Goal: Information Seeking & Learning: Learn about a topic

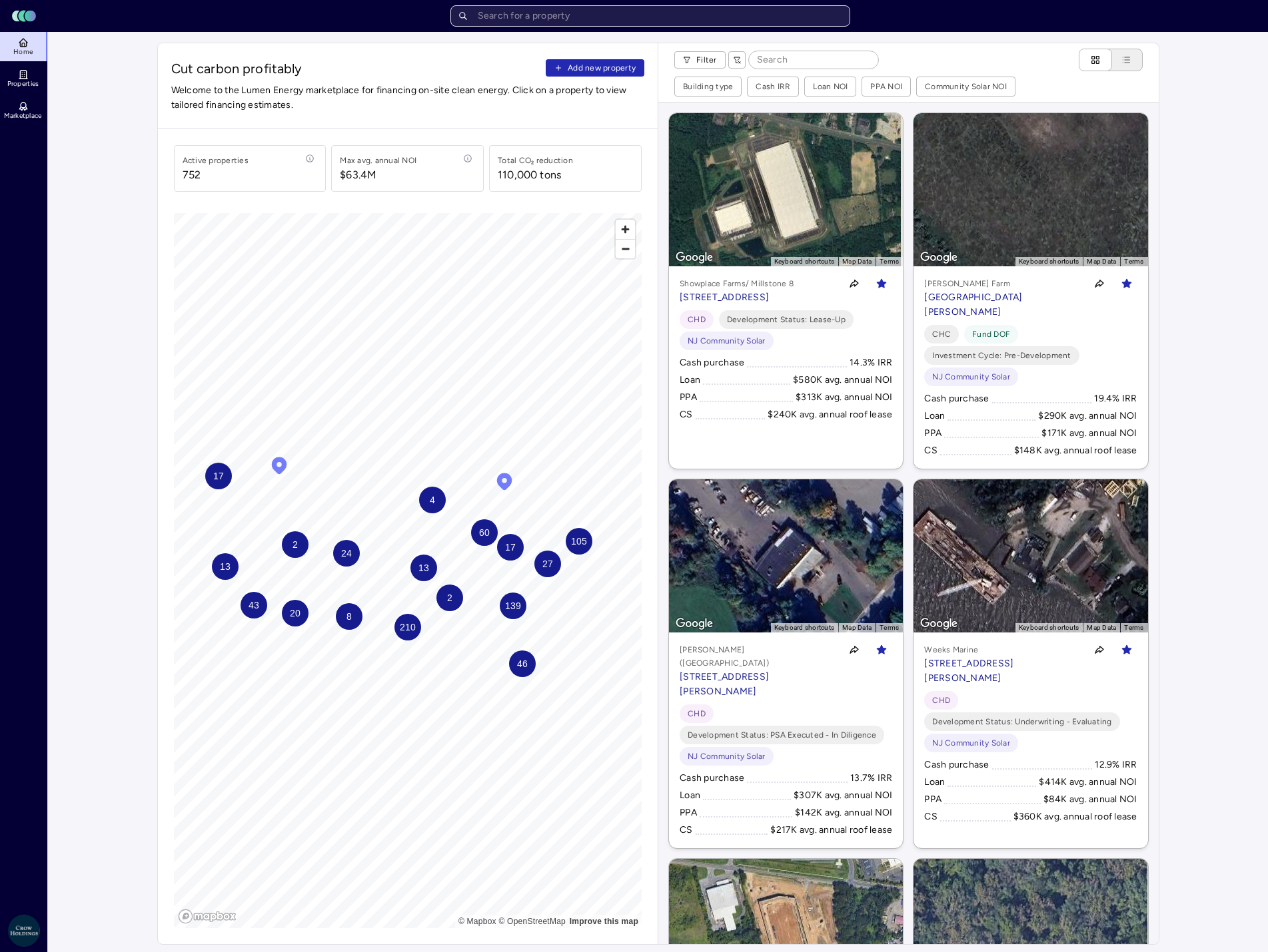
click at [534, 13] on input "text" at bounding box center [649, 15] width 399 height 21
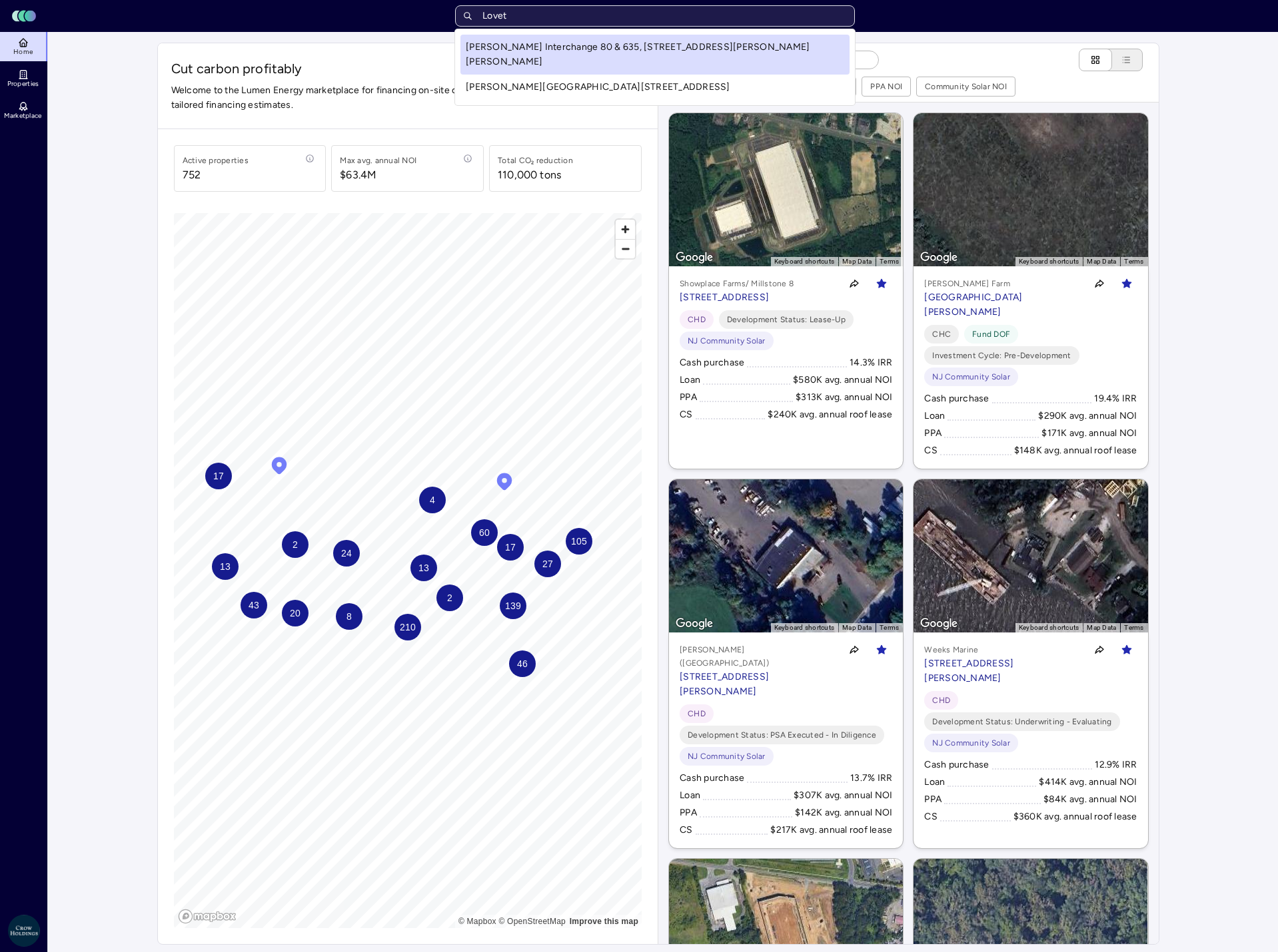
type input "Lovett"
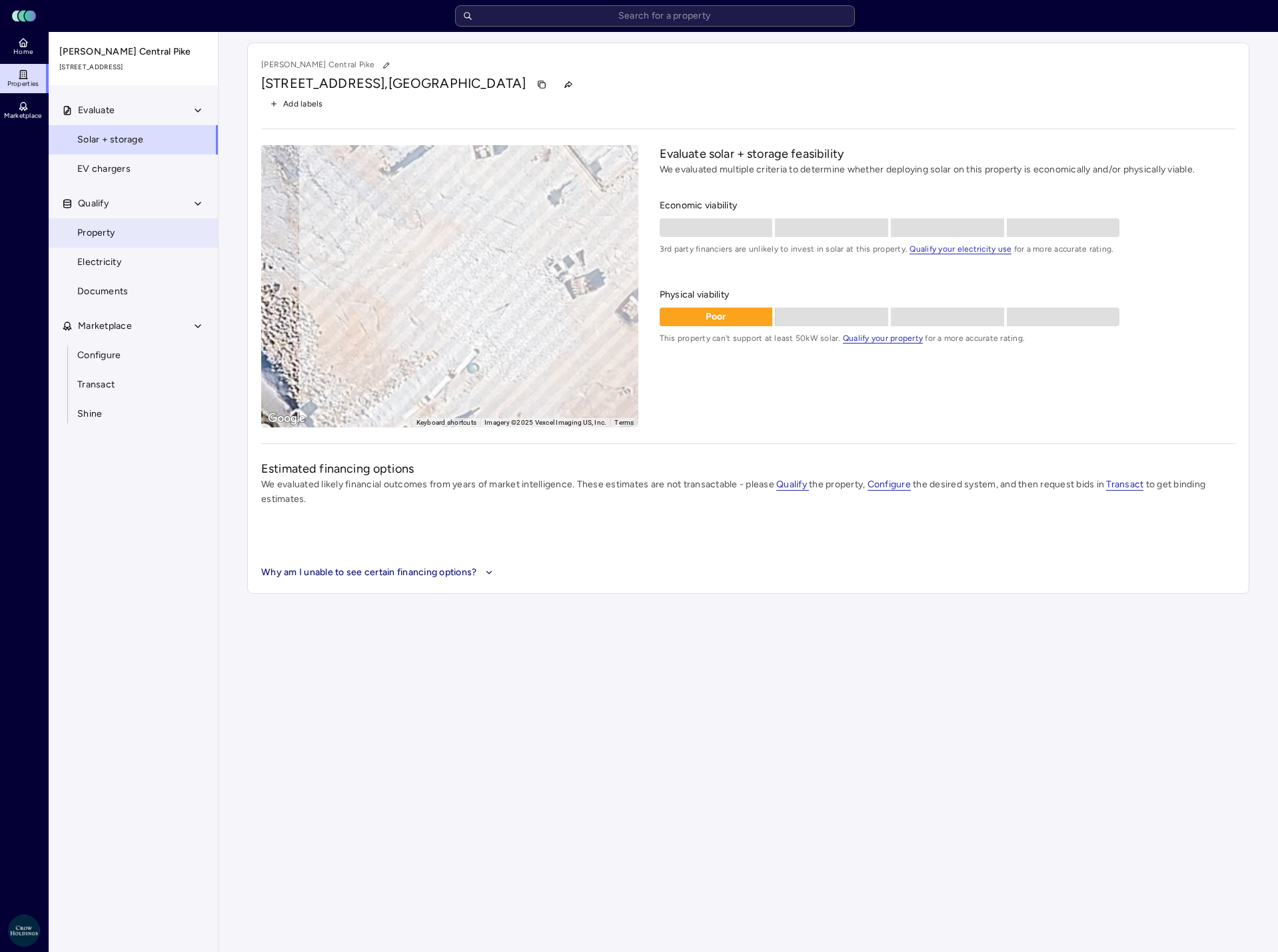
click at [95, 229] on span "Property" at bounding box center [96, 232] width 38 height 15
click at [592, 17] on input "text" at bounding box center [654, 15] width 399 height 21
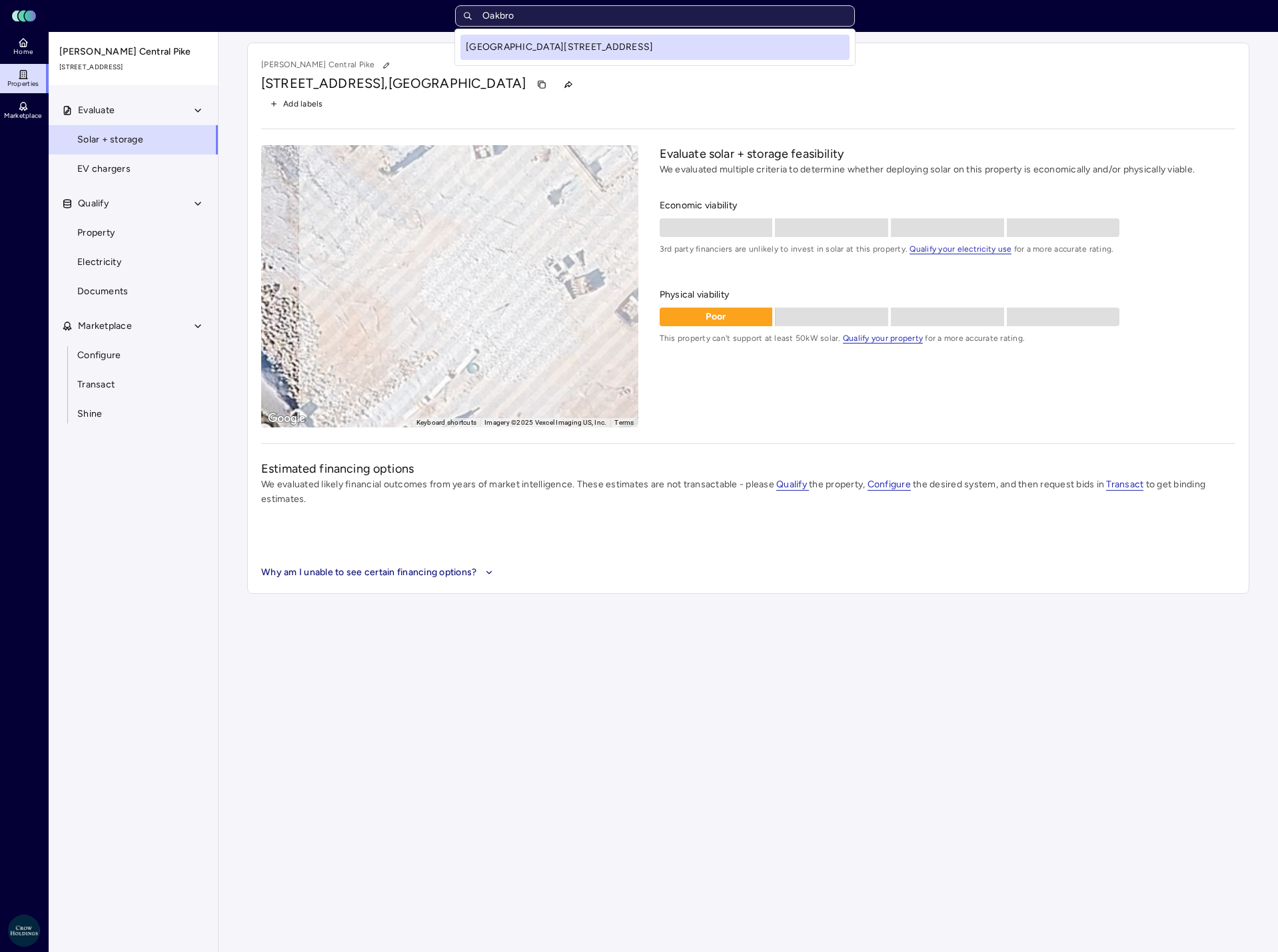
type input "Oakbroo"
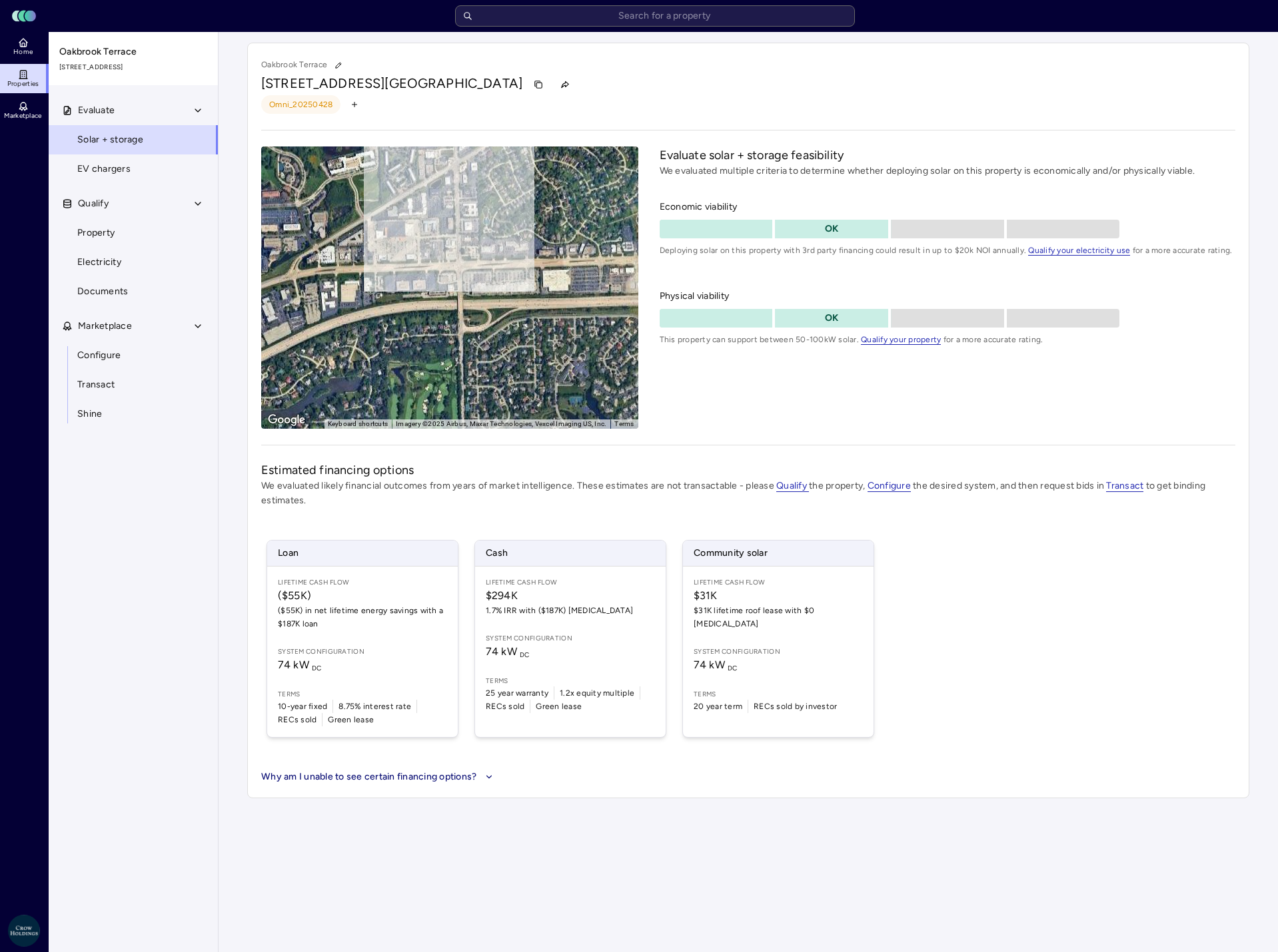
drag, startPoint x: 518, startPoint y: 340, endPoint x: 375, endPoint y: 307, distance: 146.8
click at [375, 307] on div "To activate drag with keyboard, press Alt + Enter. Once in keyboard drag state,…" at bounding box center [450, 288] width 377 height 282
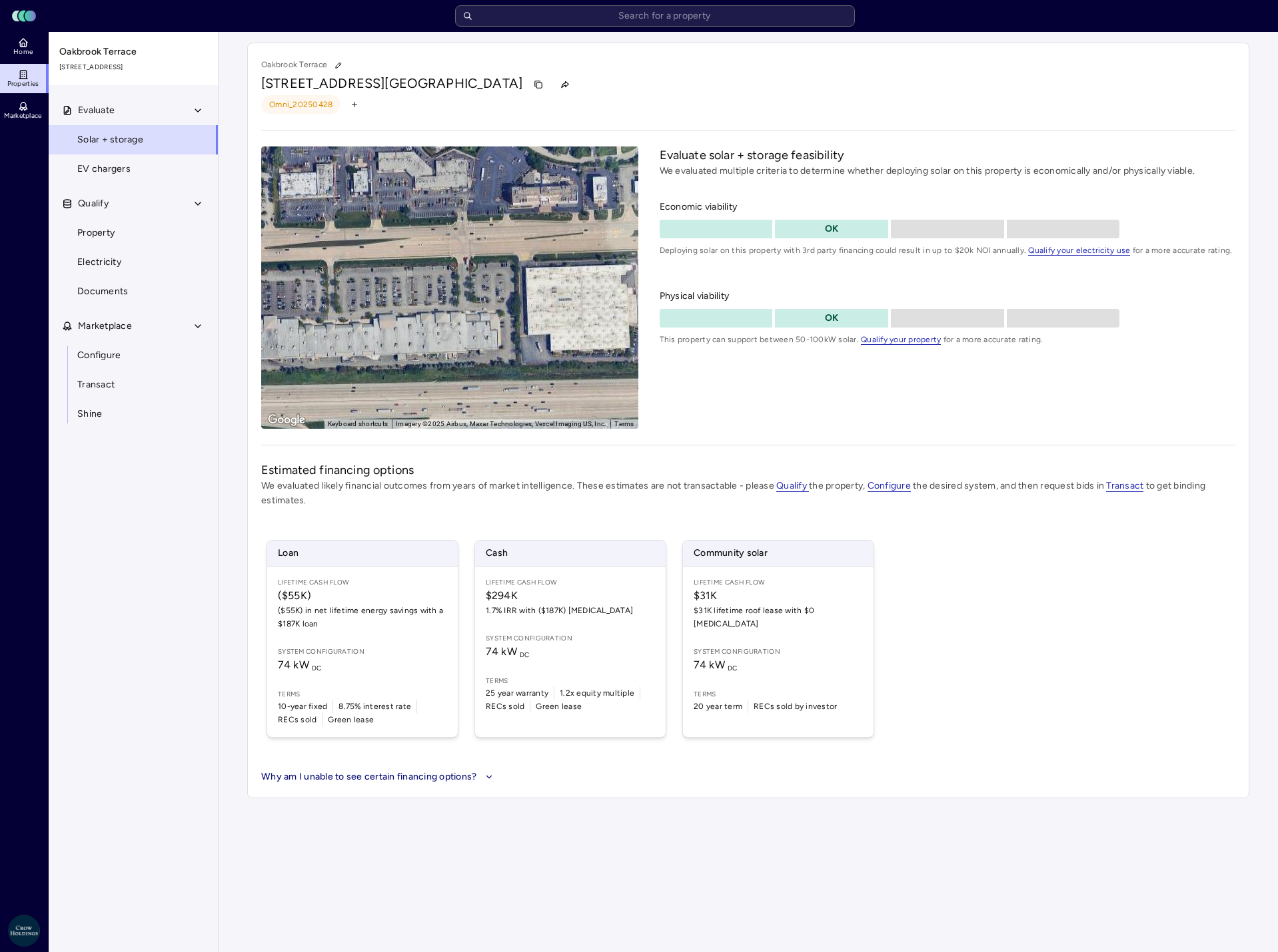
drag, startPoint x: 549, startPoint y: 225, endPoint x: 354, endPoint y: 351, distance: 232.2
click at [354, 351] on div "To activate drag with keyboard, press Alt + Enter. Once in keyboard drag state,…" at bounding box center [450, 288] width 377 height 282
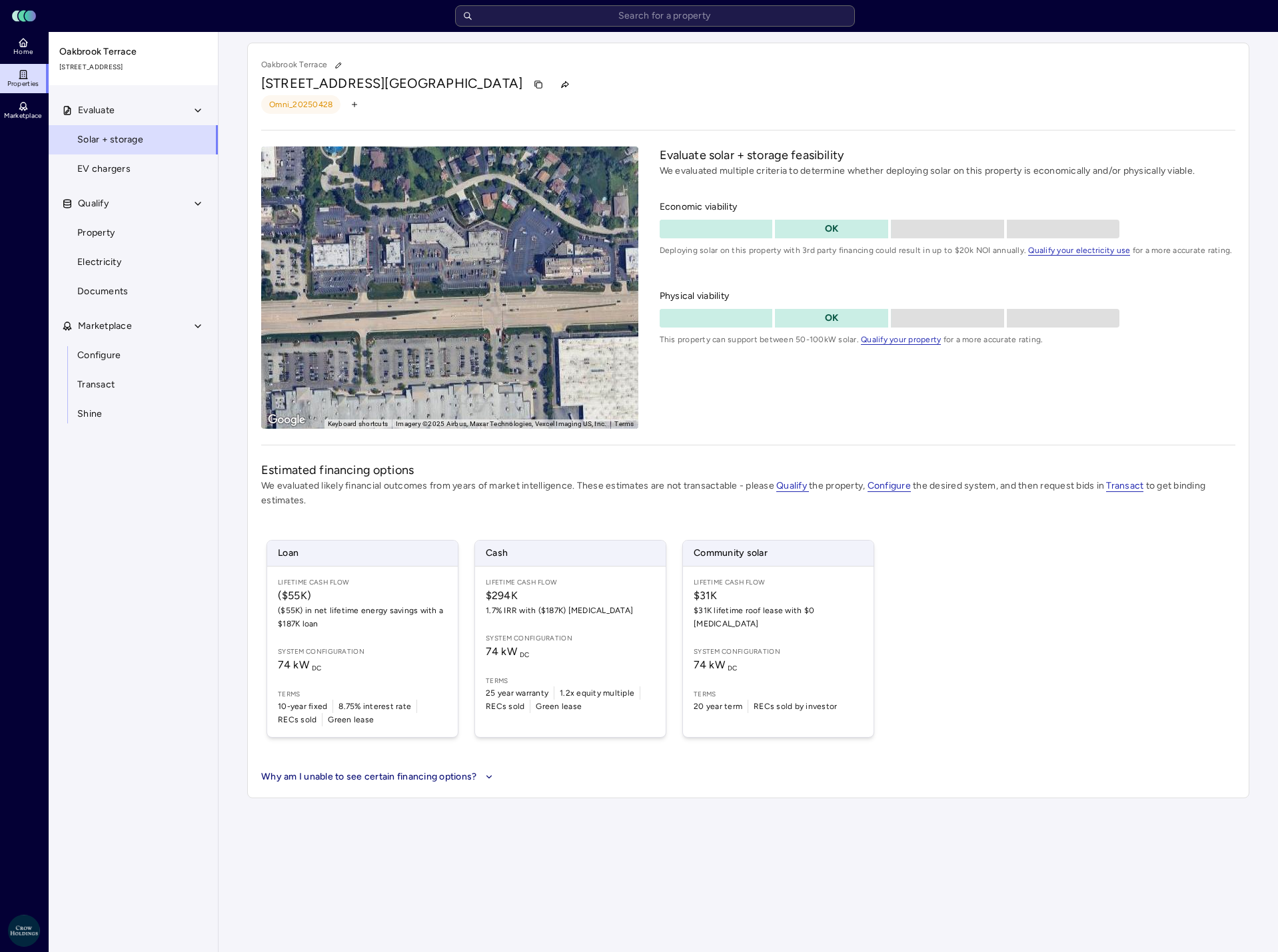
drag, startPoint x: 491, startPoint y: 258, endPoint x: 612, endPoint y: 307, distance: 130.5
click at [612, 307] on div "To activate drag with keyboard, press Alt + Enter. Once in keyboard drag state,…" at bounding box center [450, 288] width 377 height 282
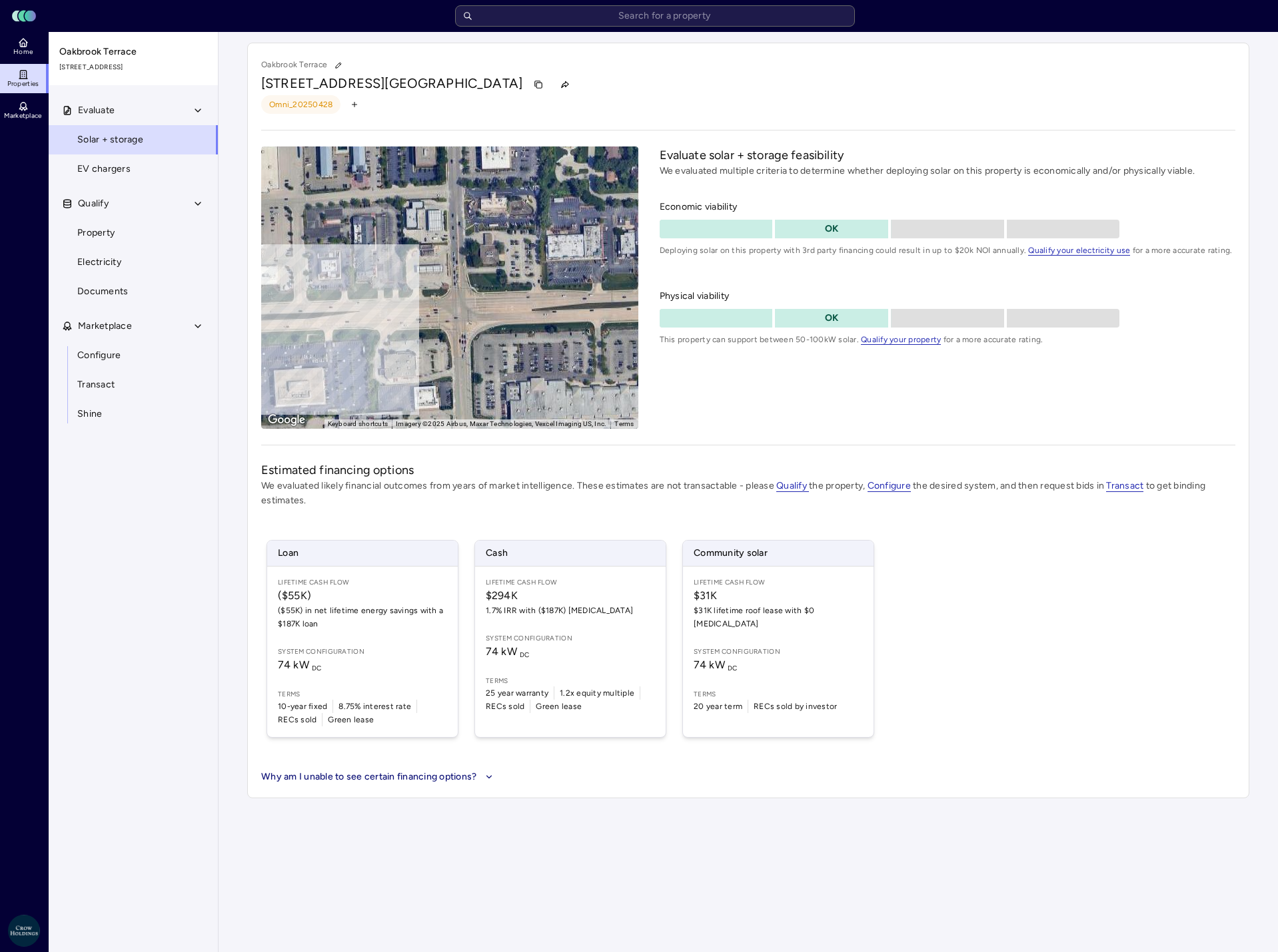
drag, startPoint x: 402, startPoint y: 331, endPoint x: 547, endPoint y: 345, distance: 145.7
click at [547, 345] on div "To activate drag with keyboard, press Alt + Enter. Once in keyboard drag state,…" at bounding box center [450, 288] width 377 height 282
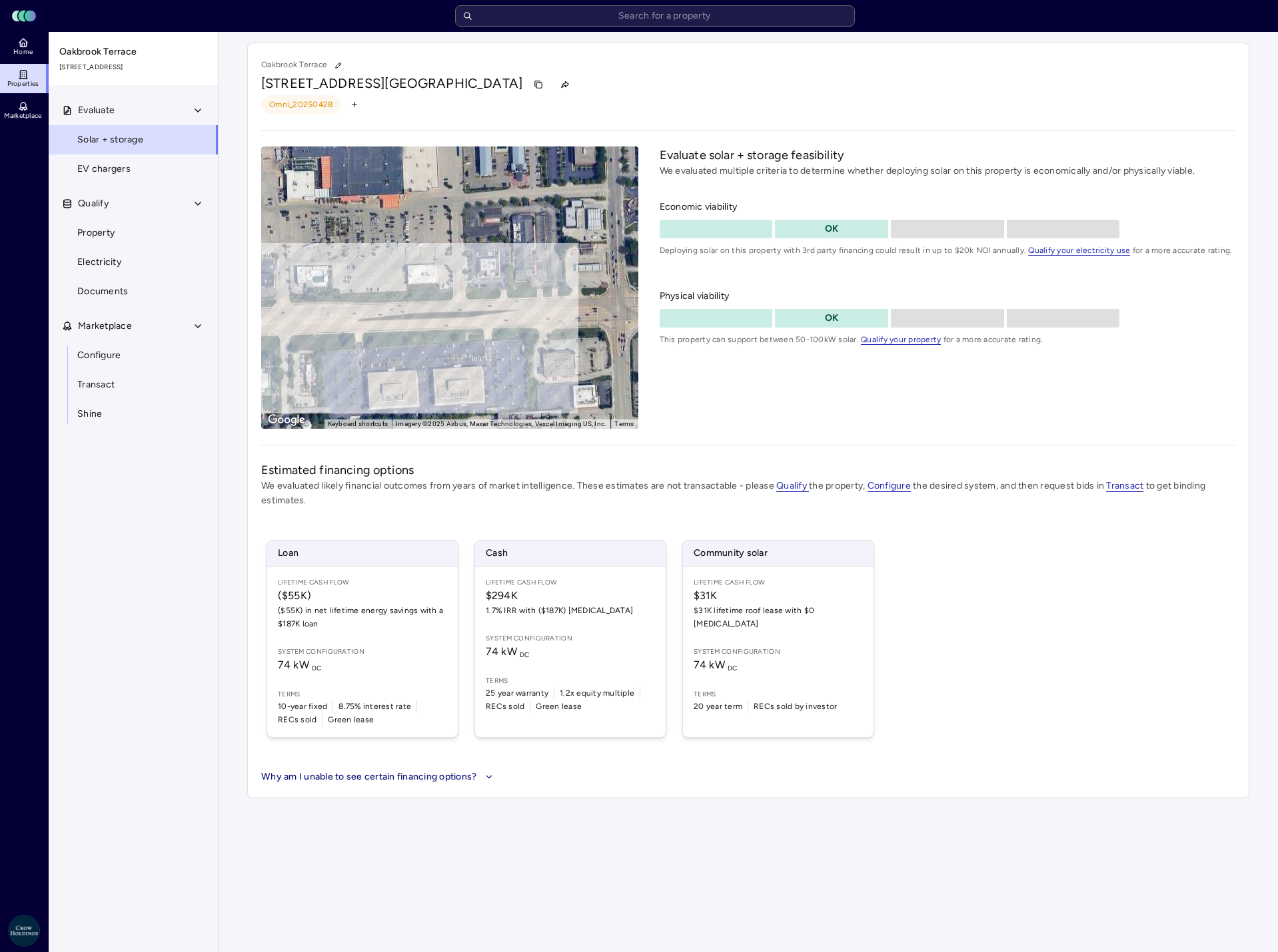
drag, startPoint x: 419, startPoint y: 353, endPoint x: 580, endPoint y: 351, distance: 161.0
click at [580, 351] on div "To activate drag with keyboard, press Alt + Enter. Once in keyboard drag state,…" at bounding box center [450, 288] width 377 height 282
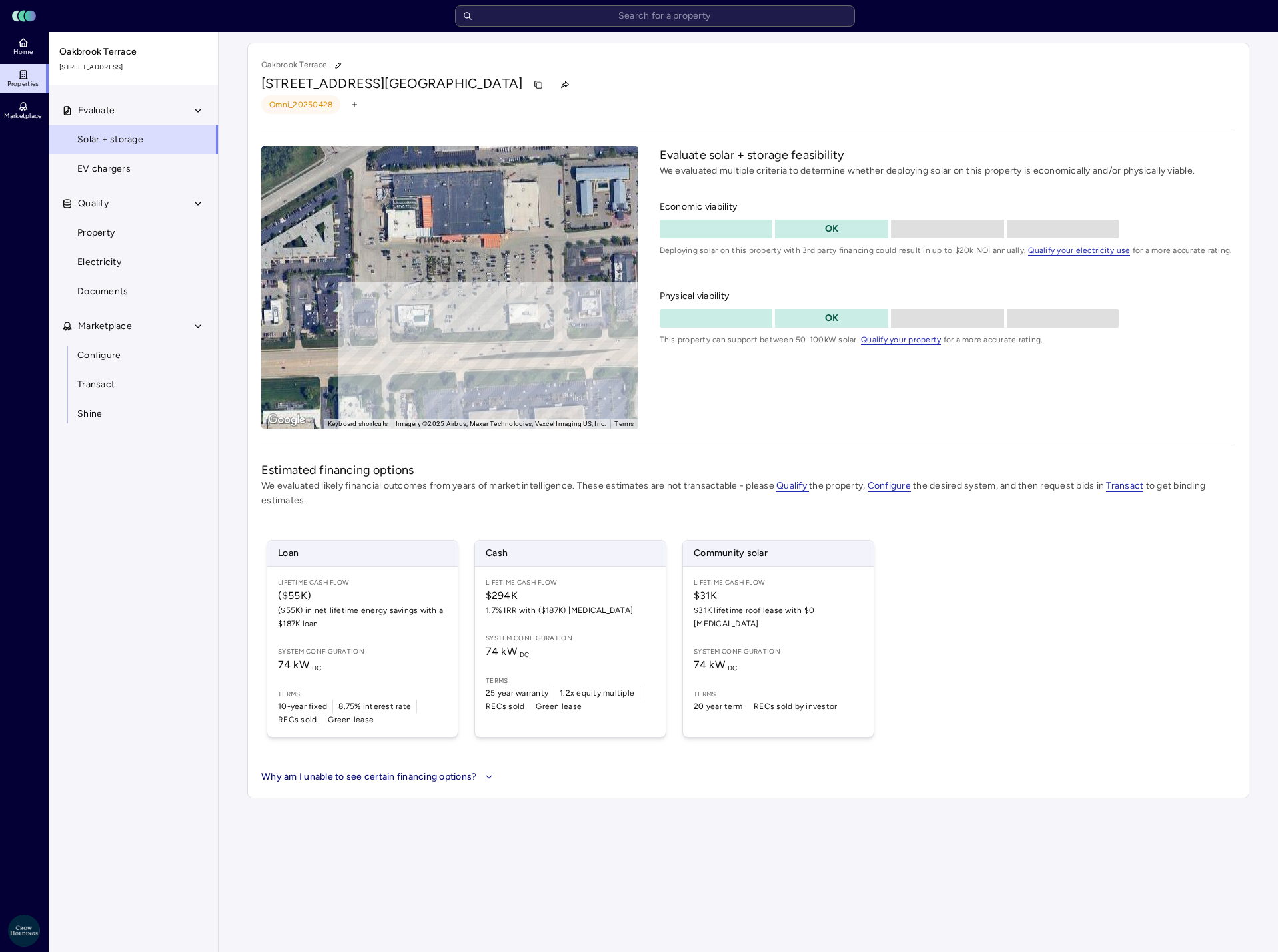
drag, startPoint x: 434, startPoint y: 329, endPoint x: 537, endPoint y: 368, distance: 110.1
click at [537, 368] on div "To activate drag with keyboard, press Alt + Enter. Once in keyboard drag state,…" at bounding box center [450, 288] width 377 height 282
click at [443, 317] on div "To activate drag with keyboard, press Alt + Enter. Once in keyboard drag state,…" at bounding box center [450, 288] width 377 height 282
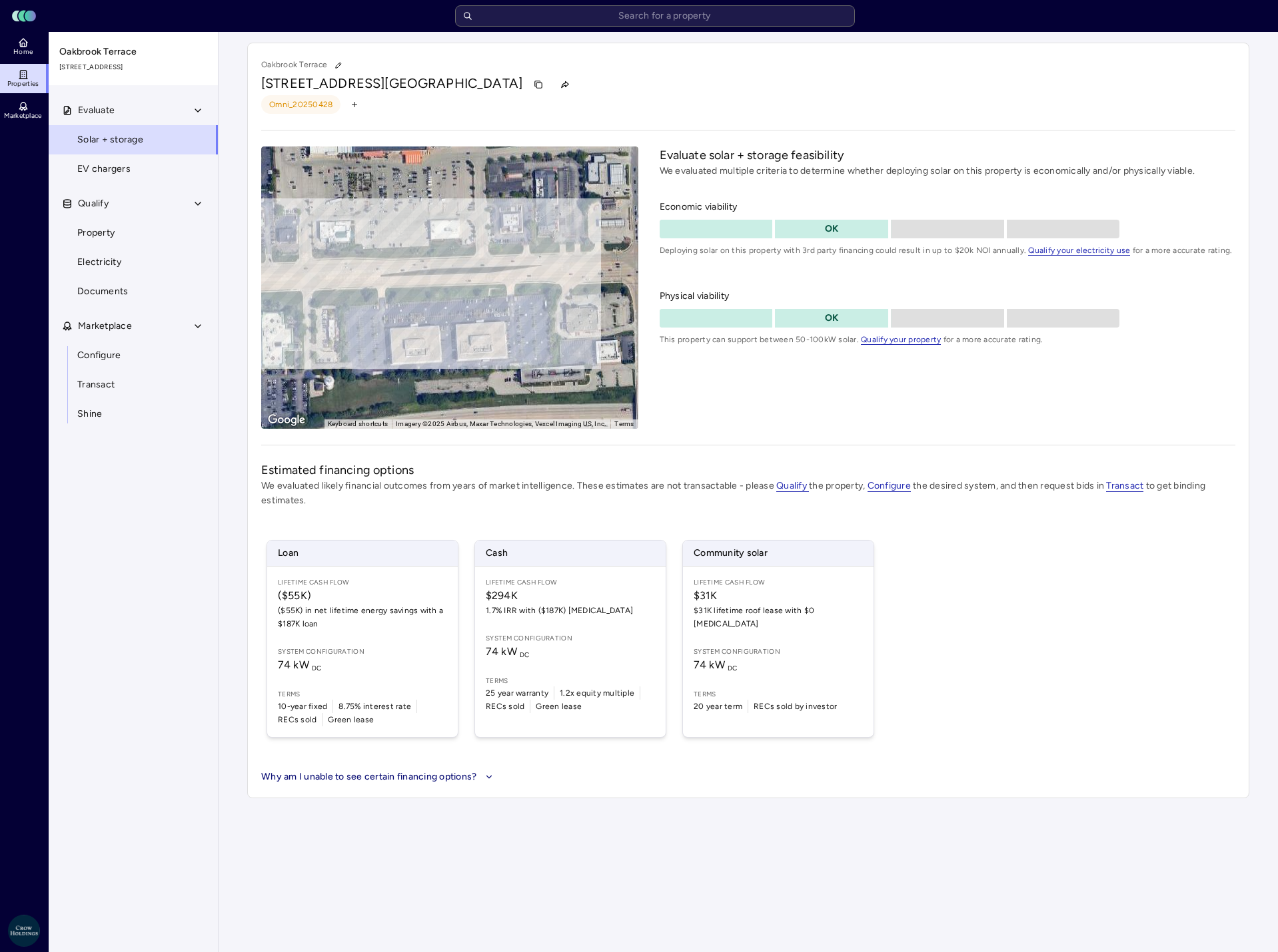
drag, startPoint x: 531, startPoint y: 308, endPoint x: 296, endPoint y: 341, distance: 237.3
click at [296, 341] on div "To activate drag with keyboard, press Alt + Enter. Once in keyboard drag state,…" at bounding box center [450, 288] width 377 height 282
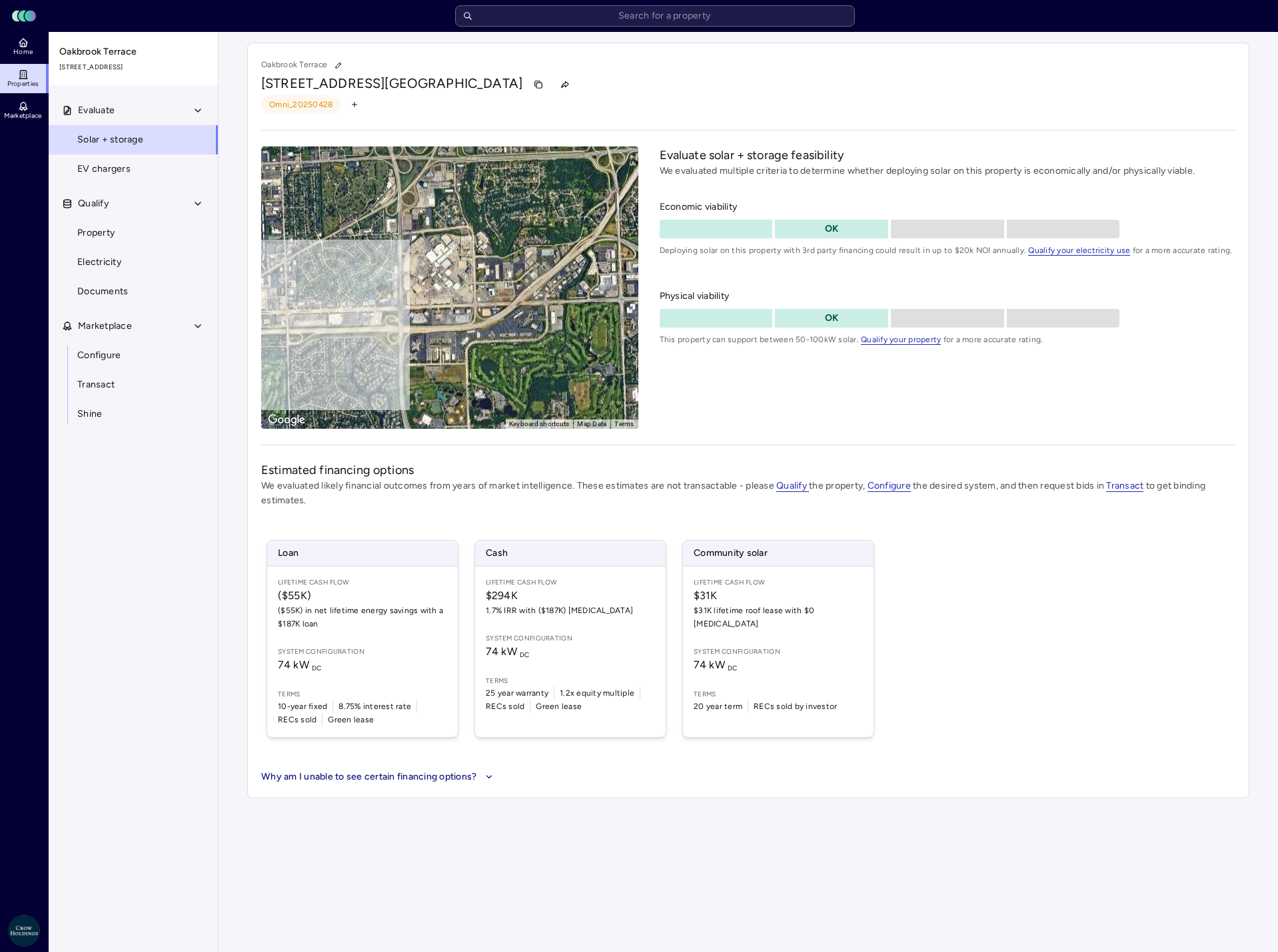
drag, startPoint x: 564, startPoint y: 359, endPoint x: 341, endPoint y: 344, distance: 223.5
click at [341, 344] on div "To activate drag with keyboard, press Alt + Enter. Once in keyboard drag state,…" at bounding box center [450, 288] width 377 height 282
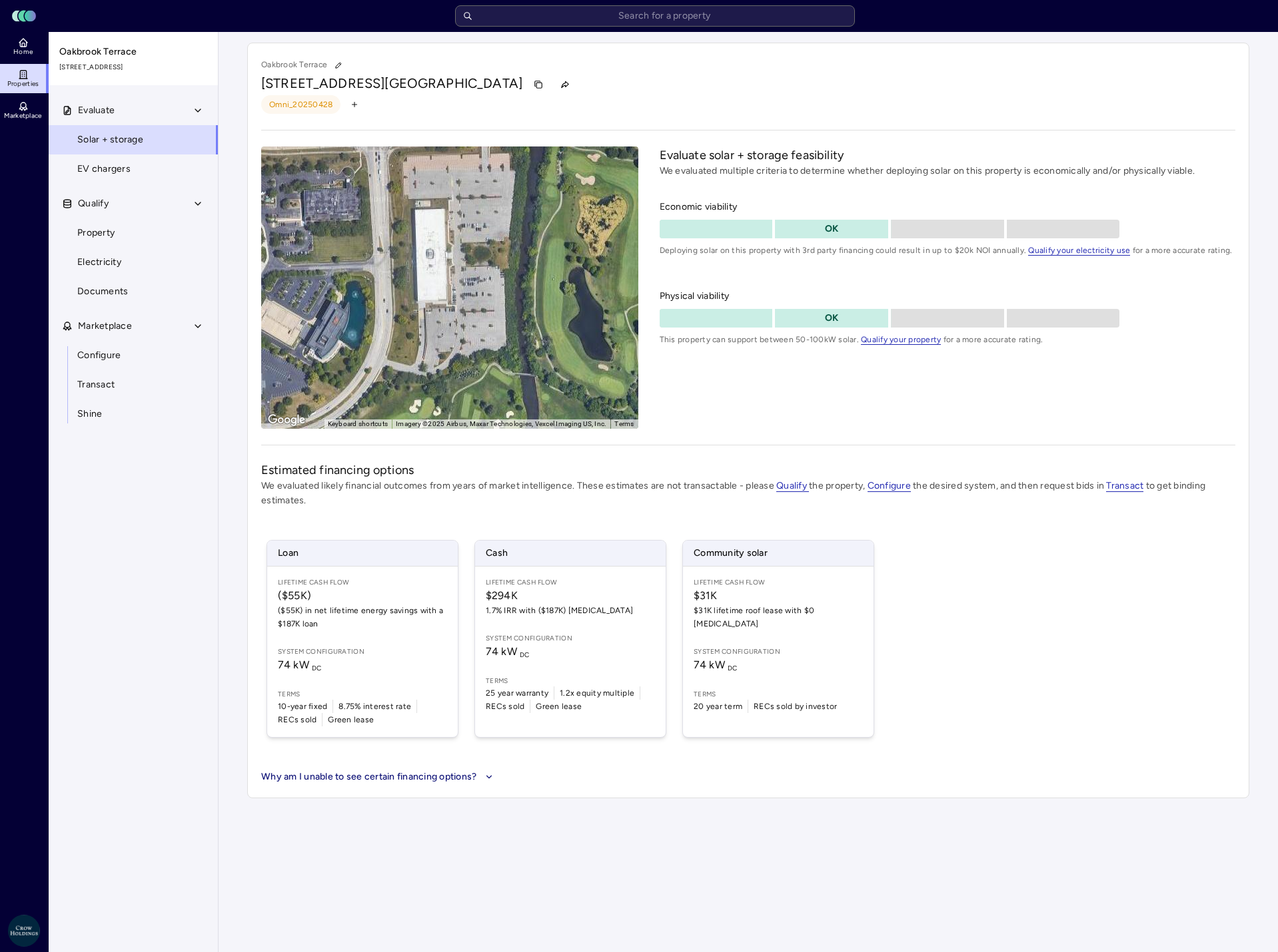
drag, startPoint x: 488, startPoint y: 240, endPoint x: 479, endPoint y: 403, distance: 163.2
click at [479, 403] on div "To activate drag with keyboard, press Alt + Enter. Once in keyboard drag state,…" at bounding box center [450, 288] width 377 height 282
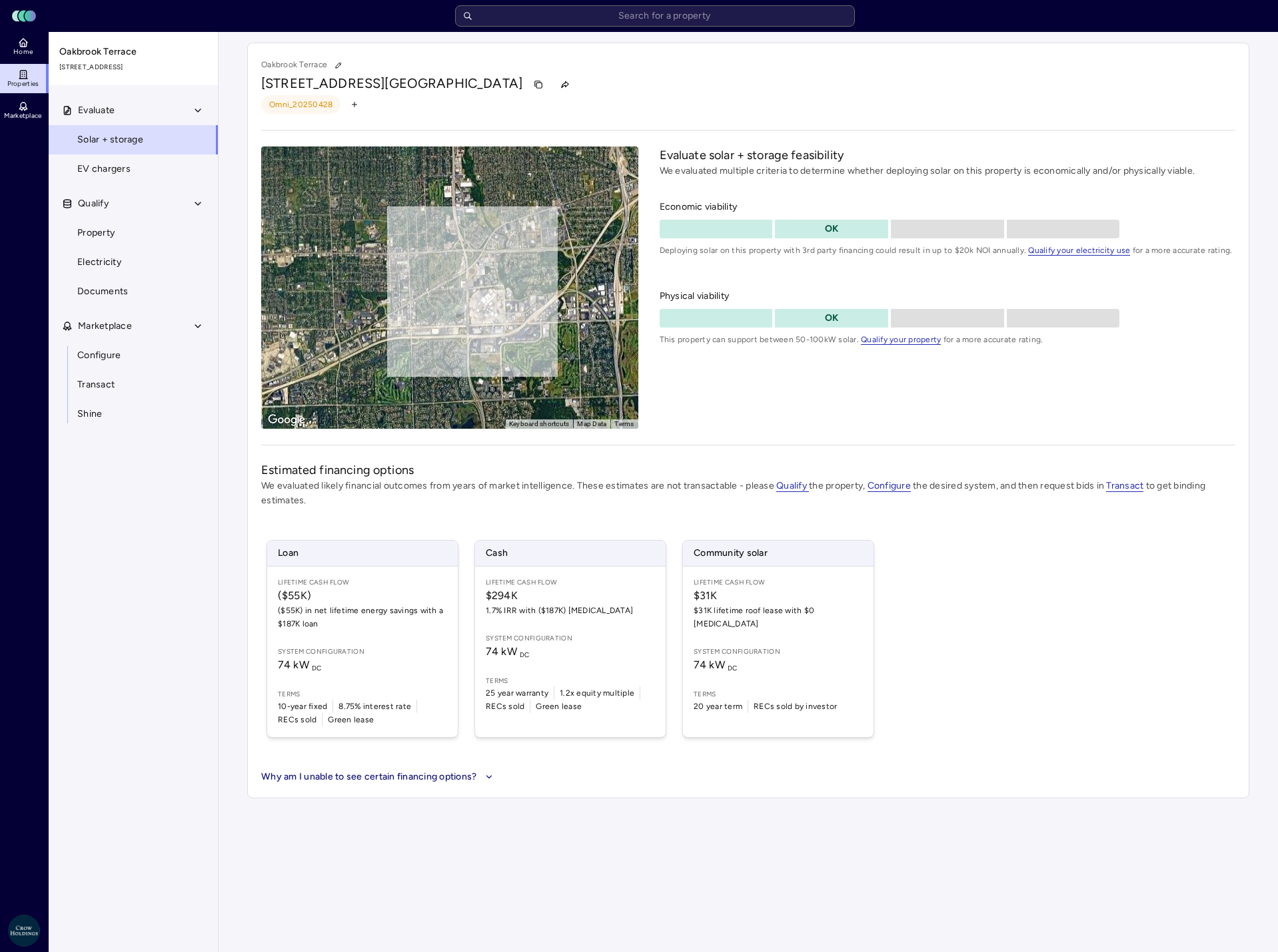
drag, startPoint x: 344, startPoint y: 340, endPoint x: 396, endPoint y: 351, distance: 53.2
click at [396, 351] on div "To activate drag with keyboard, press Alt + Enter. Once in keyboard drag state,…" at bounding box center [450, 288] width 377 height 282
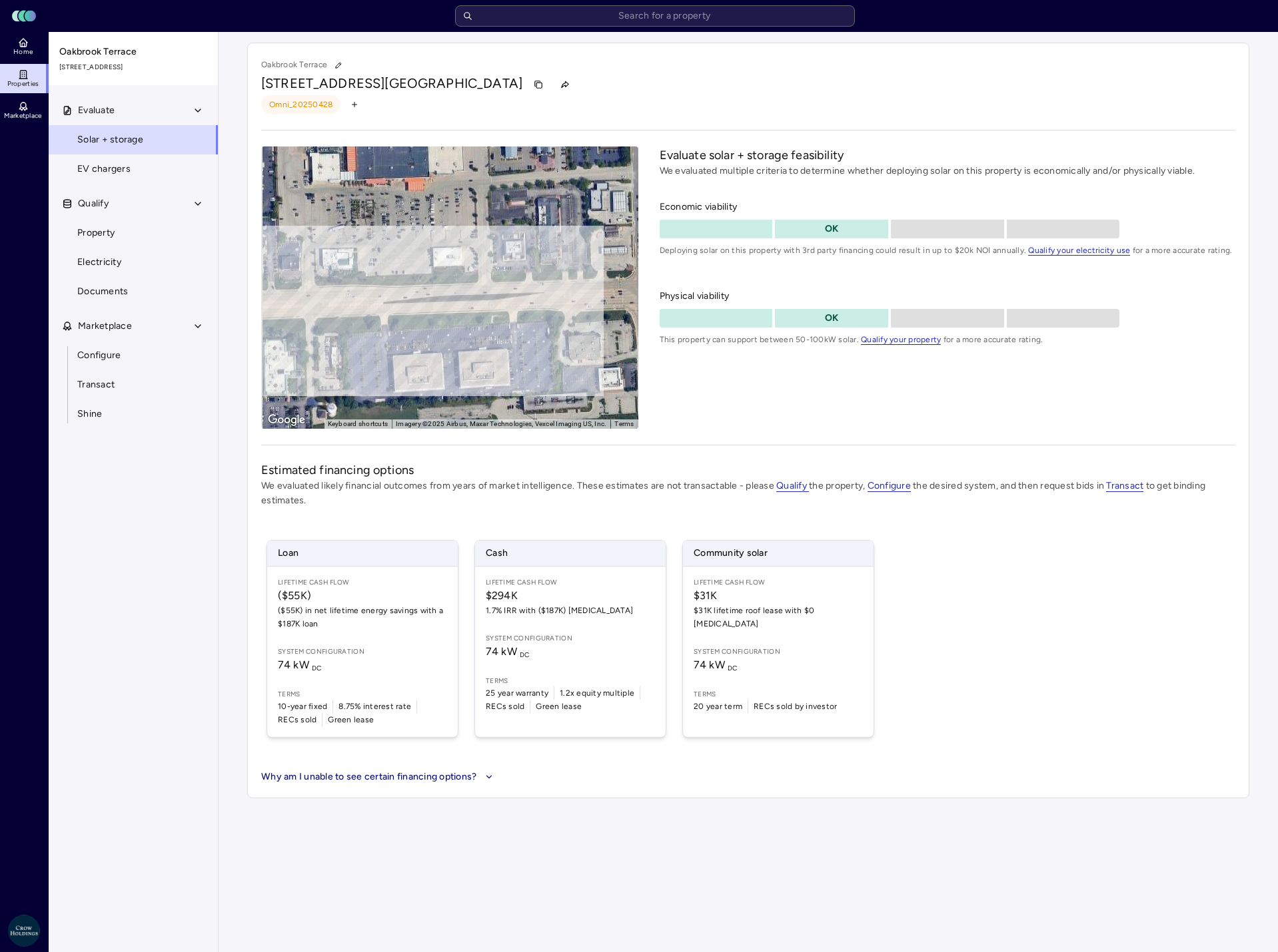
drag, startPoint x: 365, startPoint y: 282, endPoint x: 458, endPoint y: 339, distance: 109.1
click at [458, 339] on div "To activate drag with keyboard, press Alt + Enter. Once in keyboard drag state,…" at bounding box center [450, 288] width 377 height 282
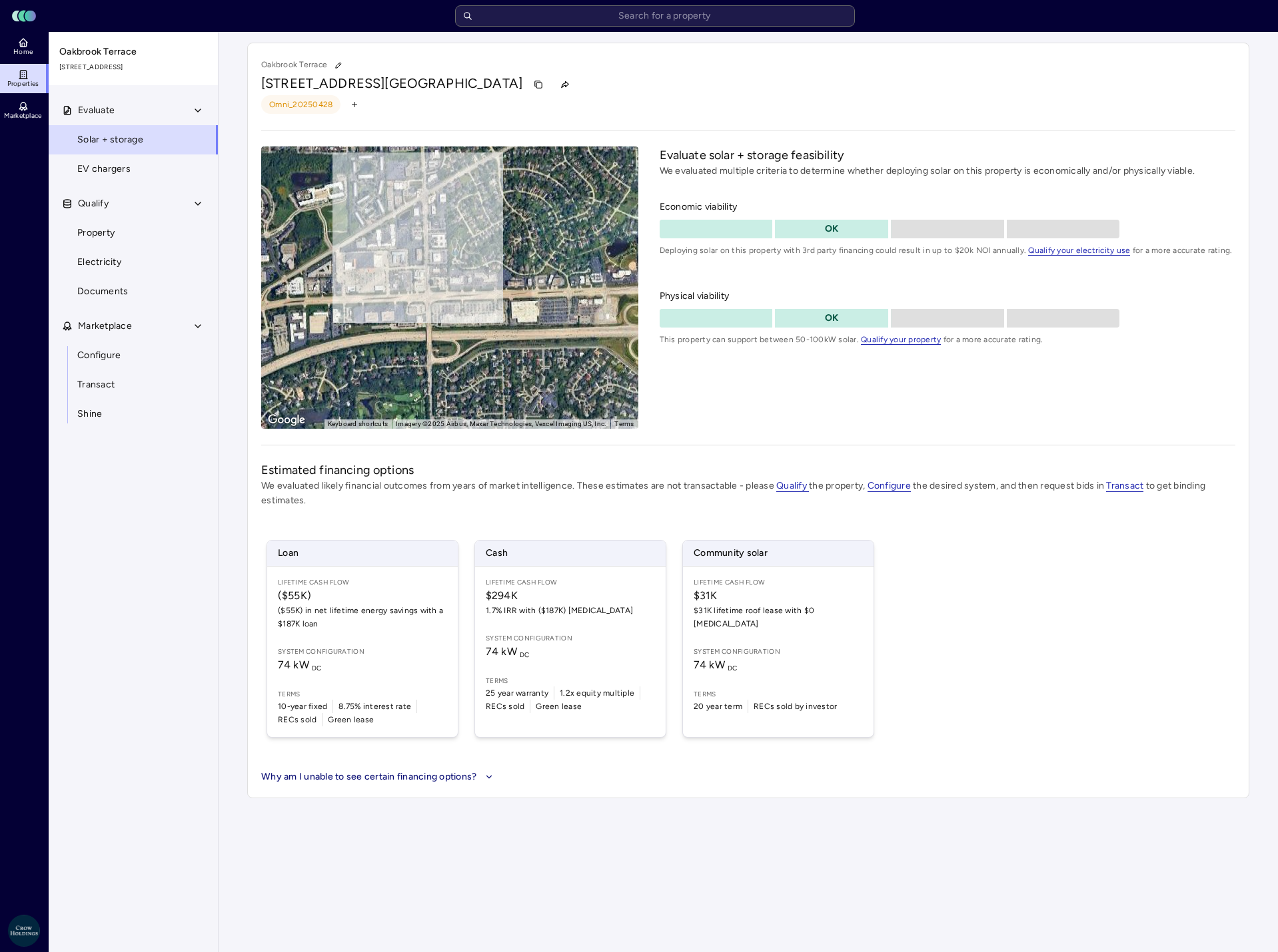
drag, startPoint x: 537, startPoint y: 335, endPoint x: 526, endPoint y: 307, distance: 30.1
click at [526, 307] on div "To activate drag with keyboard, press Alt + Enter. Once in keyboard drag state,…" at bounding box center [450, 288] width 377 height 282
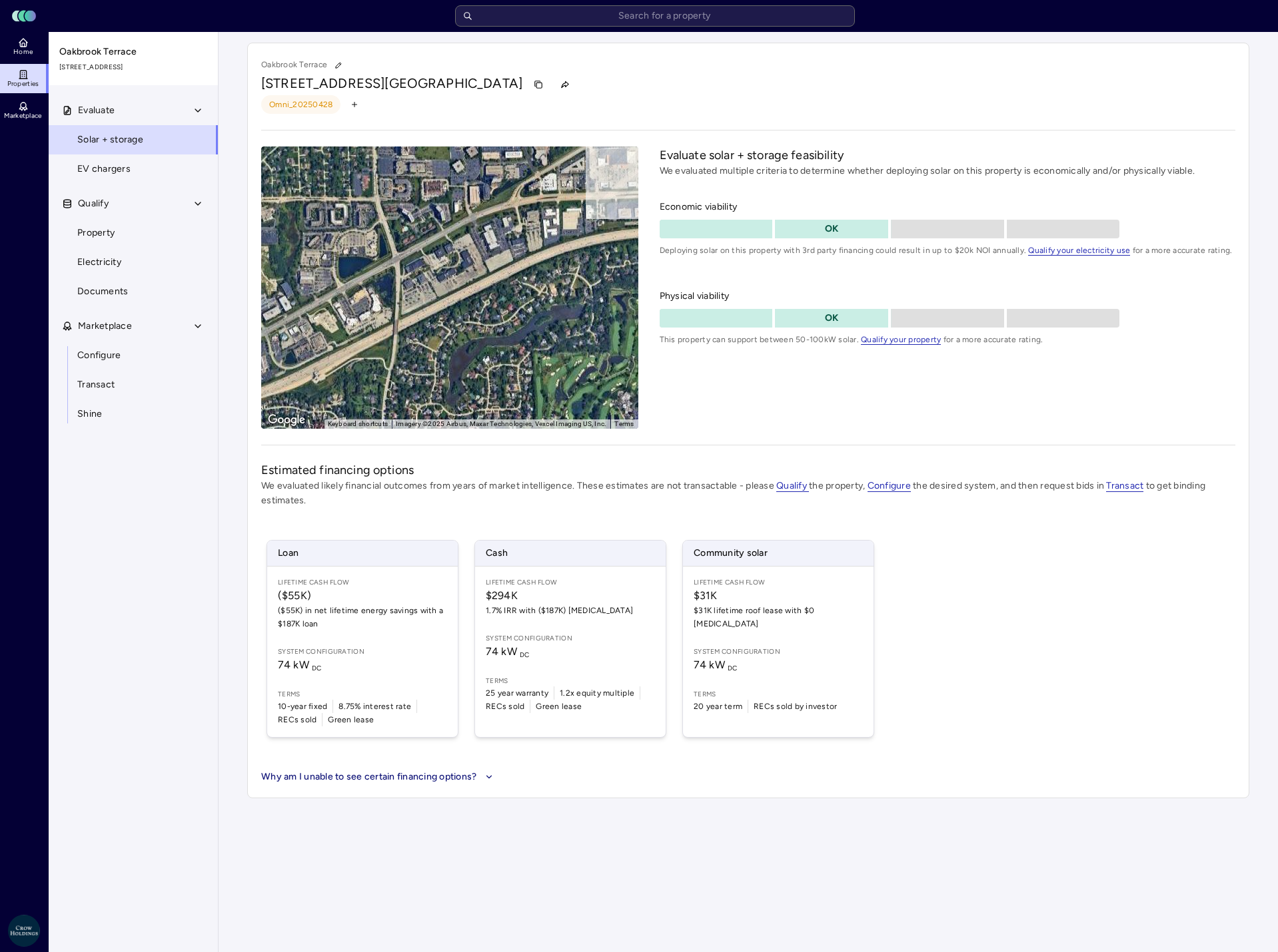
drag, startPoint x: 385, startPoint y: 331, endPoint x: 563, endPoint y: 233, distance: 203.2
click at [563, 233] on div "To activate drag with keyboard, press Alt + Enter. Once in keyboard drag state,…" at bounding box center [450, 288] width 377 height 282
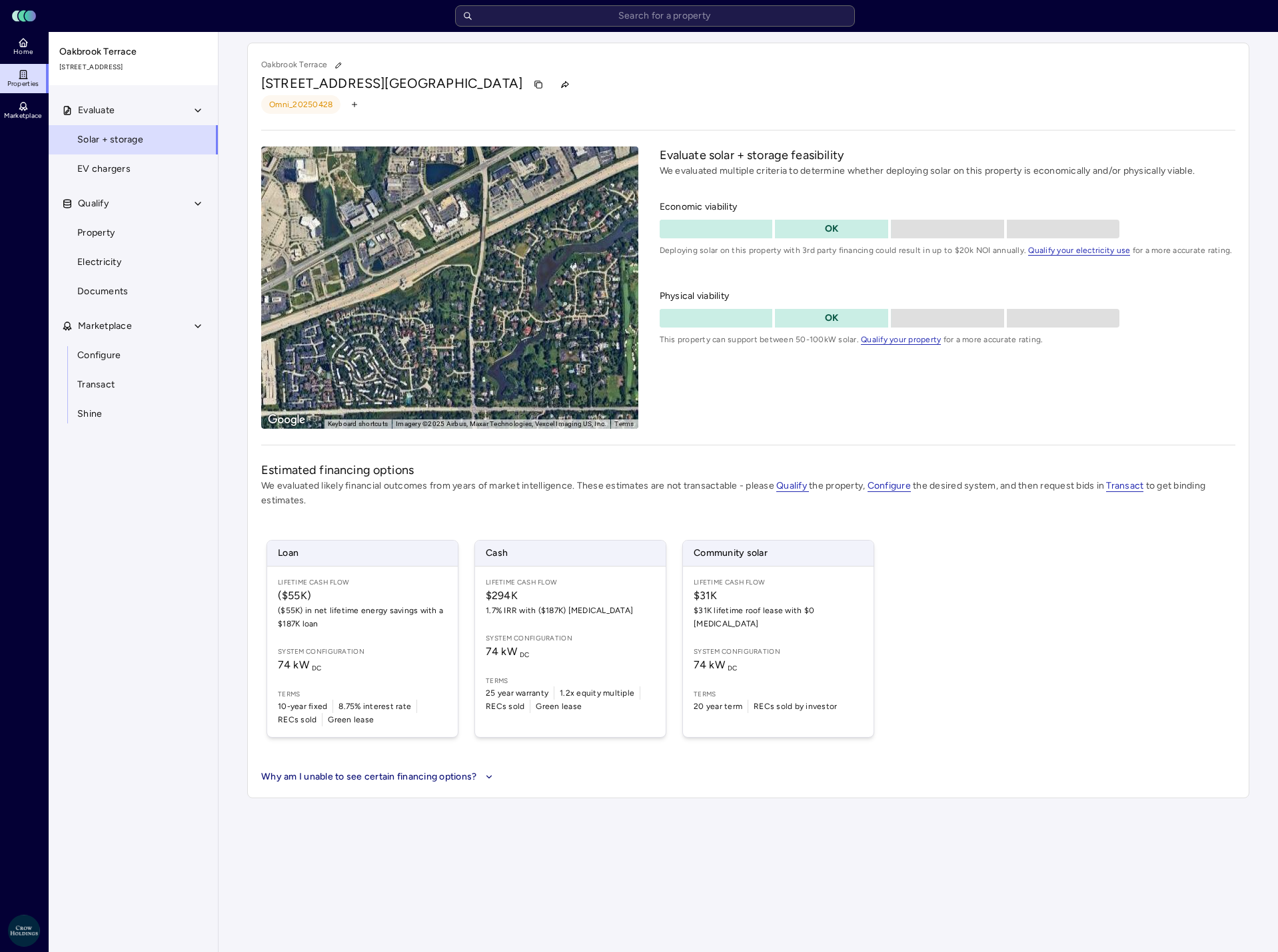
drag, startPoint x: 427, startPoint y: 323, endPoint x: 514, endPoint y: 230, distance: 127.3
click at [514, 230] on div "To activate drag with keyboard, press Alt + Enter. Once in keyboard drag state,…" at bounding box center [450, 288] width 377 height 282
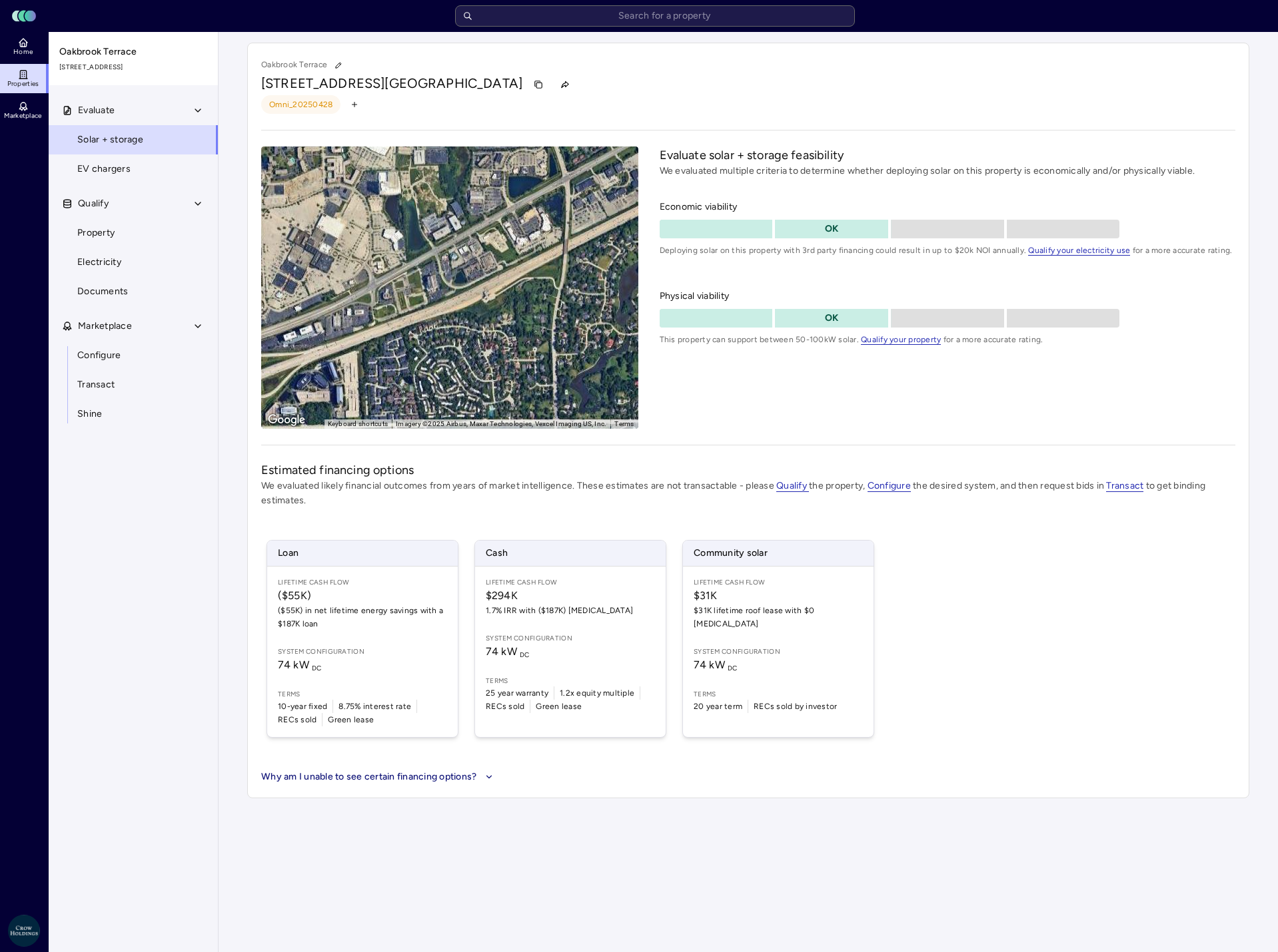
drag, startPoint x: 375, startPoint y: 323, endPoint x: 460, endPoint y: 335, distance: 85.8
click at [460, 335] on div "To activate drag with keyboard, press Alt + Enter. Once in keyboard drag state,…" at bounding box center [450, 288] width 377 height 282
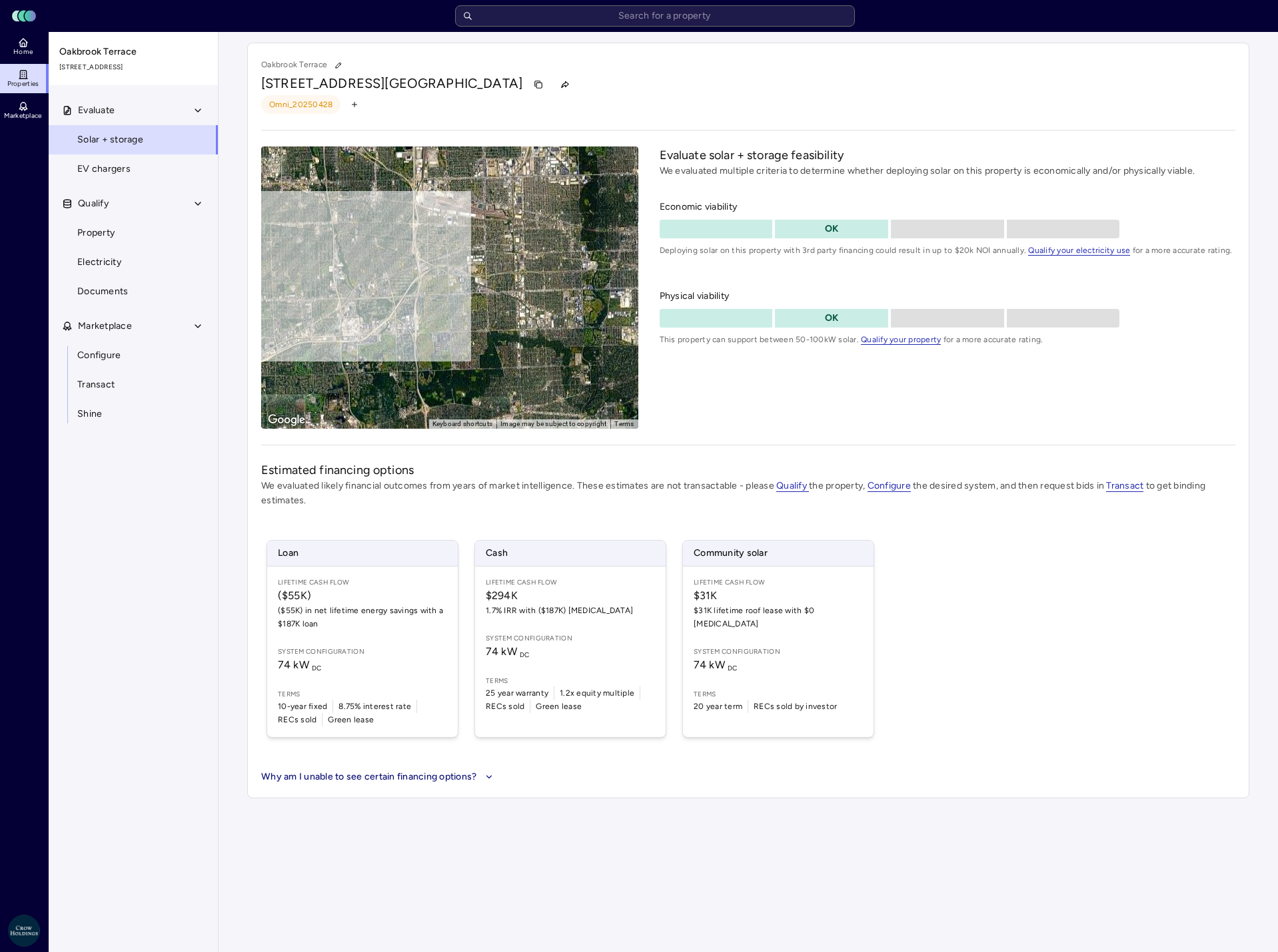
drag, startPoint x: 550, startPoint y: 295, endPoint x: 393, endPoint y: 280, distance: 157.7
click at [393, 280] on div "To activate drag with keyboard, press Alt + Enter. Once in keyboard drag state,…" at bounding box center [450, 288] width 377 height 282
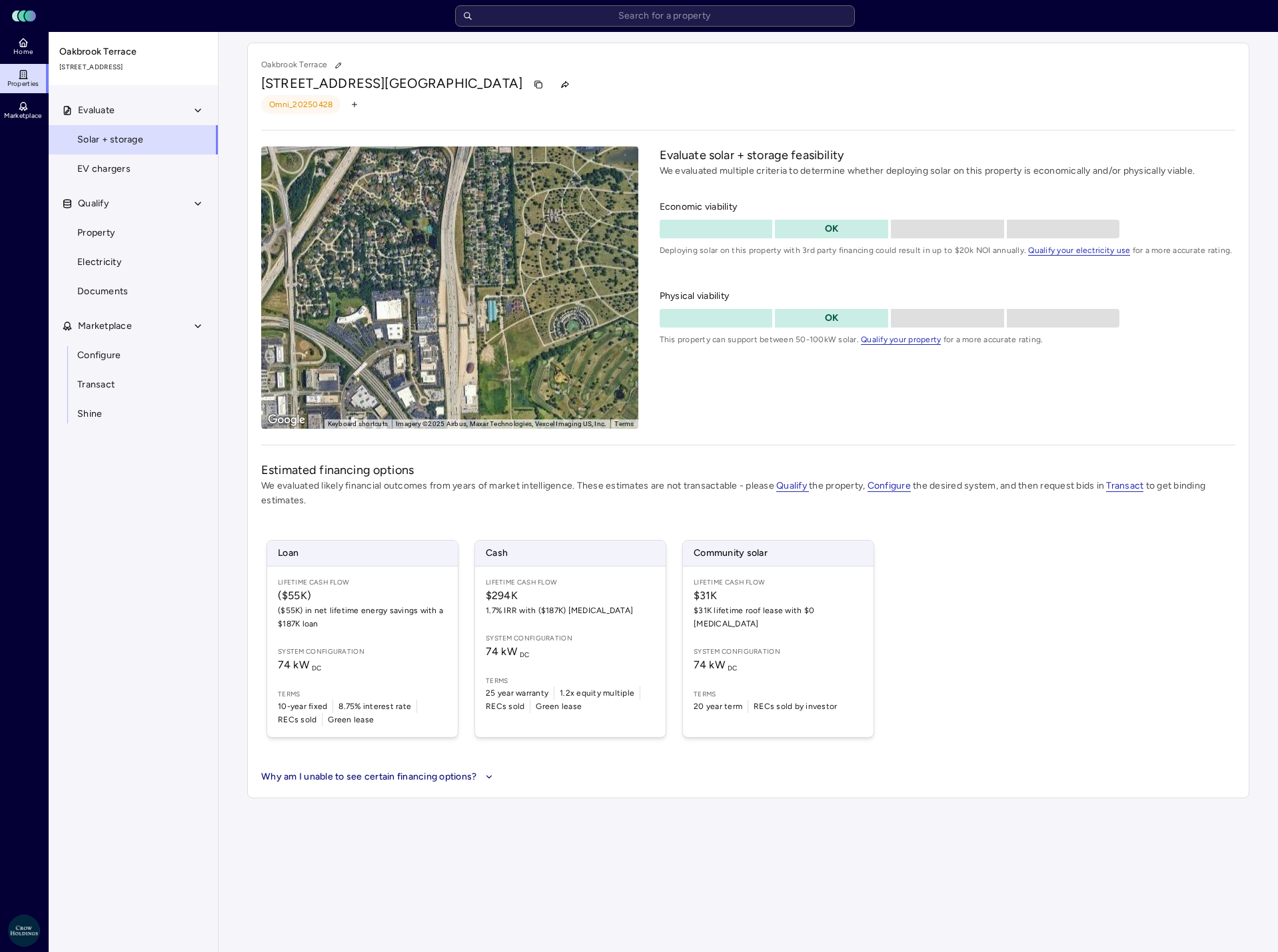
drag, startPoint x: 396, startPoint y: 313, endPoint x: 555, endPoint y: 156, distance: 223.5
click at [555, 156] on div "To activate drag with keyboard, press Alt + Enter. Once in keyboard drag state,…" at bounding box center [450, 288] width 377 height 282
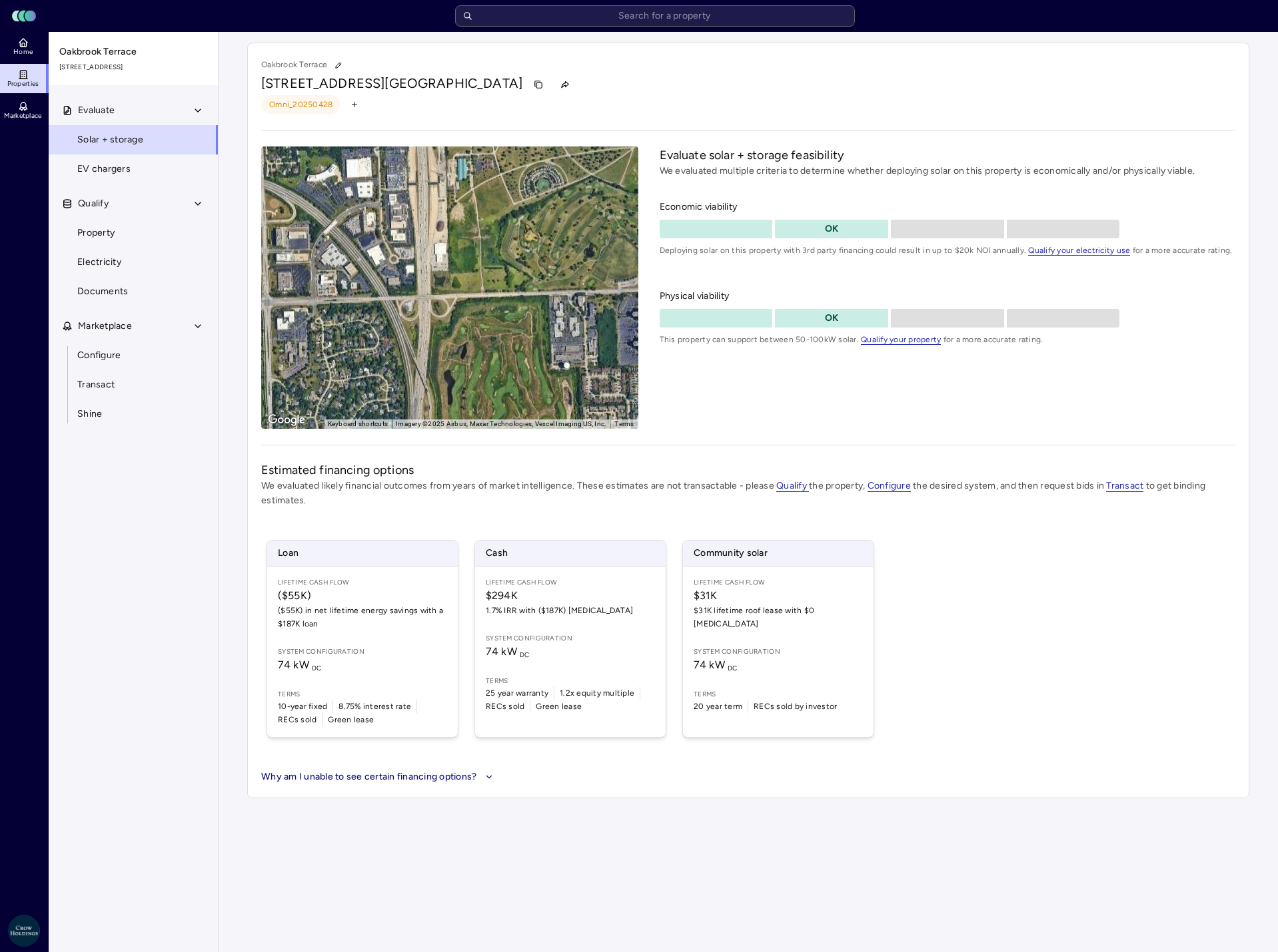
drag, startPoint x: 499, startPoint y: 371, endPoint x: 470, endPoint y: 226, distance: 147.9
click at [470, 226] on div "To activate drag with keyboard, press Alt + Enter. Once in keyboard drag state,…" at bounding box center [450, 288] width 377 height 282
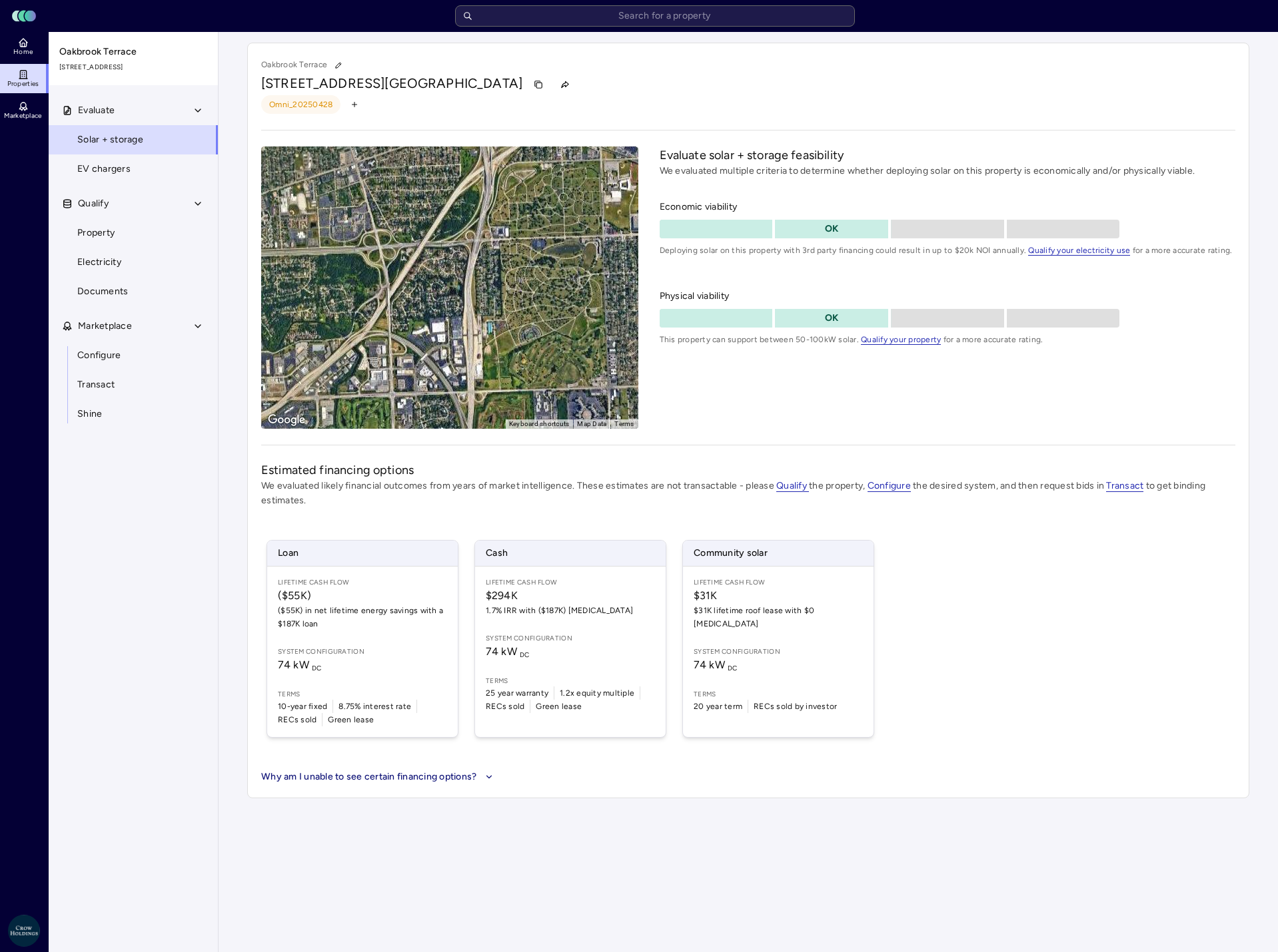
drag, startPoint x: 433, startPoint y: 267, endPoint x: 490, endPoint y: 397, distance: 141.9
click at [490, 397] on div "To activate drag with keyboard, press Alt + Enter. Once in keyboard drag state,…" at bounding box center [450, 288] width 377 height 282
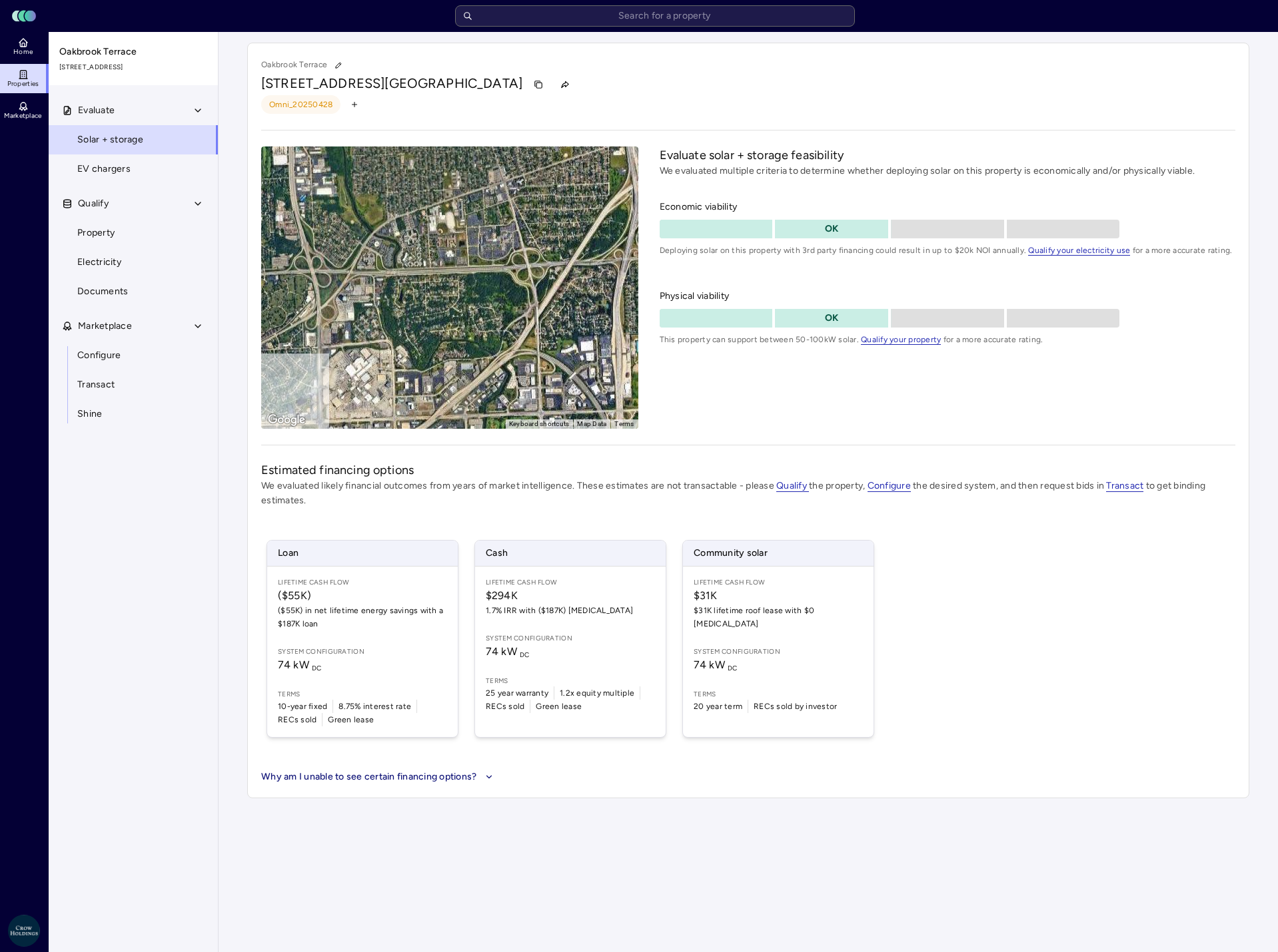
drag, startPoint x: 374, startPoint y: 313, endPoint x: 531, endPoint y: 332, distance: 158.1
click at [531, 332] on div "To activate drag with keyboard, press Alt + Enter. Once in keyboard drag state,…" at bounding box center [450, 288] width 377 height 282
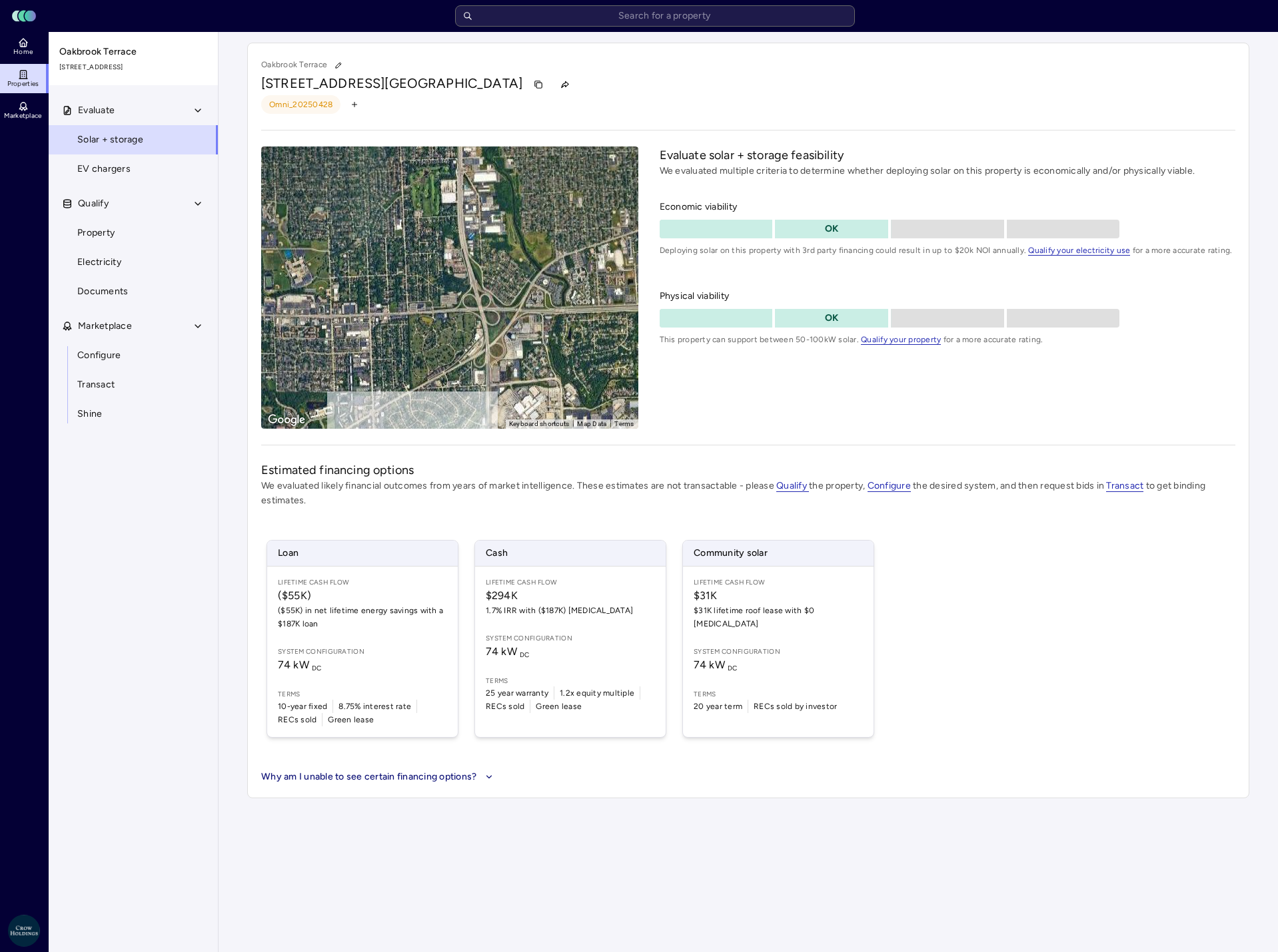
drag, startPoint x: 395, startPoint y: 299, endPoint x: 568, endPoint y: 338, distance: 177.3
click at [568, 338] on div "To activate drag with keyboard, press Alt + Enter. Once in keyboard drag state,…" at bounding box center [450, 288] width 377 height 282
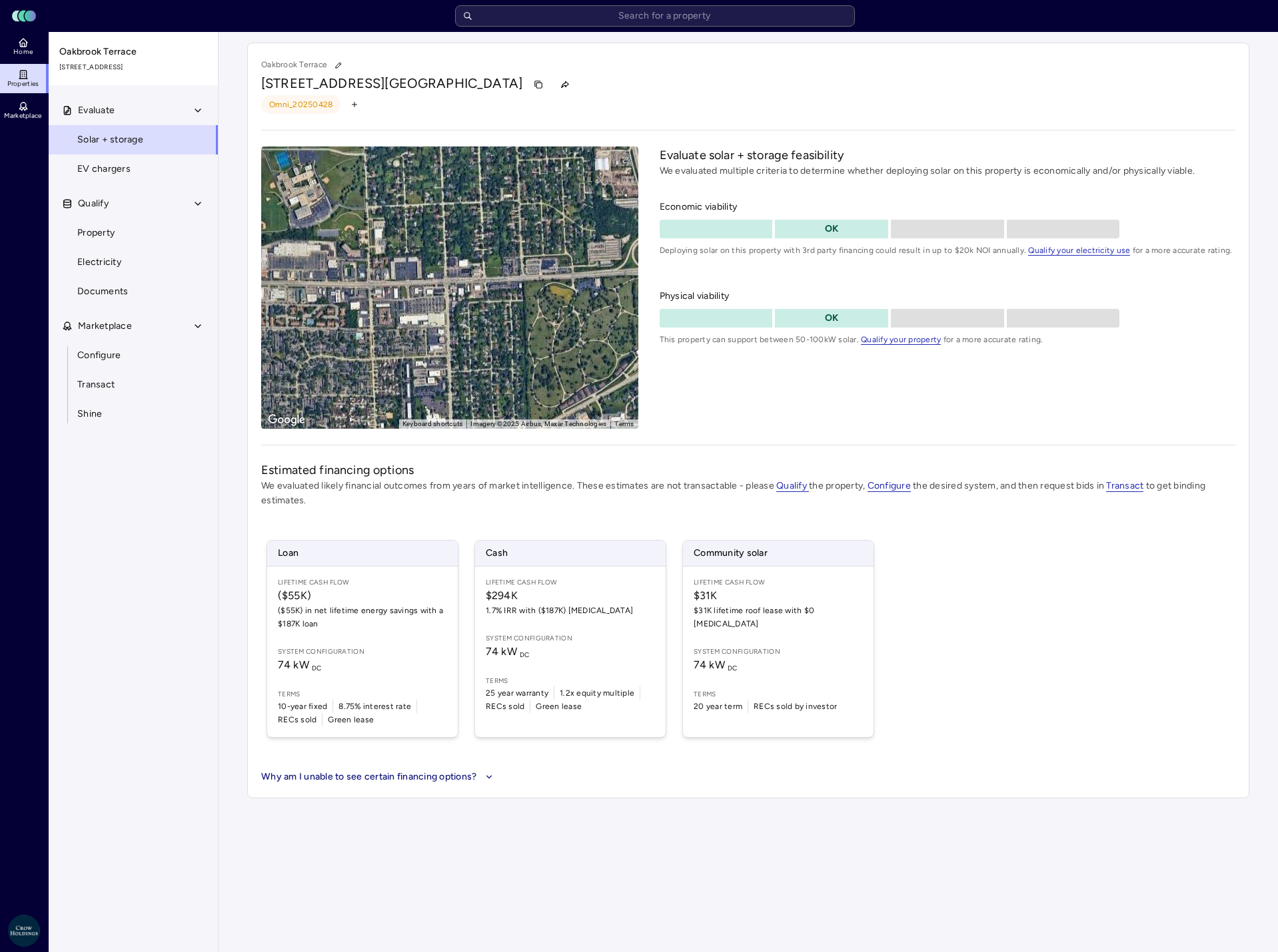
drag, startPoint x: 388, startPoint y: 313, endPoint x: 519, endPoint y: 234, distance: 153.0
click at [519, 234] on div "To activate drag with keyboard, press Alt + Enter. Once in keyboard drag state,…" at bounding box center [450, 288] width 377 height 282
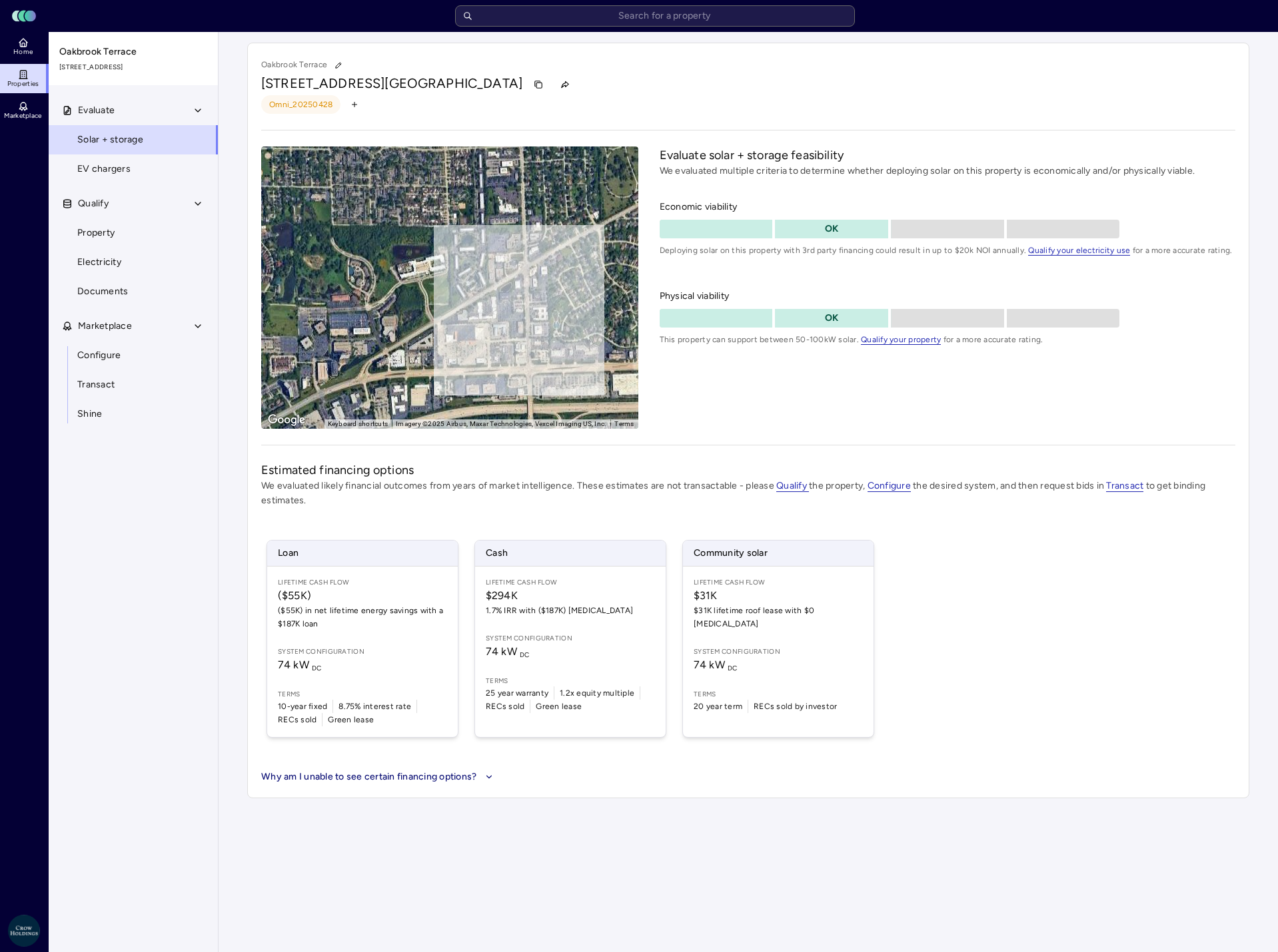
click at [483, 361] on gmp-advanced-marker at bounding box center [483, 361] width 0 height 0
click at [897, 339] on span "Qualify your property" at bounding box center [901, 340] width 79 height 10
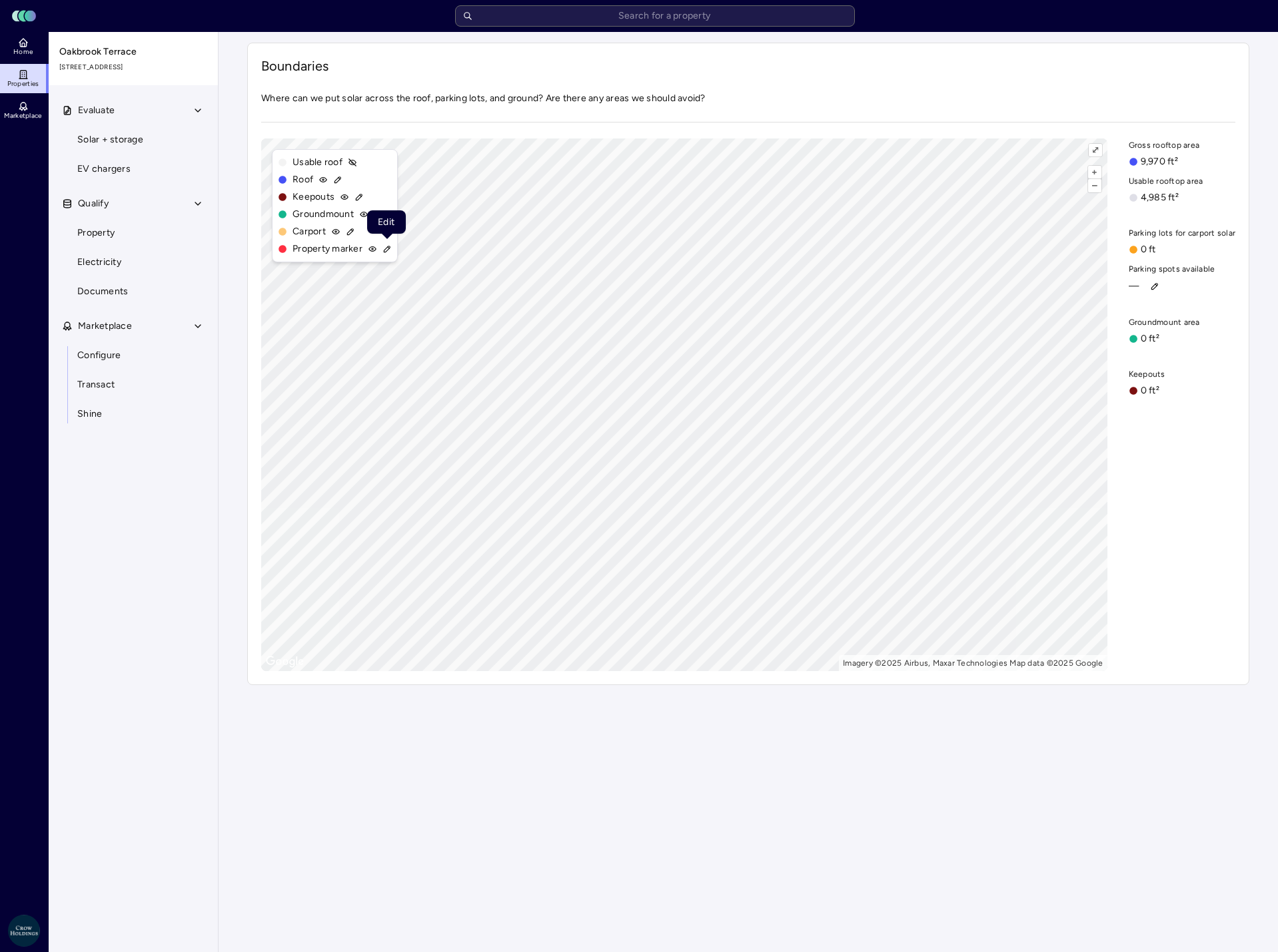
click at [384, 248] on icon at bounding box center [386, 248] width 9 height 9
click at [1096, 149] on button "⤢" at bounding box center [1094, 150] width 13 height 13
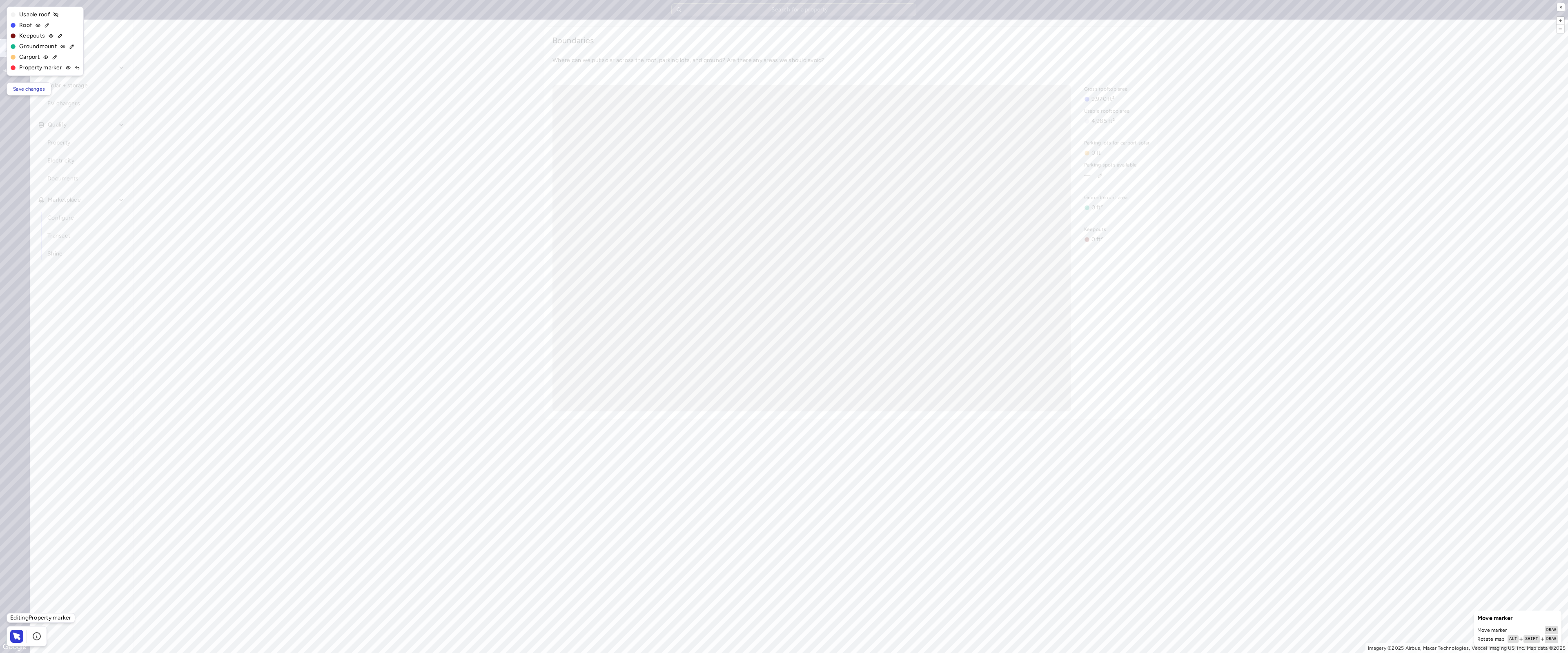
click at [46, 24] on icon at bounding box center [46, 25] width 5 height 5
click at [777, 29] on button "–" at bounding box center [1560, 29] width 8 height 8
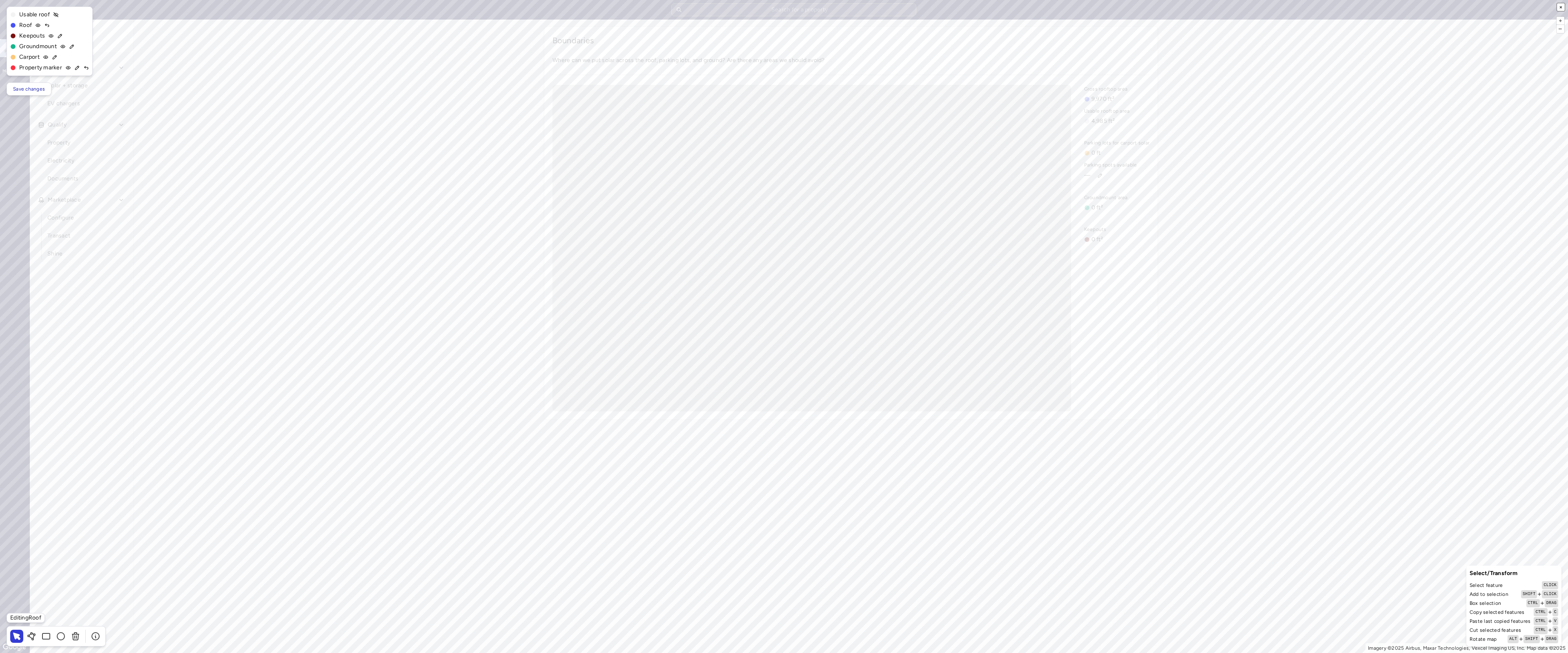
click at [777, 7] on button "×" at bounding box center [1561, 7] width 8 height 8
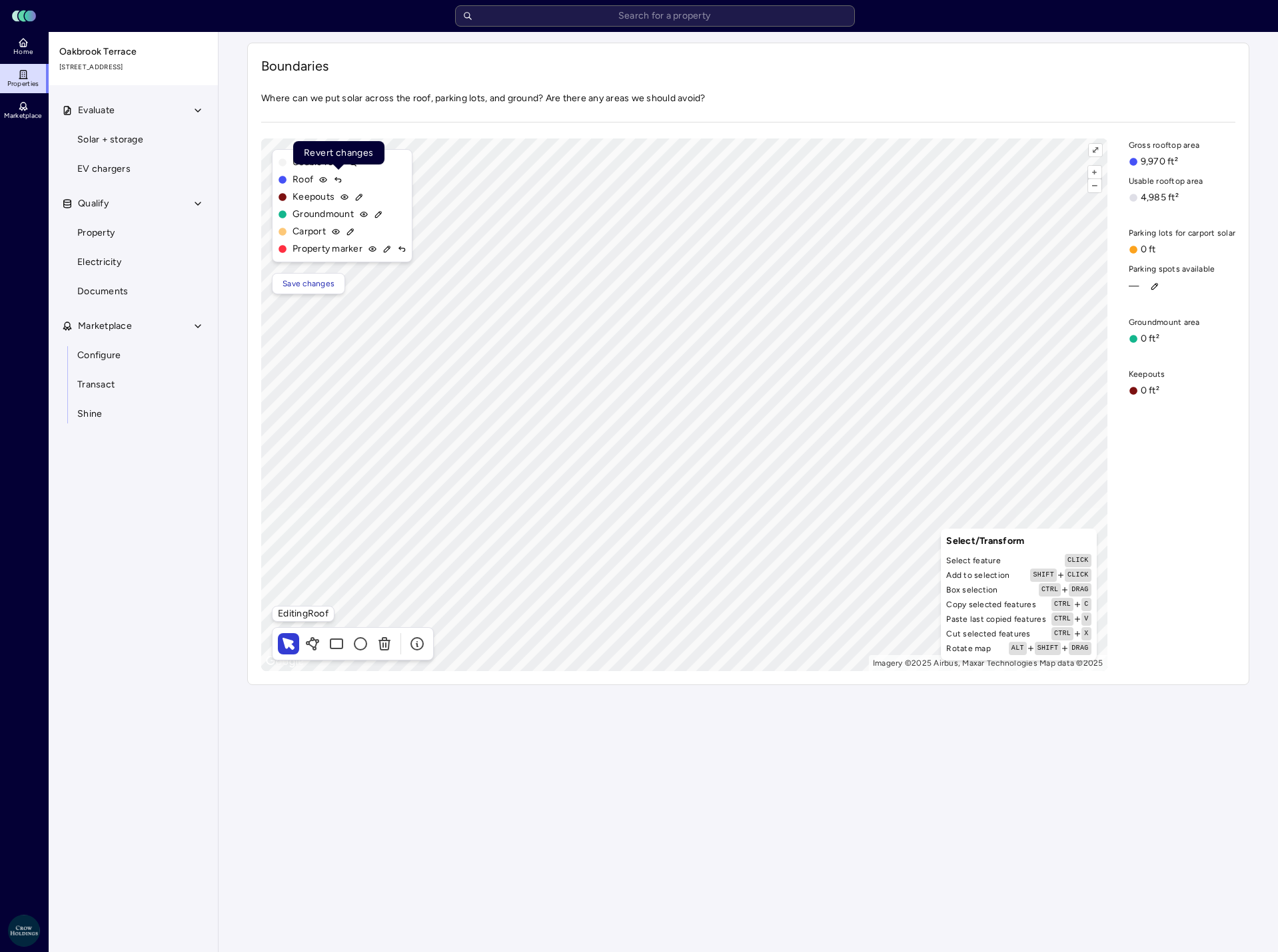
click at [336, 178] on icon at bounding box center [337, 179] width 9 height 9
click at [100, 114] on span "Evaluate" at bounding box center [95, 110] width 37 height 15
click at [98, 178] on span "Property" at bounding box center [96, 174] width 38 height 15
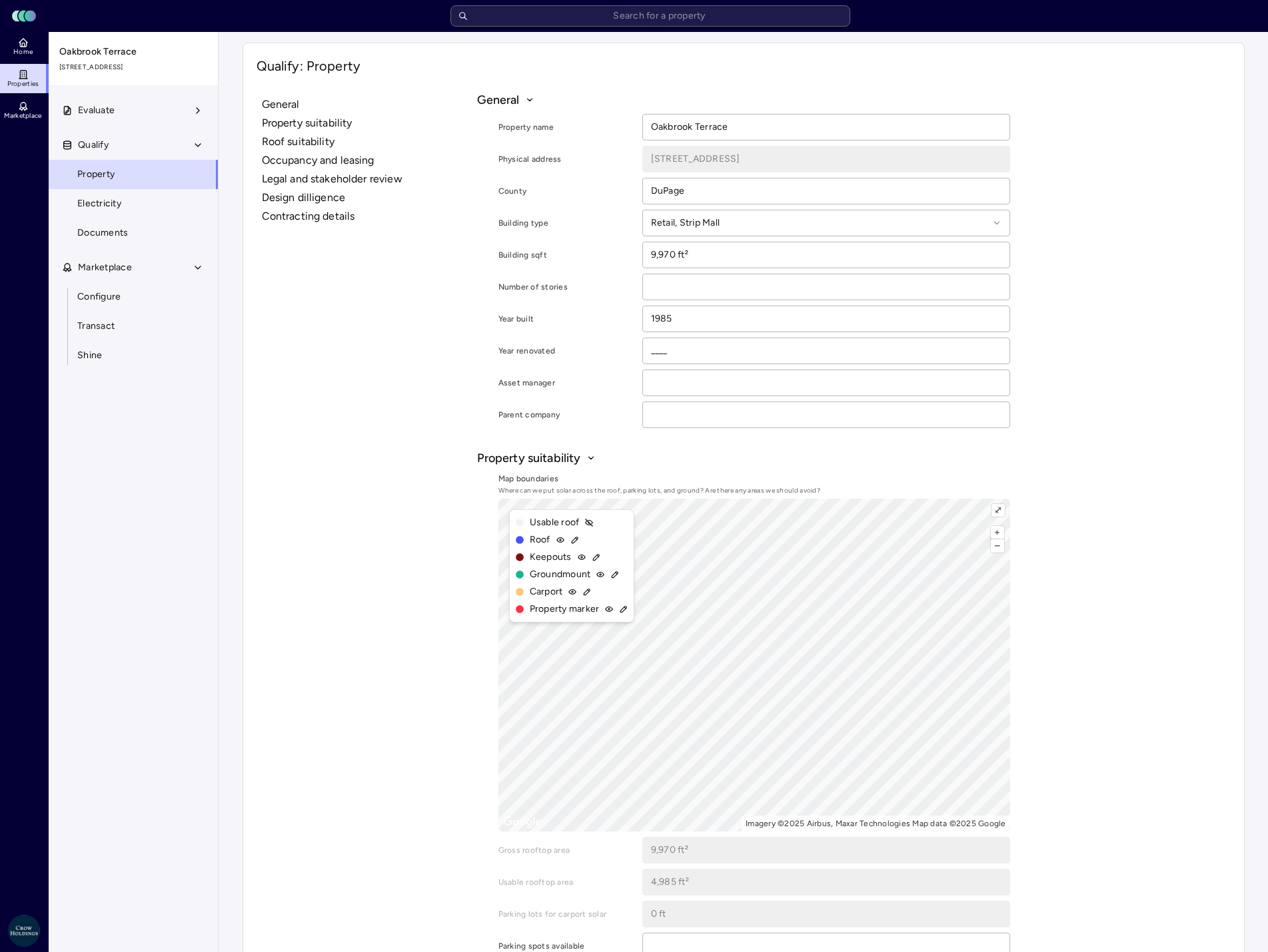
click at [557, 161] on label "Physical address" at bounding box center [565, 159] width 133 height 13
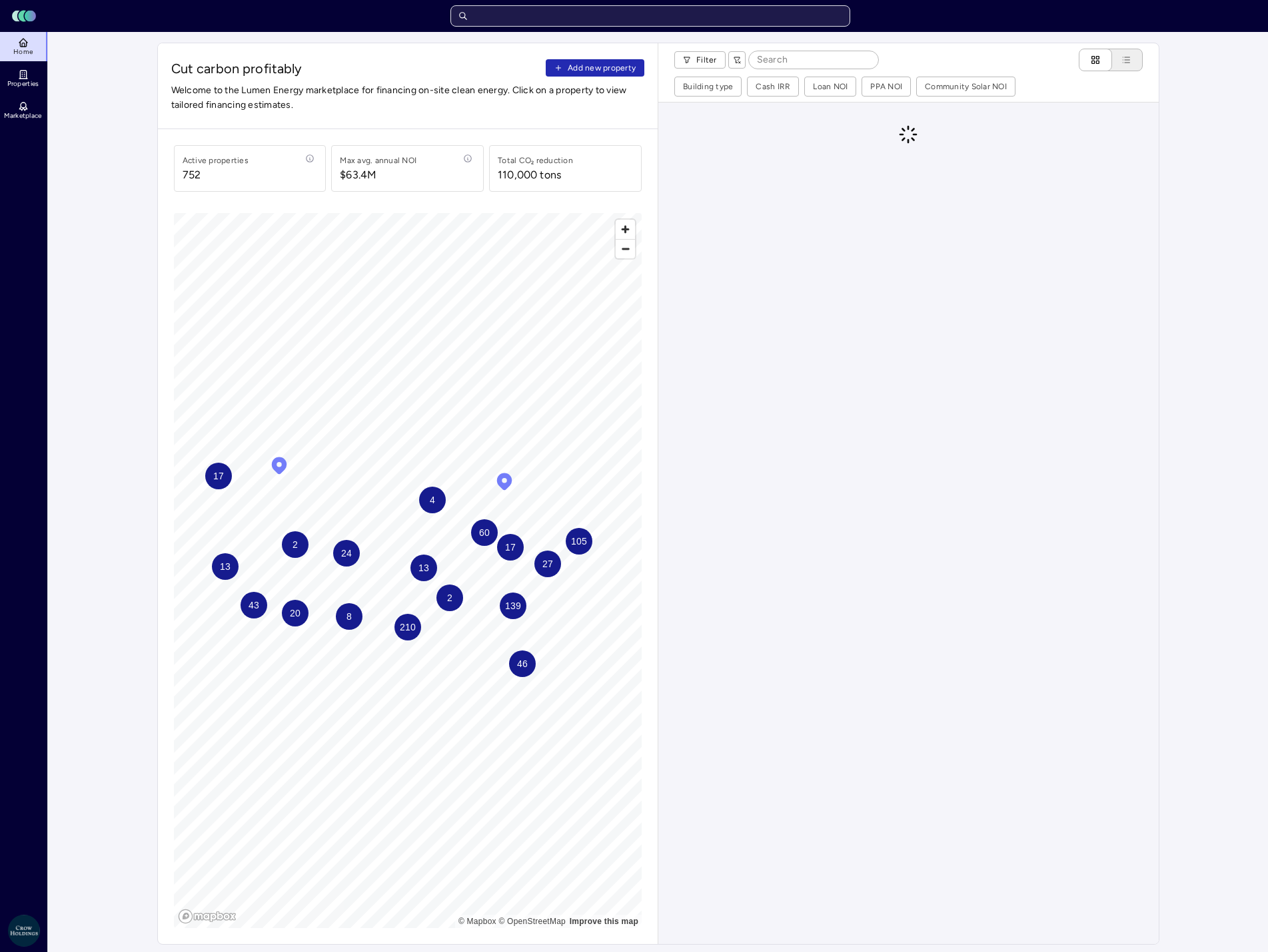
click at [535, 15] on input "text" at bounding box center [649, 15] width 399 height 21
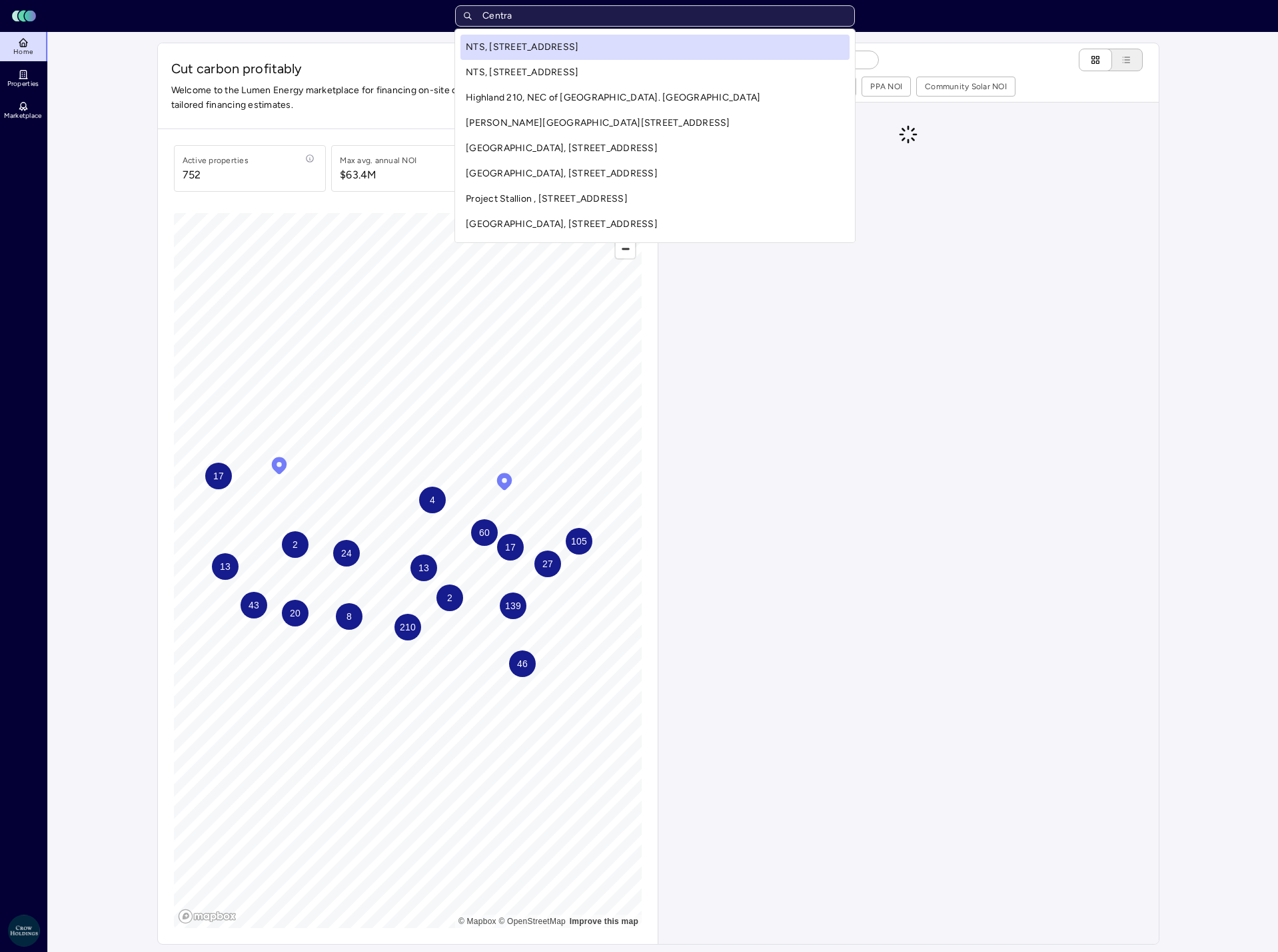
type input "Central"
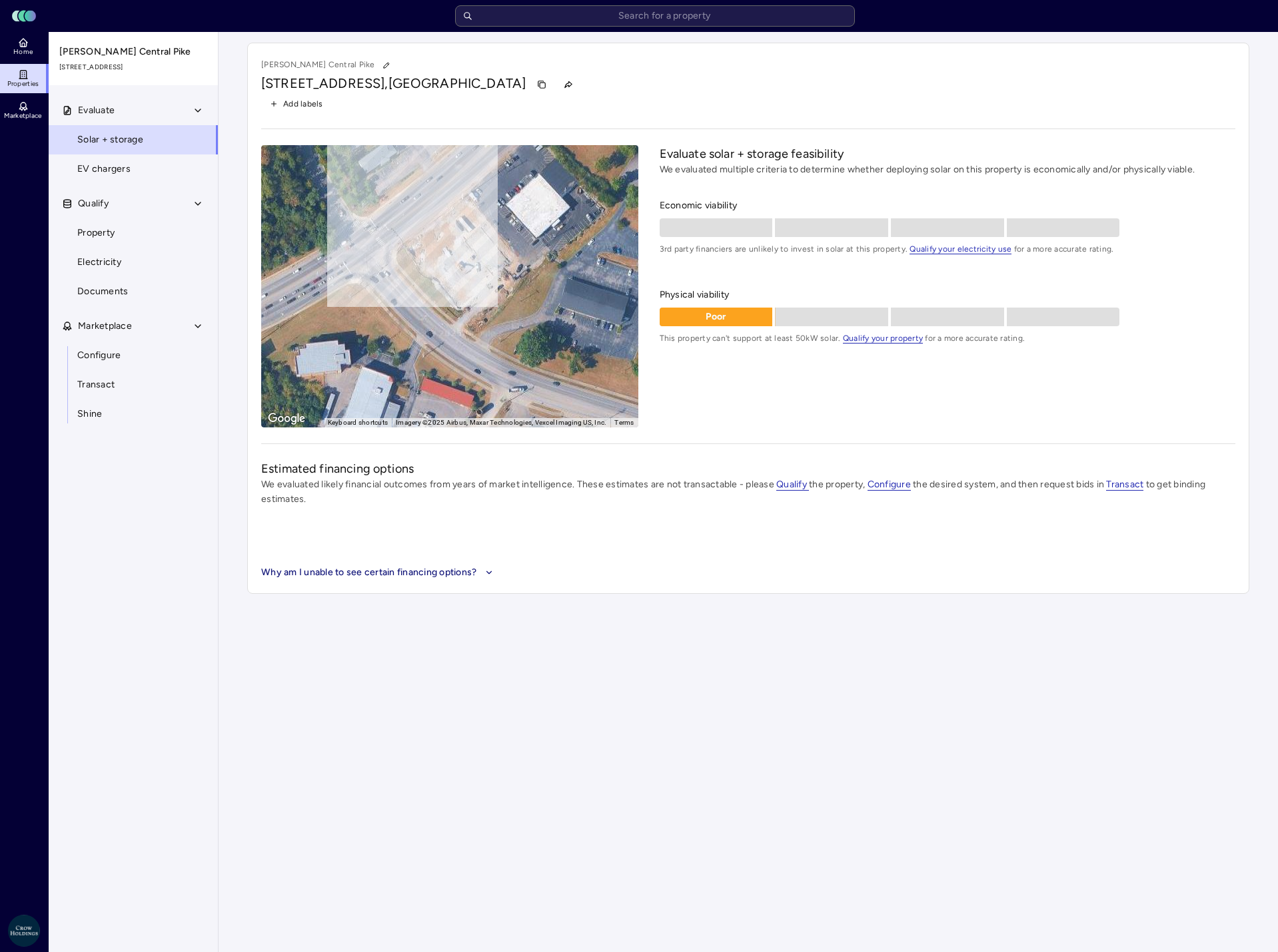
drag, startPoint x: 371, startPoint y: 363, endPoint x: 474, endPoint y: 321, distance: 111.2
click at [399, 353] on div "To activate drag with keyboard, press Alt + Enter. Once in keyboard drag state,…" at bounding box center [450, 286] width 377 height 282
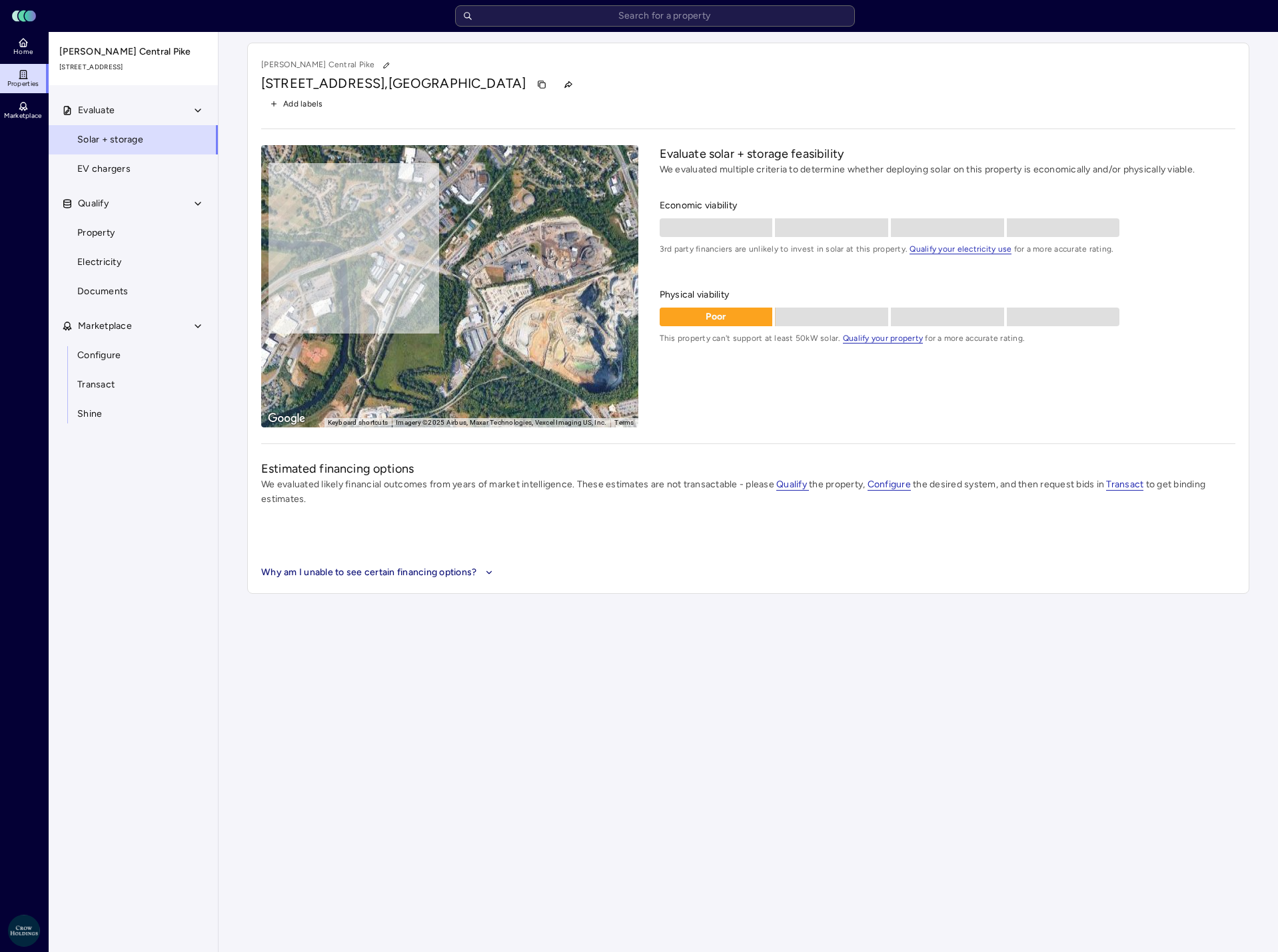
drag, startPoint x: 535, startPoint y: 335, endPoint x: 447, endPoint y: 264, distance: 113.1
click at [447, 264] on div "To activate drag with keyboard, press Alt + Enter. Once in keyboard drag state,…" at bounding box center [450, 286] width 377 height 282
click at [387, 251] on gmp-advanced-marker at bounding box center [387, 251] width 0 height 0
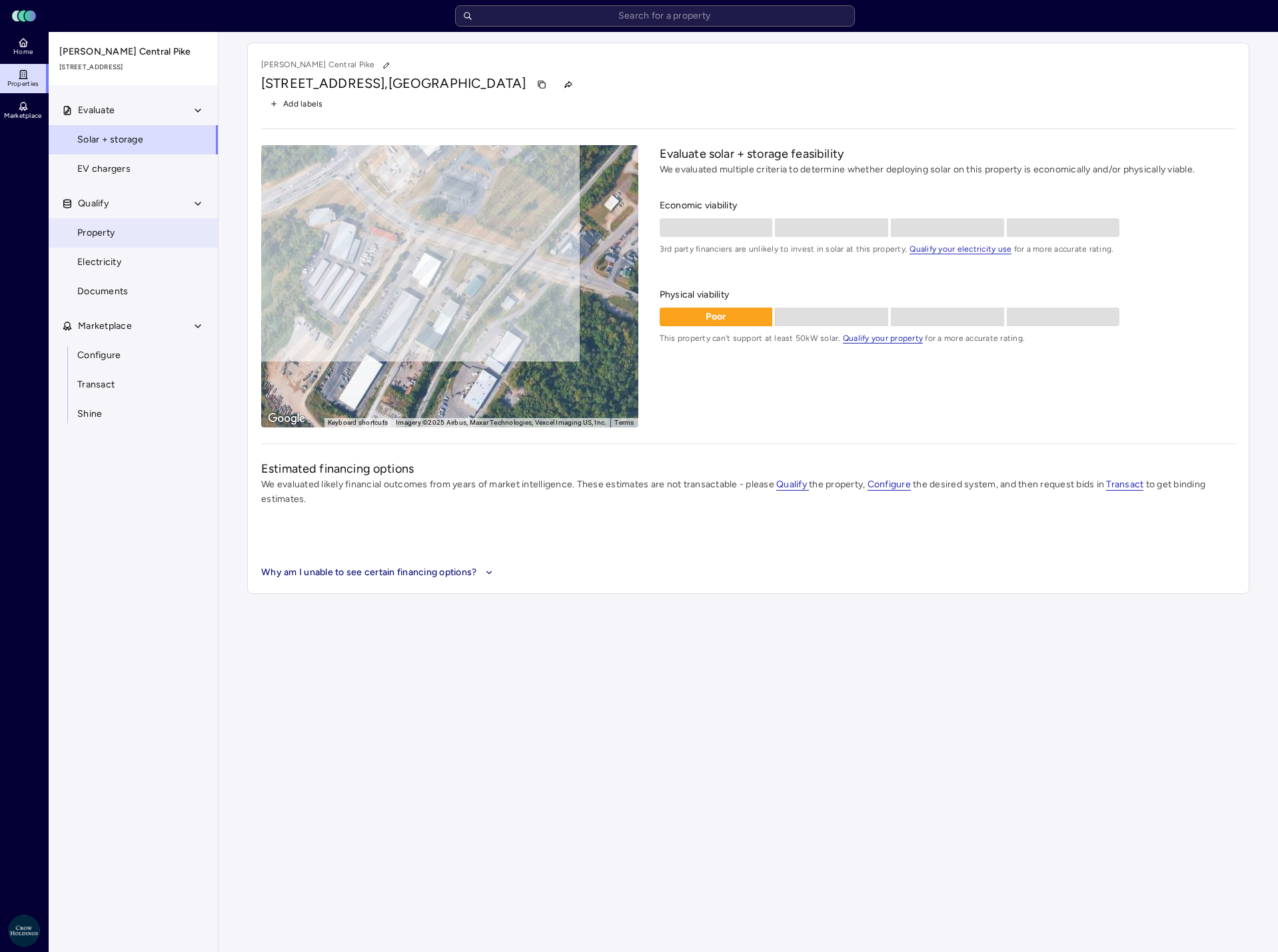
click at [90, 236] on span "Property" at bounding box center [96, 232] width 38 height 15
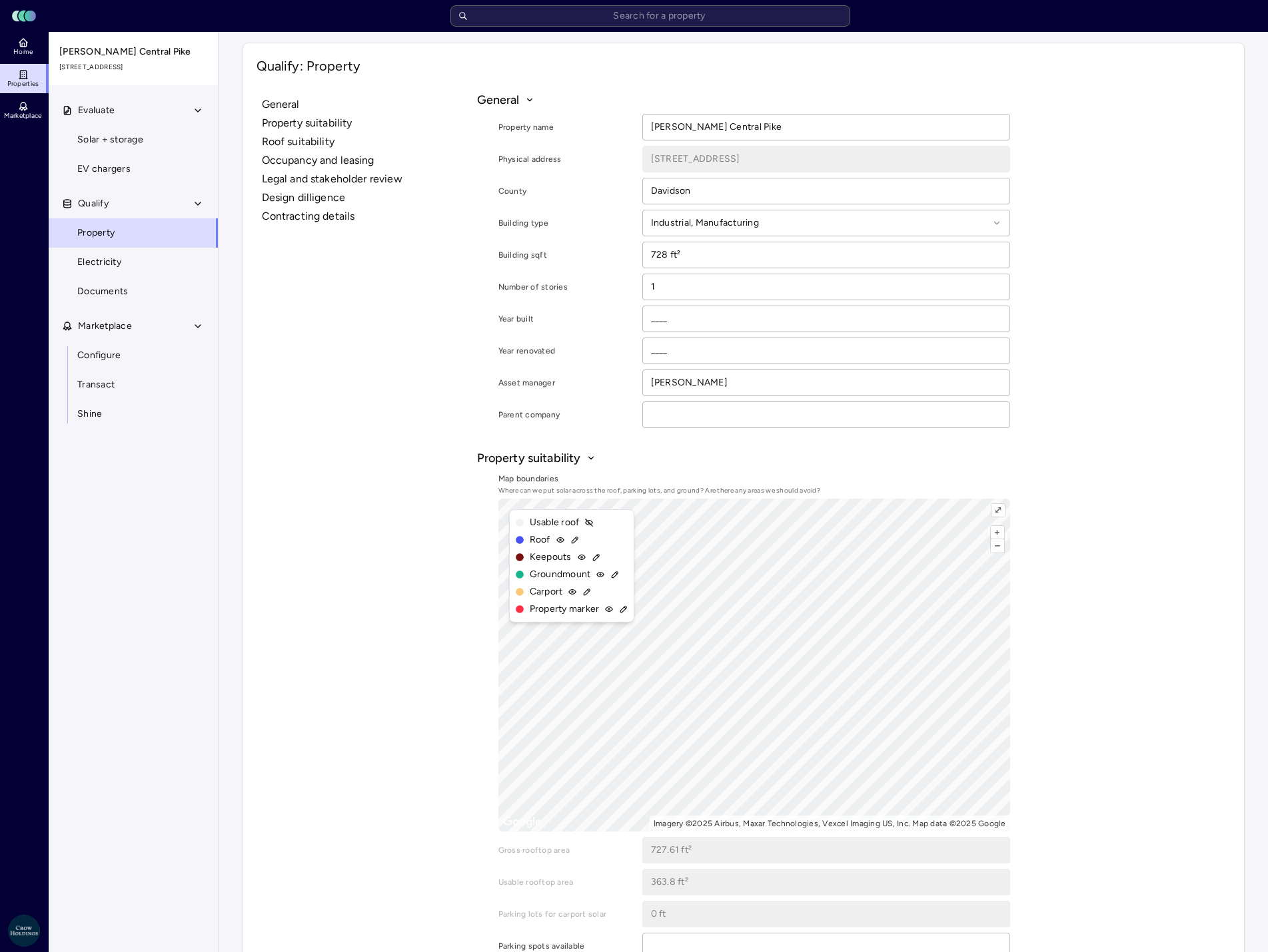
click at [623, 610] on icon at bounding box center [623, 609] width 9 height 9
click at [574, 540] on icon at bounding box center [575, 540] width 6 height 6
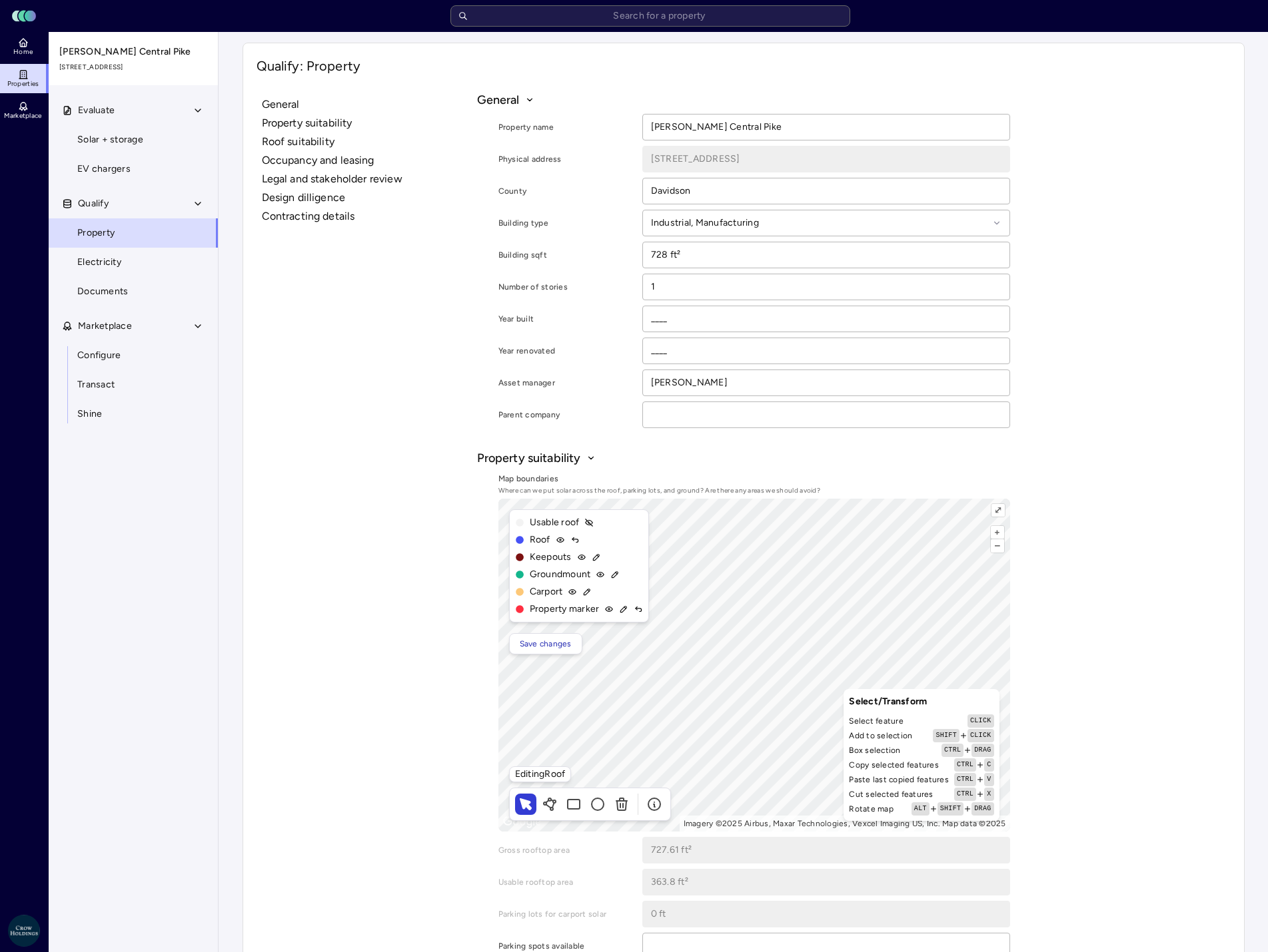
click at [640, 774] on div "+ – ⇧ › Imagery ©2025 Airbus, Maxar Technologies, Vexcel Imaging US, Inc. Map d…" at bounding box center [754, 664] width 511 height 333
click at [666, 254] on input "728 ft²" at bounding box center [825, 254] width 366 height 25
drag, startPoint x: 663, startPoint y: 256, endPoint x: 642, endPoint y: 256, distance: 21.0
click at [642, 256] on input "728 ft²" at bounding box center [825, 254] width 366 height 25
drag, startPoint x: 665, startPoint y: 257, endPoint x: 640, endPoint y: 256, distance: 25.0
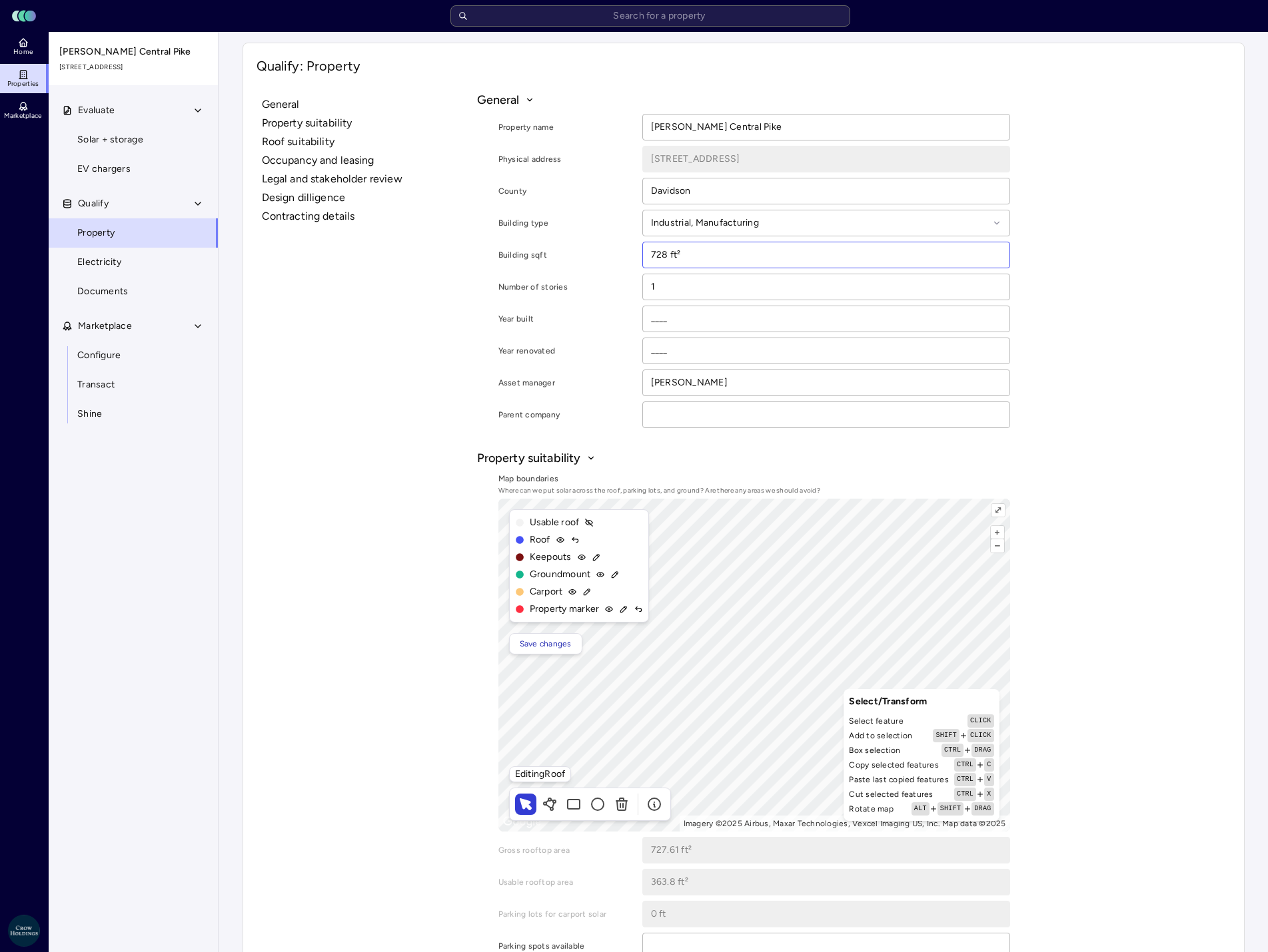
click at [640, 256] on div "Building sqft 728 ft²" at bounding box center [754, 255] width 511 height 27
type input "213,840 ft²"
click at [543, 646] on span "Save changes" at bounding box center [545, 643] width 52 height 13
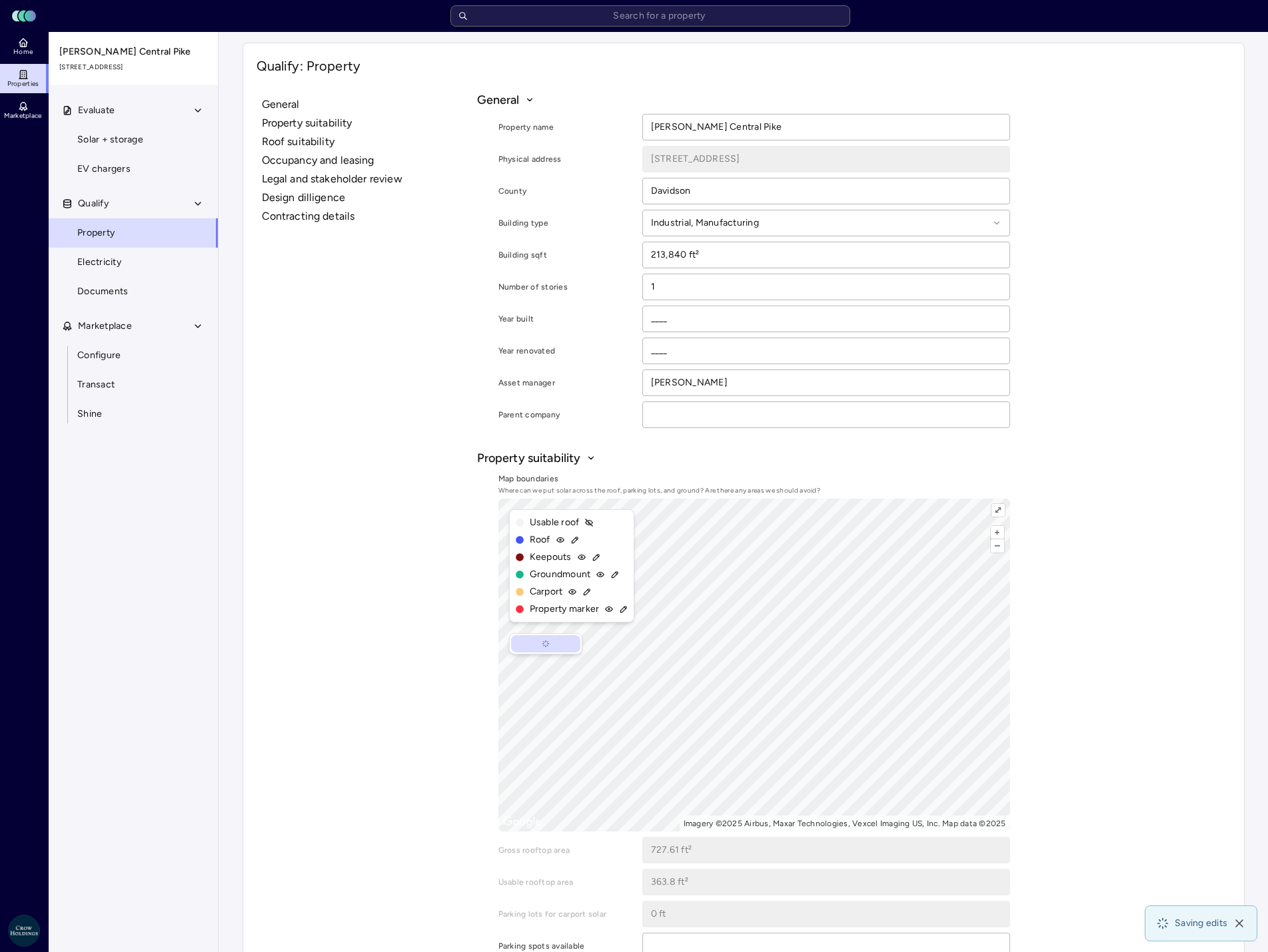
type input "421,883.28 ft²"
type input "210,941.64 ft²"
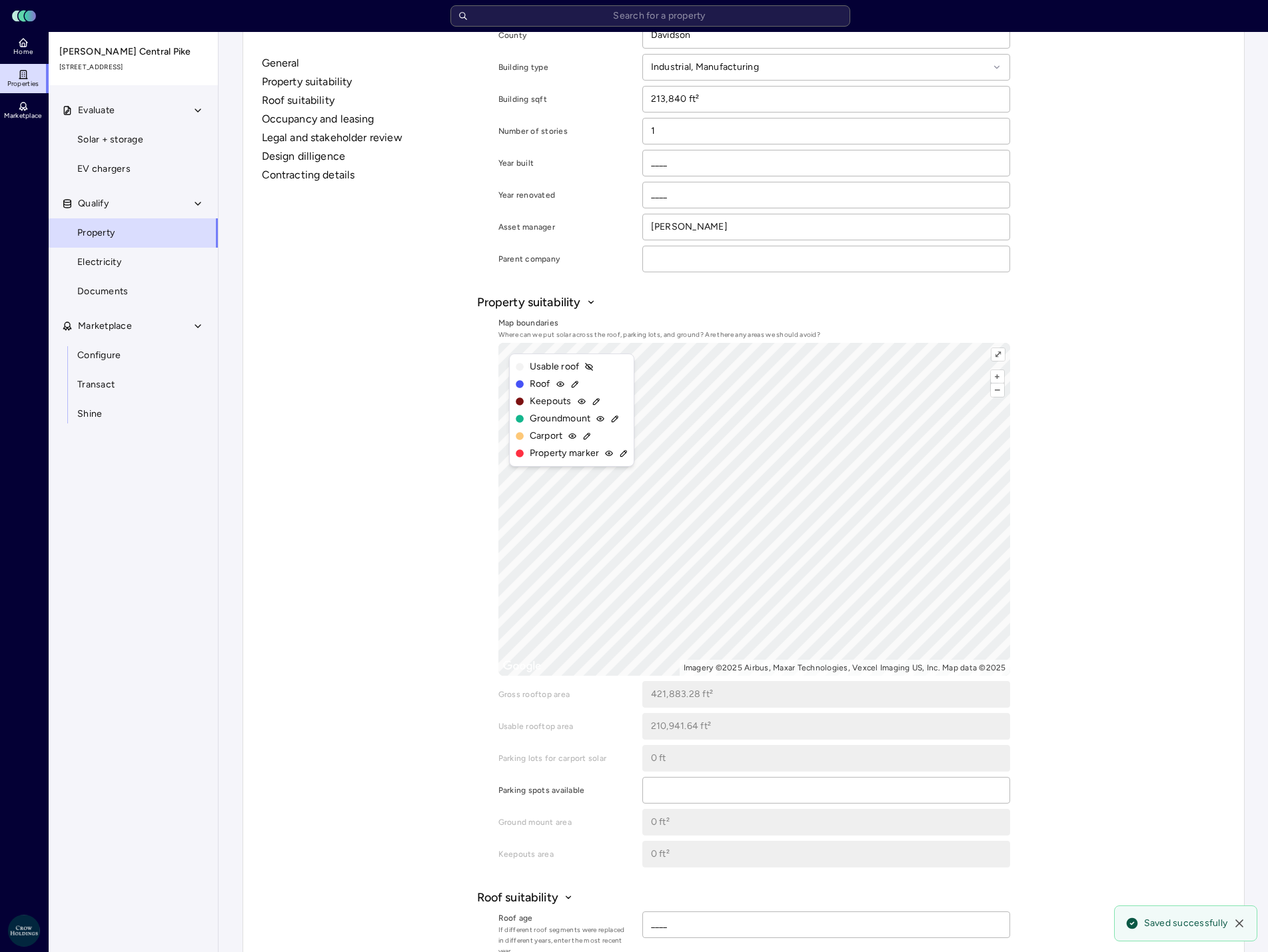
scroll to position [133, 0]
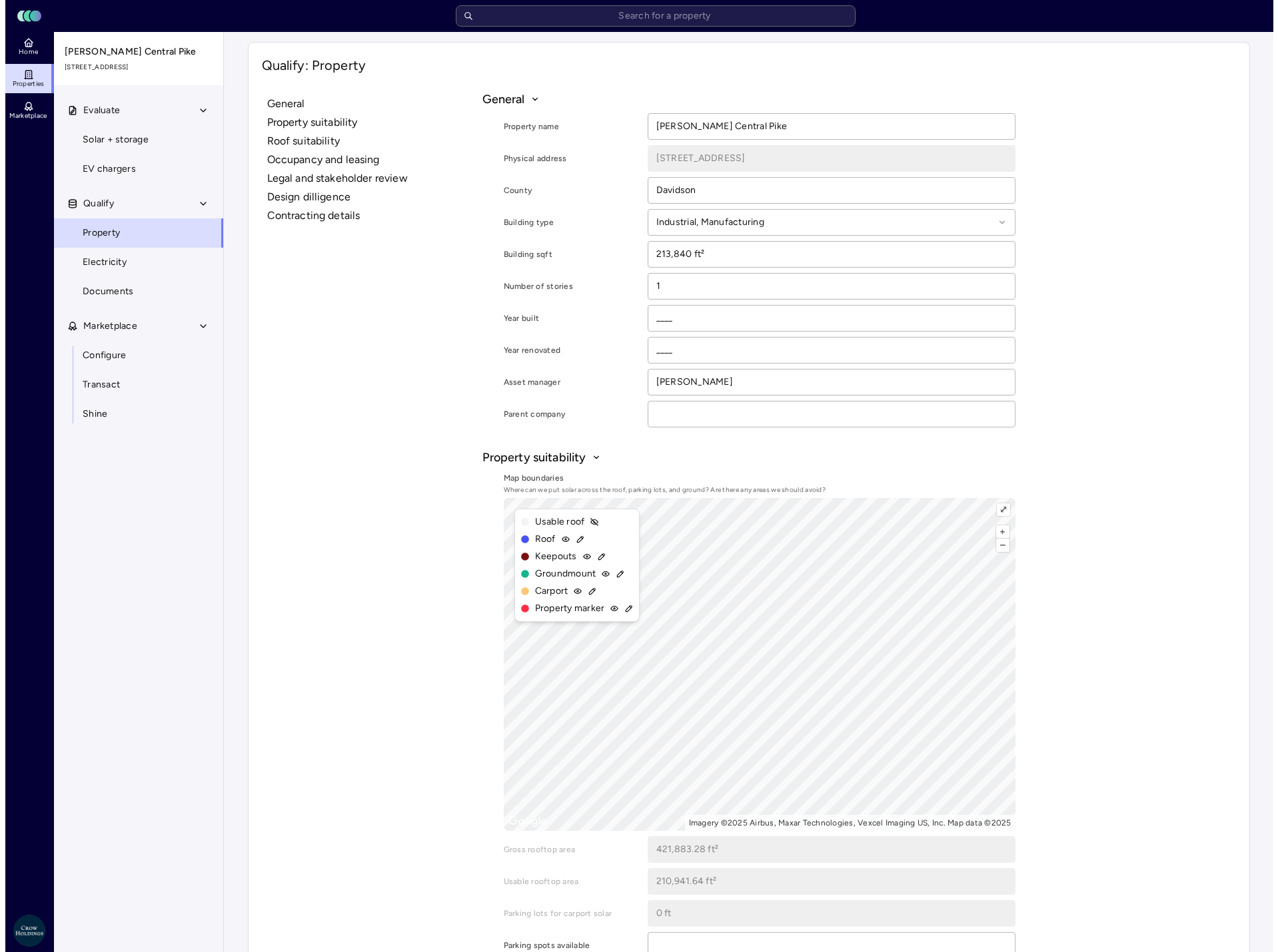
scroll to position [0, 0]
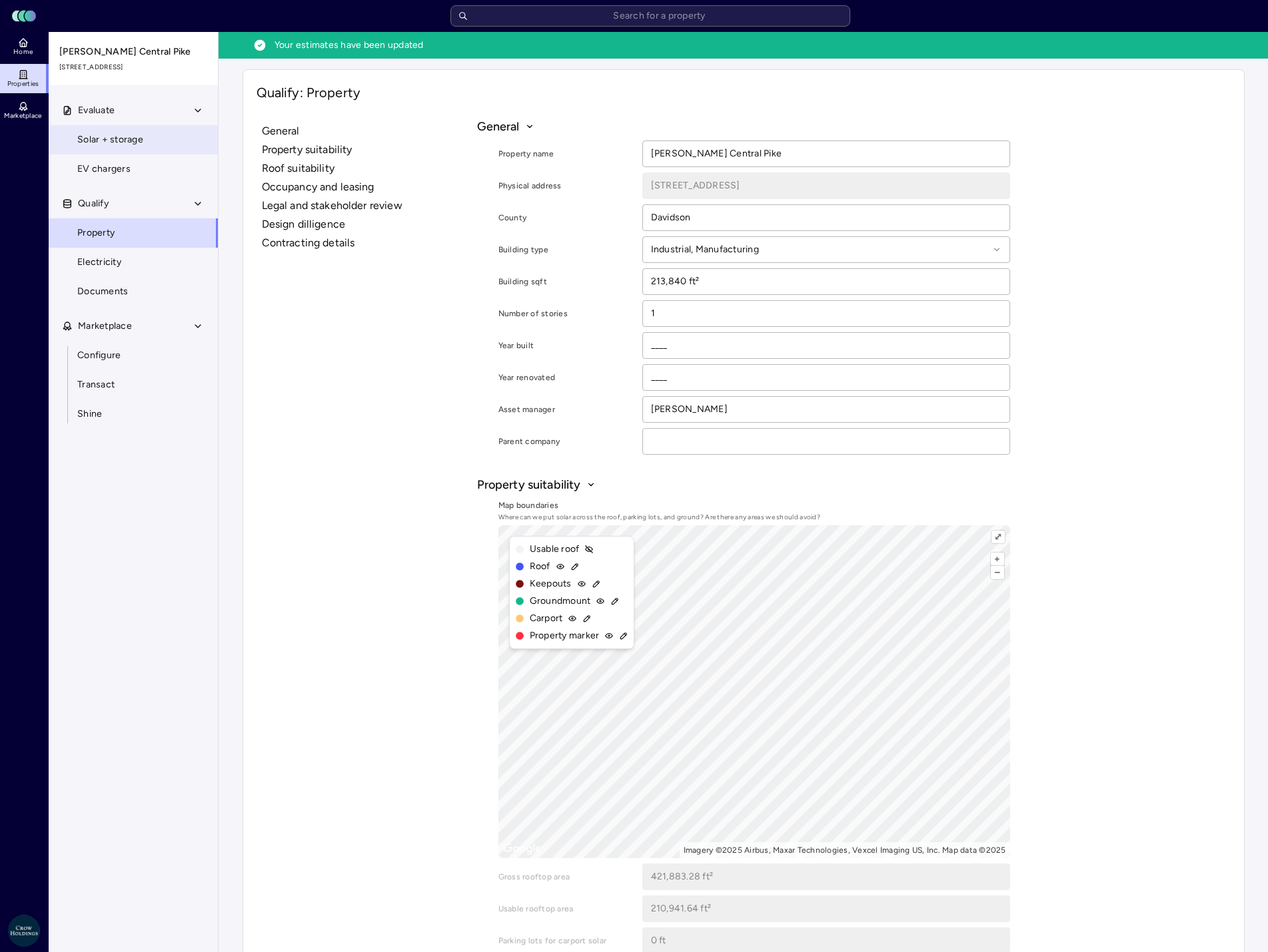
click at [102, 142] on span "Solar + storage" at bounding box center [110, 139] width 66 height 15
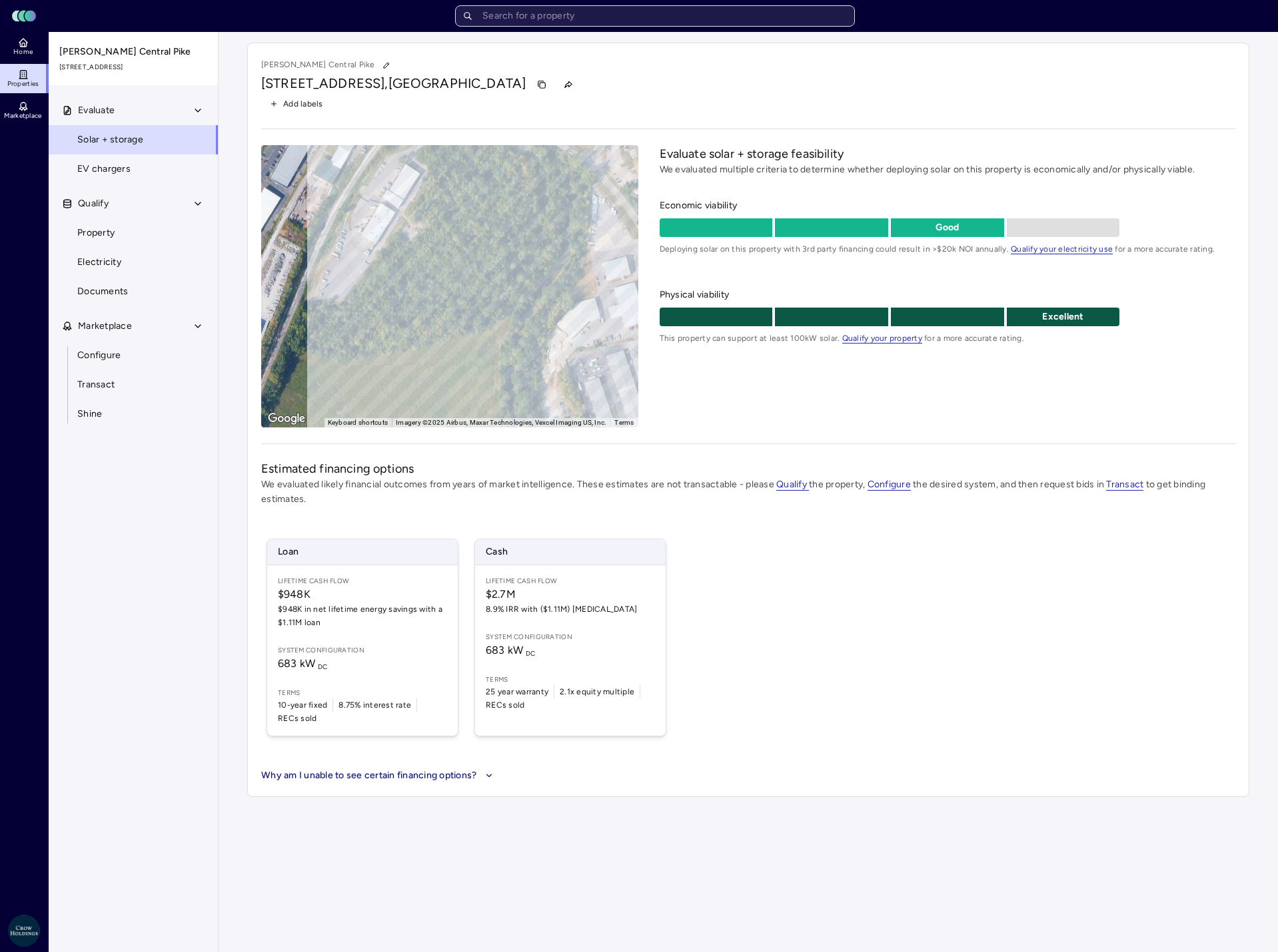
click at [655, 13] on input "text" at bounding box center [654, 15] width 399 height 21
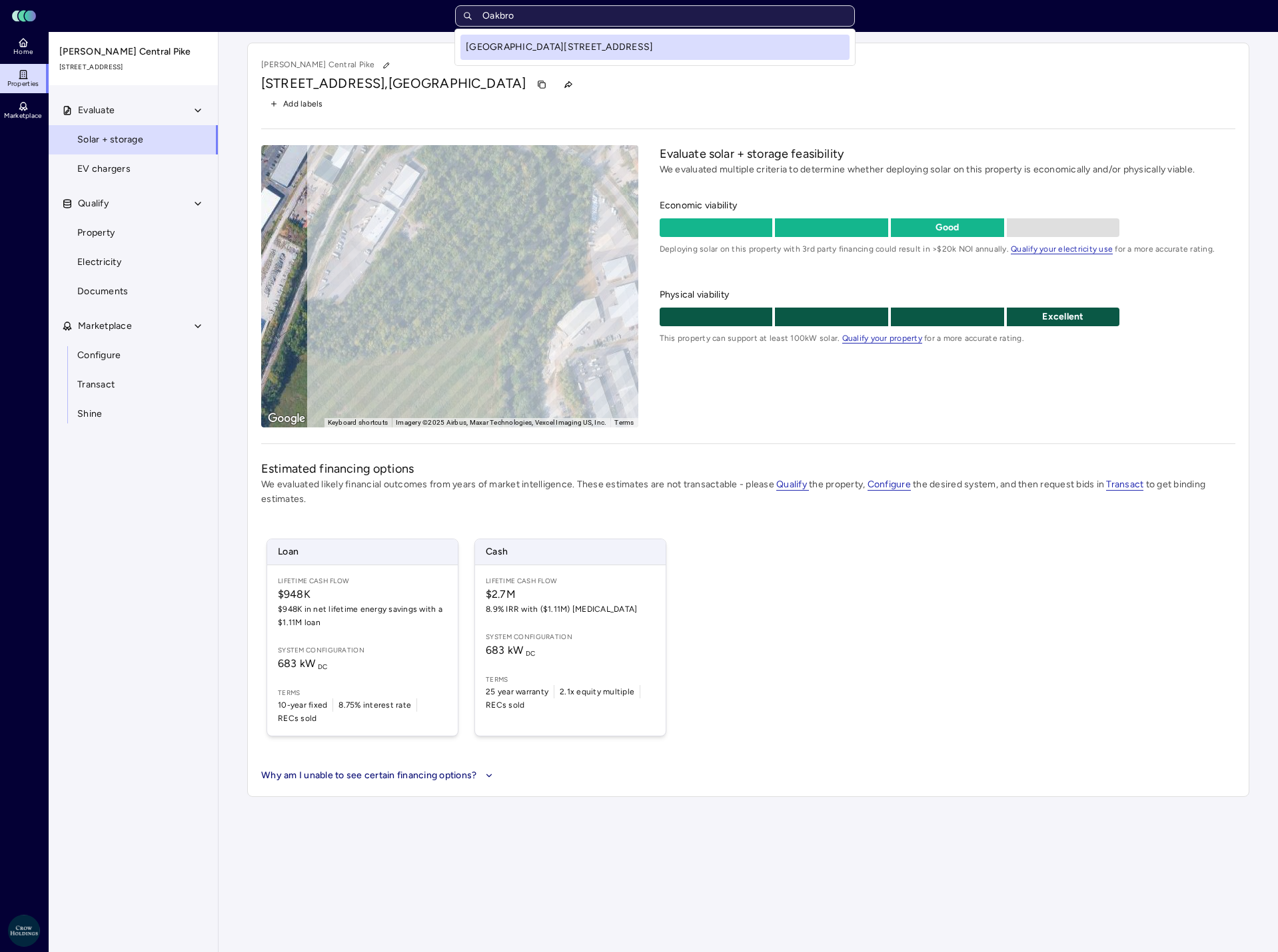
type input "Oakbroo"
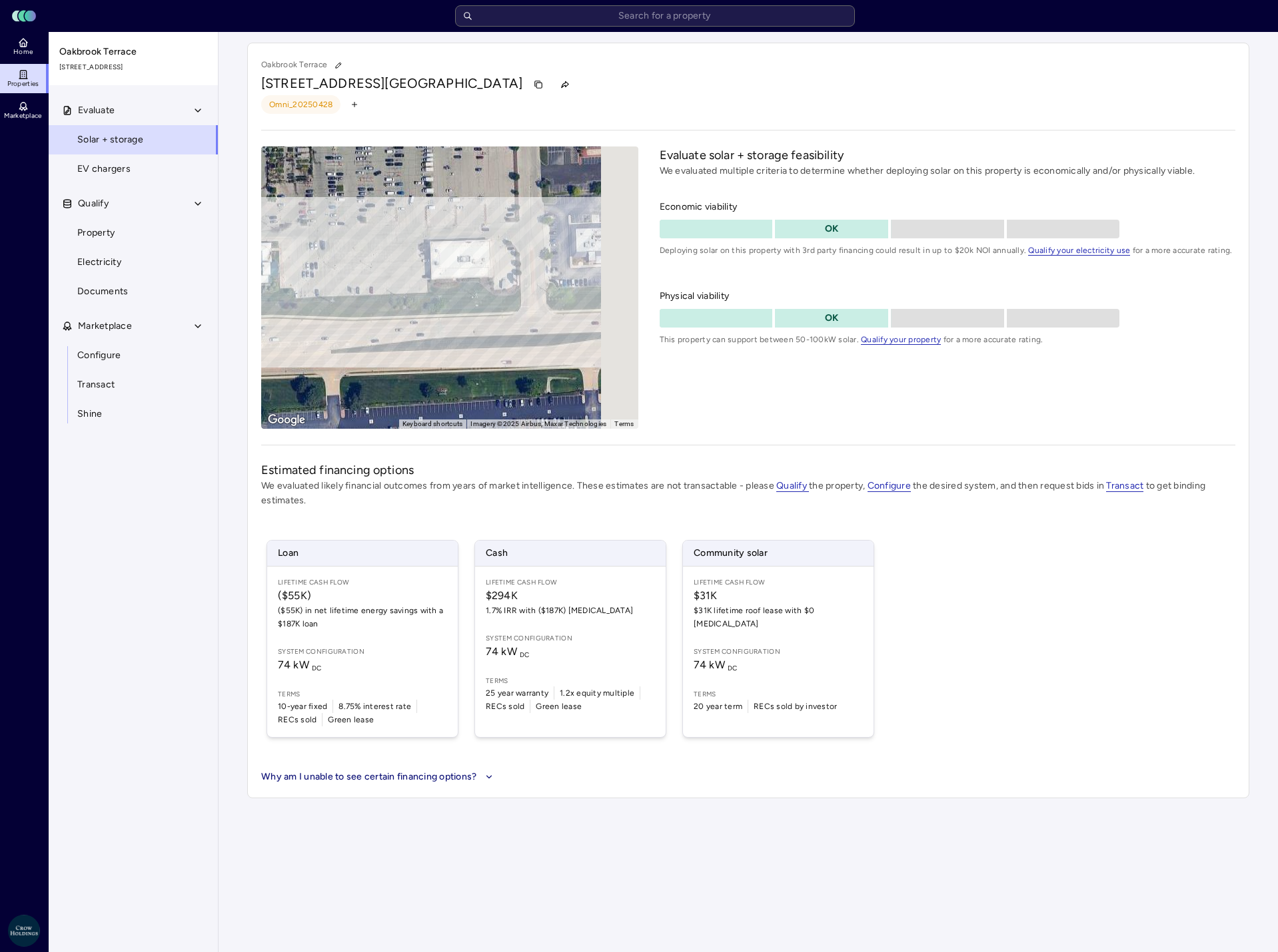
drag, startPoint x: 570, startPoint y: 318, endPoint x: 431, endPoint y: 305, distance: 139.6
click at [431, 305] on div "To activate drag with keyboard, press Alt + Enter. Once in keyboard drag state,…" at bounding box center [450, 288] width 377 height 282
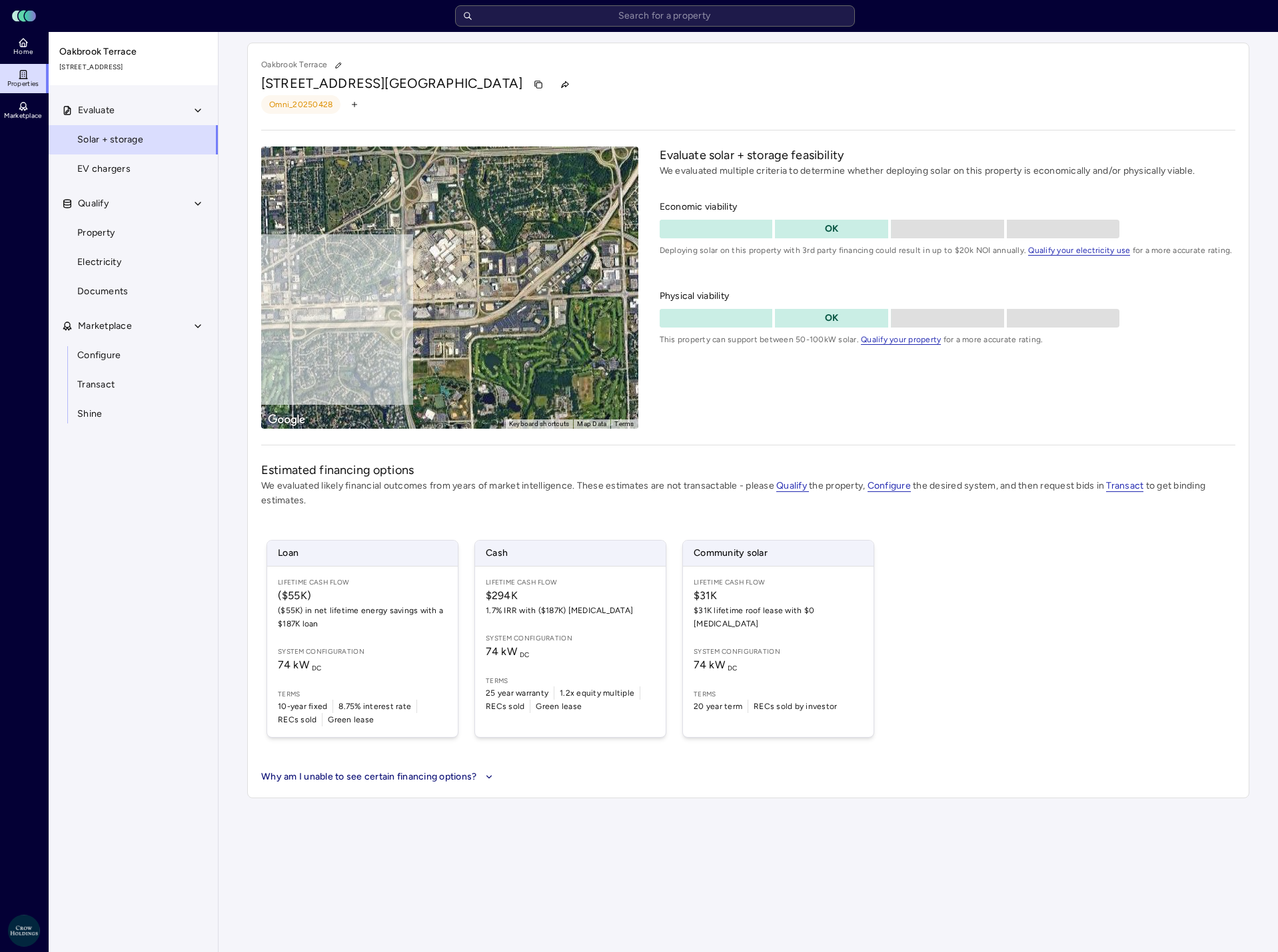
drag, startPoint x: 557, startPoint y: 299, endPoint x: 333, endPoint y: 300, distance: 224.0
click at [333, 300] on div "To activate drag with keyboard, press Alt + Enter. Once in keyboard drag state,…" at bounding box center [450, 288] width 377 height 282
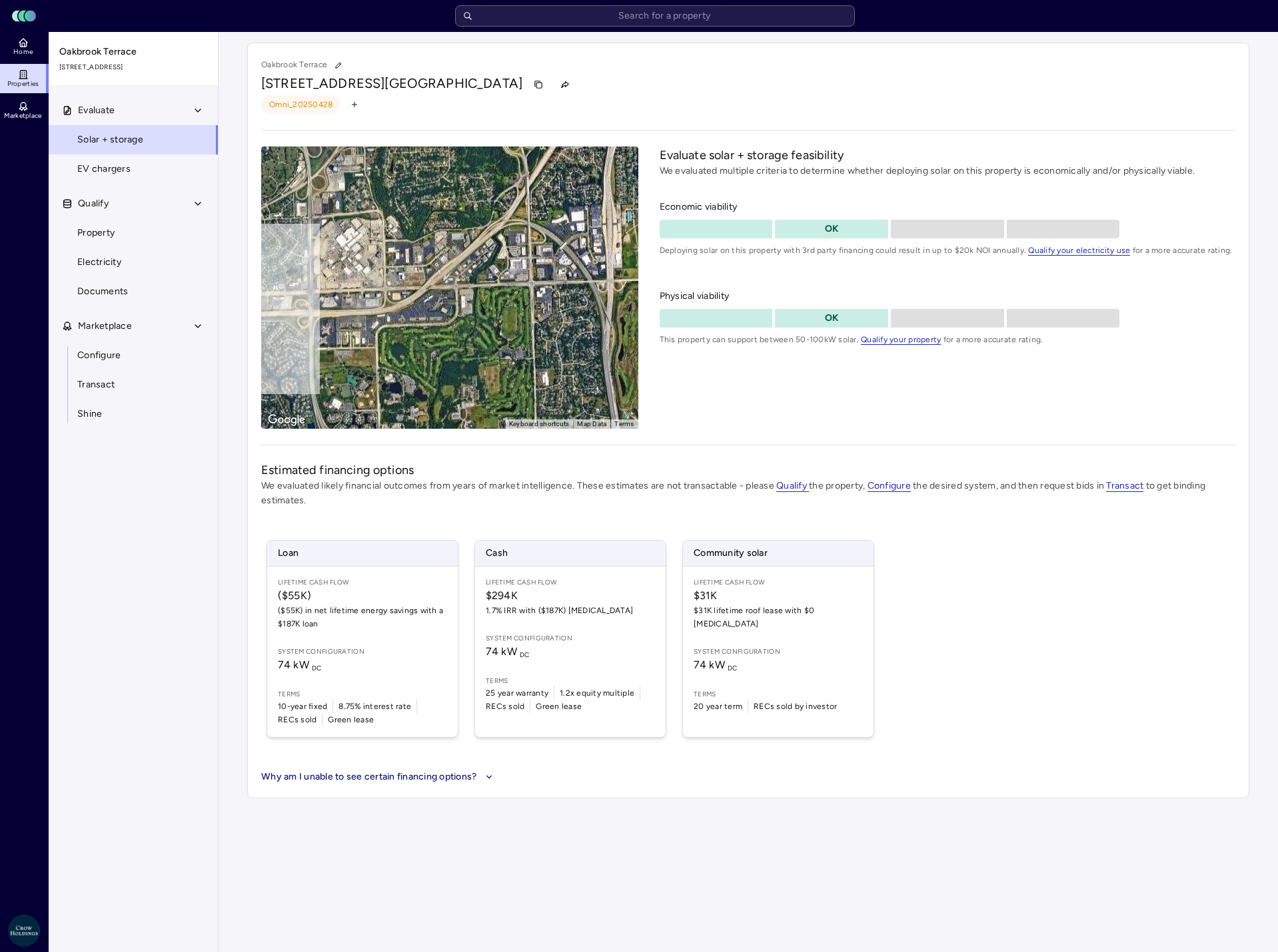
drag, startPoint x: 529, startPoint y: 269, endPoint x: 436, endPoint y: 258, distance: 93.6
click at [436, 258] on div "To activate drag with keyboard, press Alt + Enter. Once in keyboard drag state,…" at bounding box center [450, 288] width 377 height 282
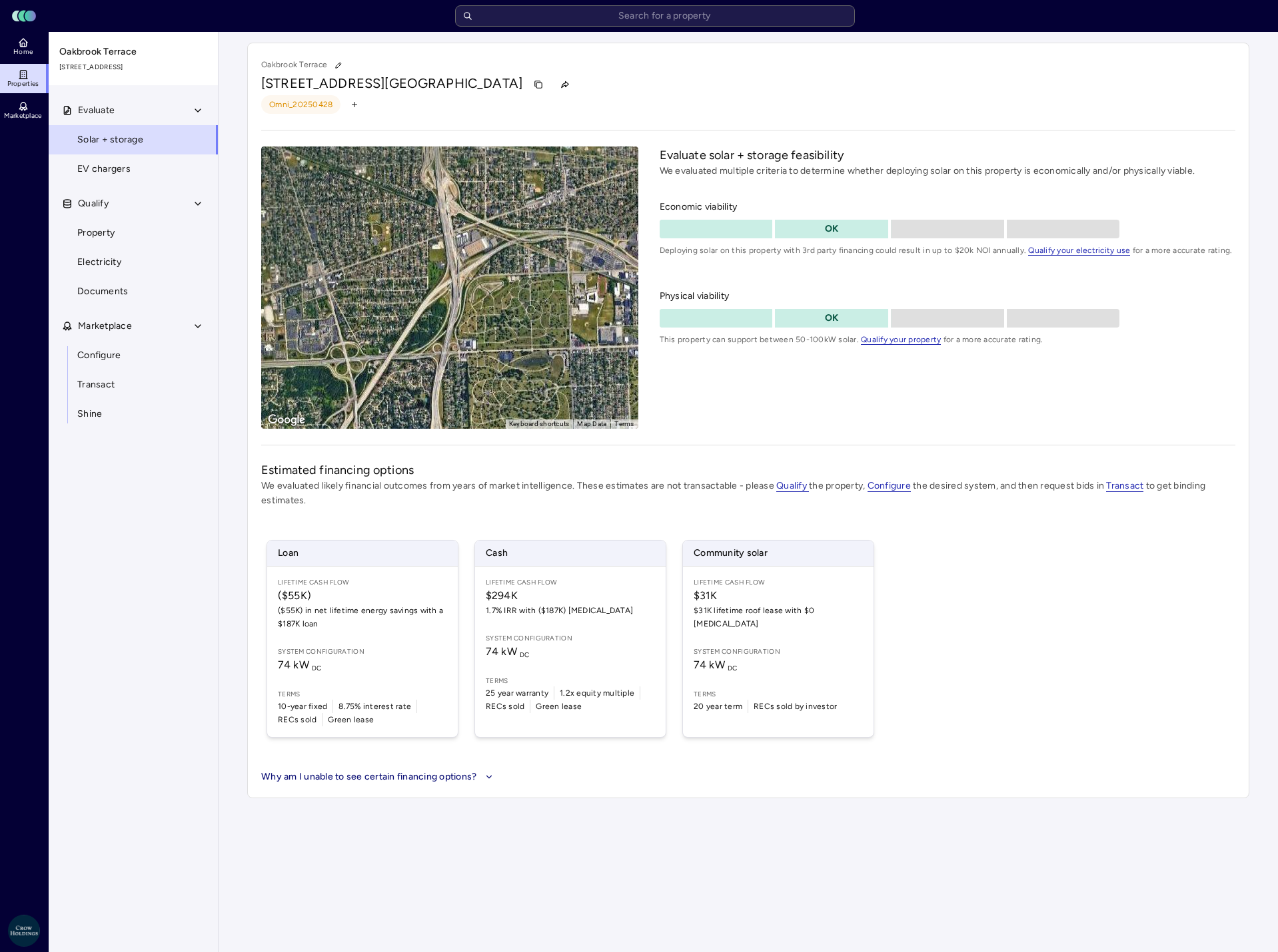
drag, startPoint x: 397, startPoint y: 251, endPoint x: 482, endPoint y: 380, distance: 154.5
click at [482, 380] on div "To activate drag with keyboard, press Alt + Enter. Once in keyboard drag state,…" at bounding box center [450, 288] width 377 height 282
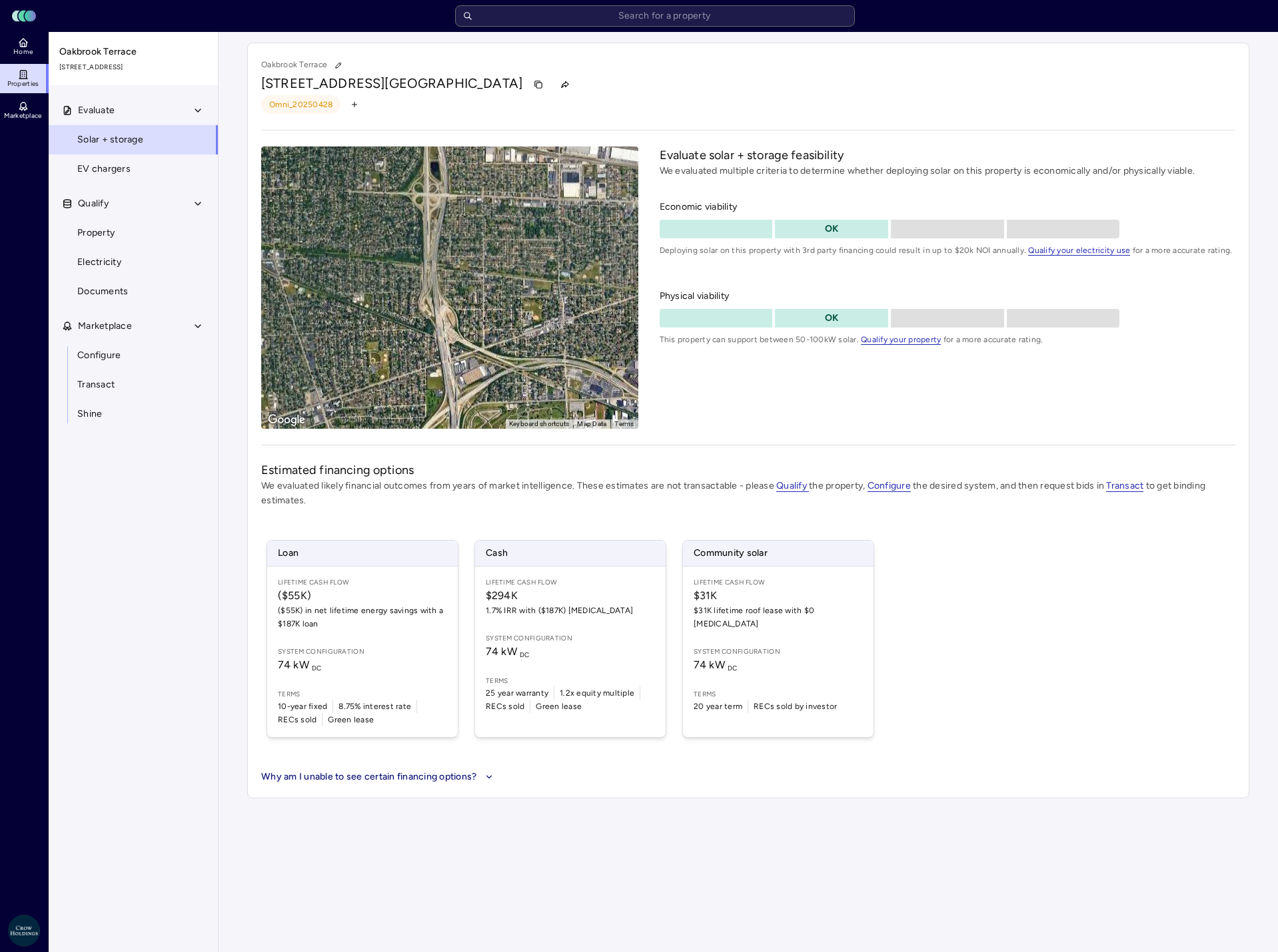
drag, startPoint x: 491, startPoint y: 244, endPoint x: 489, endPoint y: 382, distance: 138.0
click at [489, 382] on div "To activate drag with keyboard, press Alt + Enter. Once in keyboard drag state,…" at bounding box center [450, 288] width 377 height 282
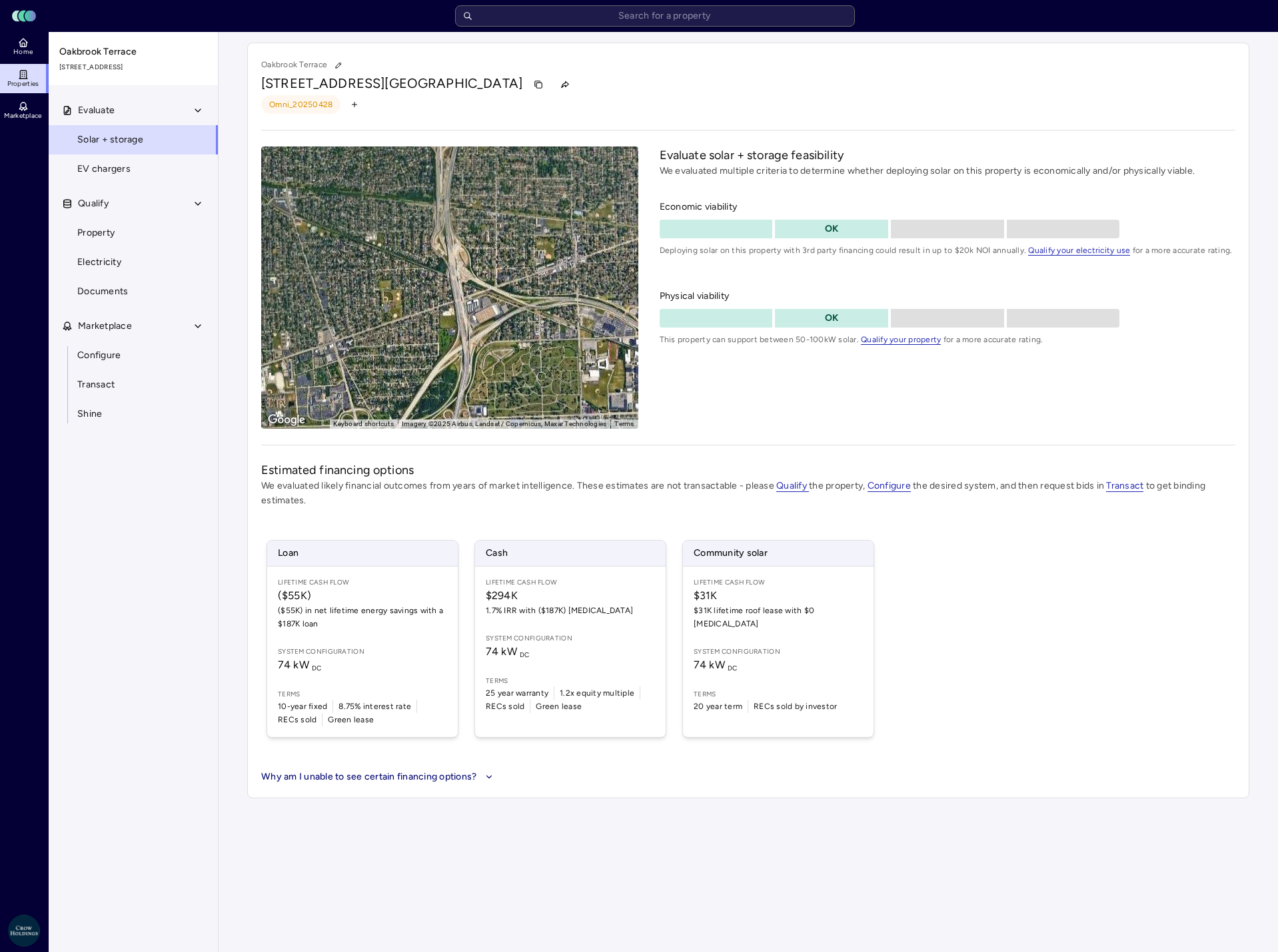
drag, startPoint x: 457, startPoint y: 262, endPoint x: 469, endPoint y: 194, distance: 69.1
click at [470, 195] on div "To activate drag with keyboard, press Alt + Enter. Once in keyboard drag state,…" at bounding box center [450, 288] width 377 height 282
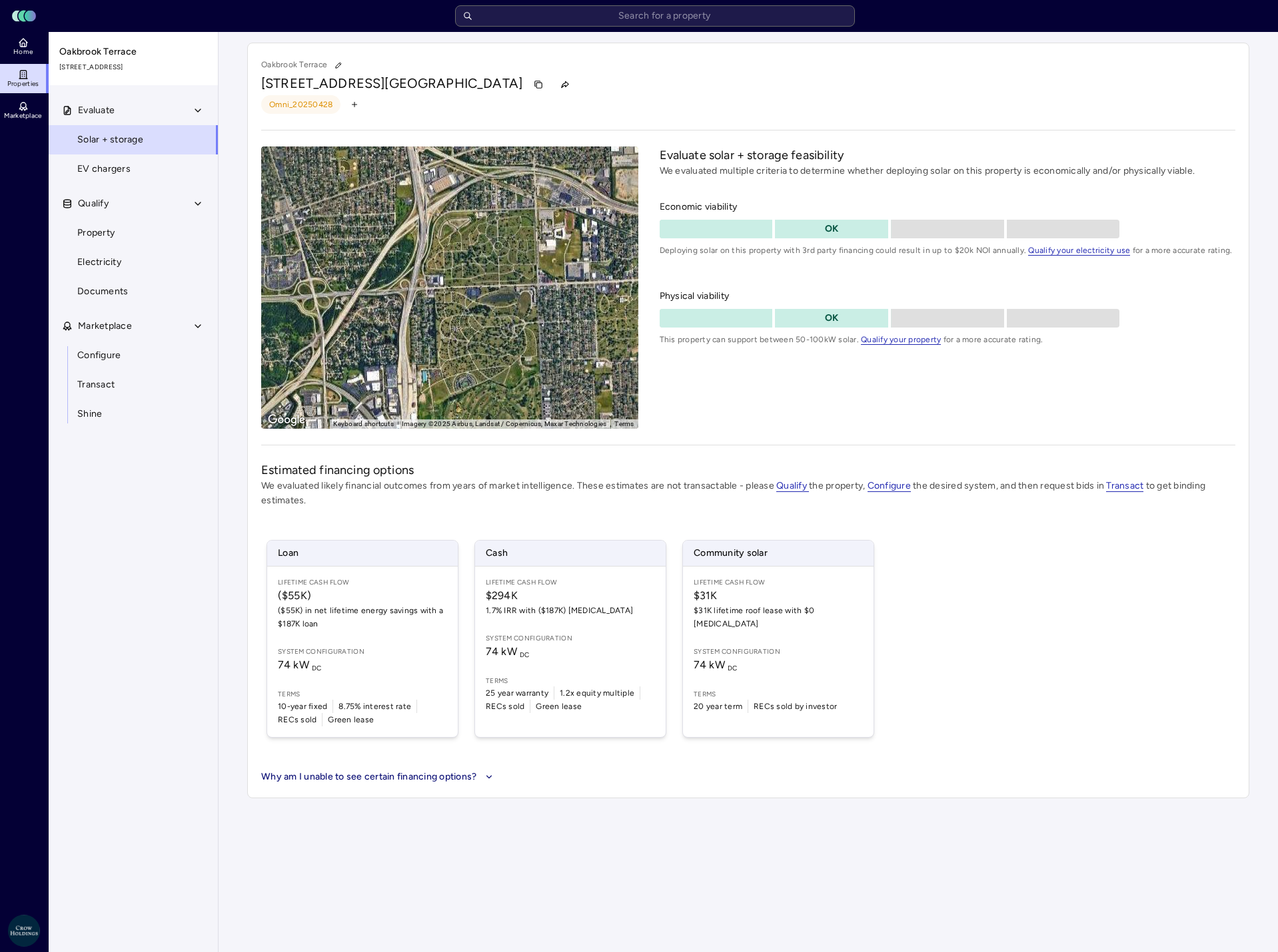
drag, startPoint x: 491, startPoint y: 329, endPoint x: 446, endPoint y: 219, distance: 118.8
click at [446, 219] on div "To activate drag with keyboard, press Alt + Enter. Once in keyboard drag state,…" at bounding box center [450, 288] width 377 height 282
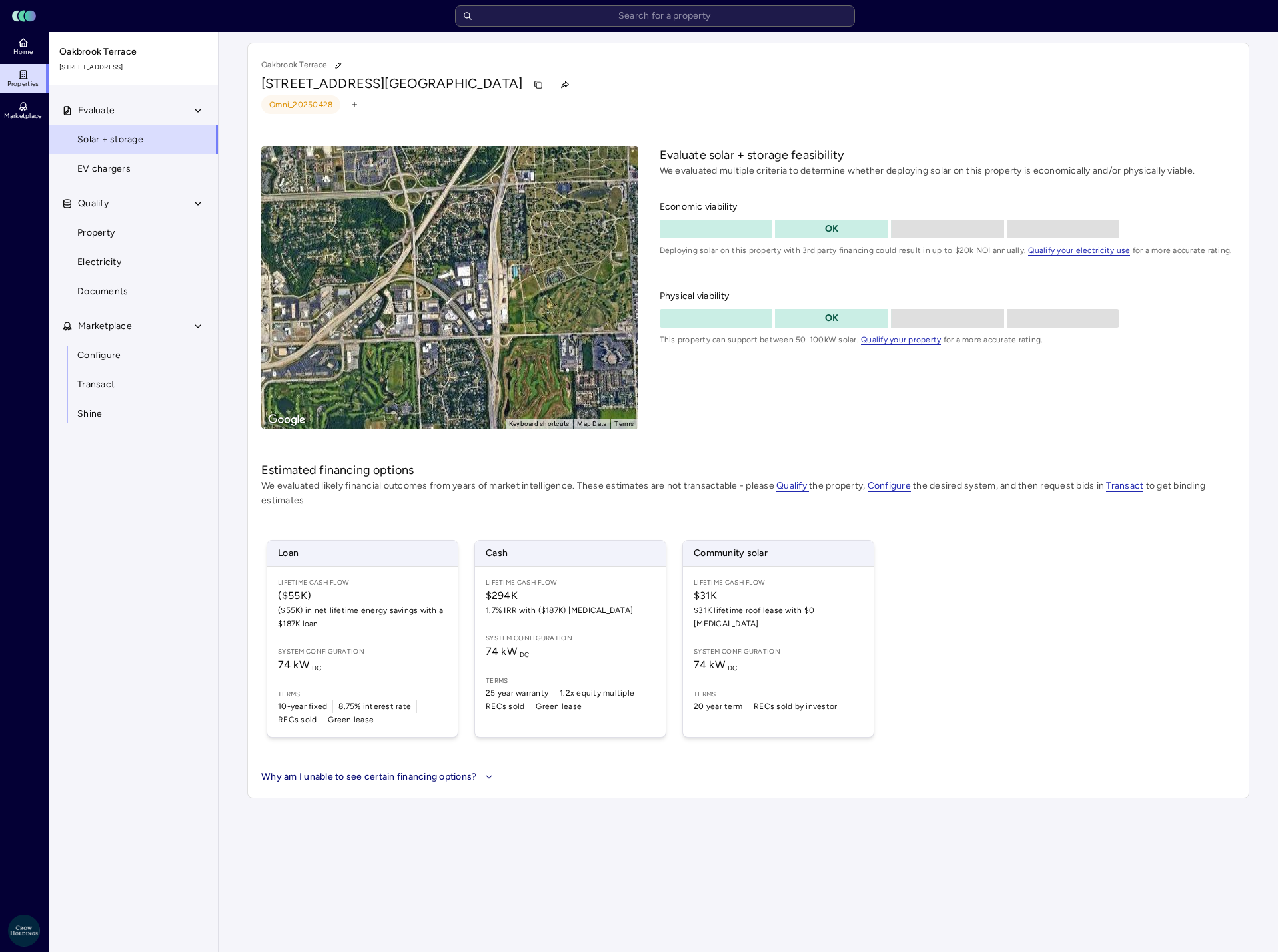
drag, startPoint x: 395, startPoint y: 359, endPoint x: 490, endPoint y: 254, distance: 141.6
click at [490, 254] on div "To activate drag with keyboard, press Alt + Enter. Once in keyboard drag state,…" at bounding box center [450, 288] width 377 height 282
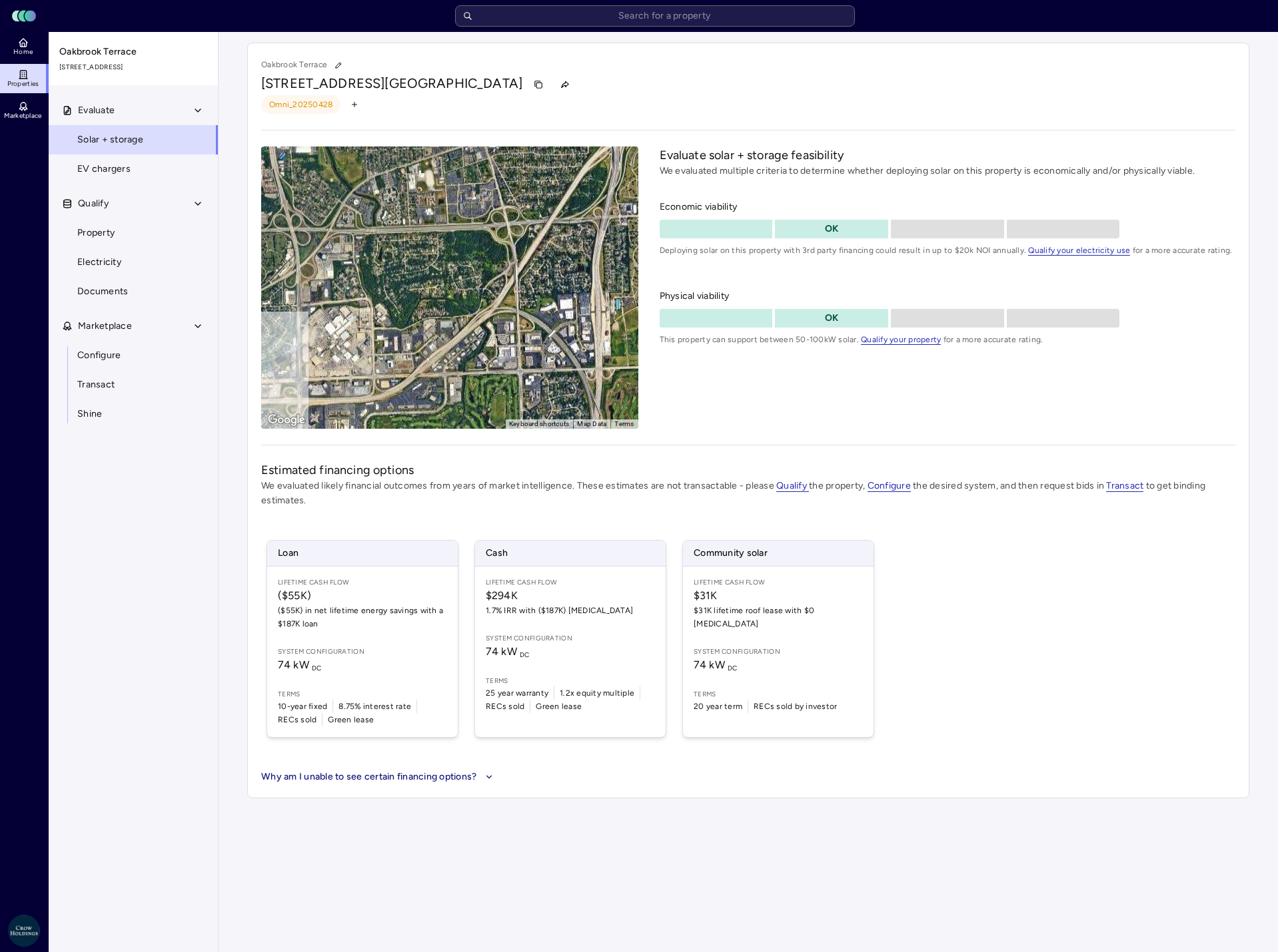
drag, startPoint x: 420, startPoint y: 347, endPoint x: 524, endPoint y: 379, distance: 108.8
click at [524, 379] on div "To activate drag with keyboard, press Alt + Enter. Once in keyboard drag state,…" at bounding box center [450, 288] width 377 height 282
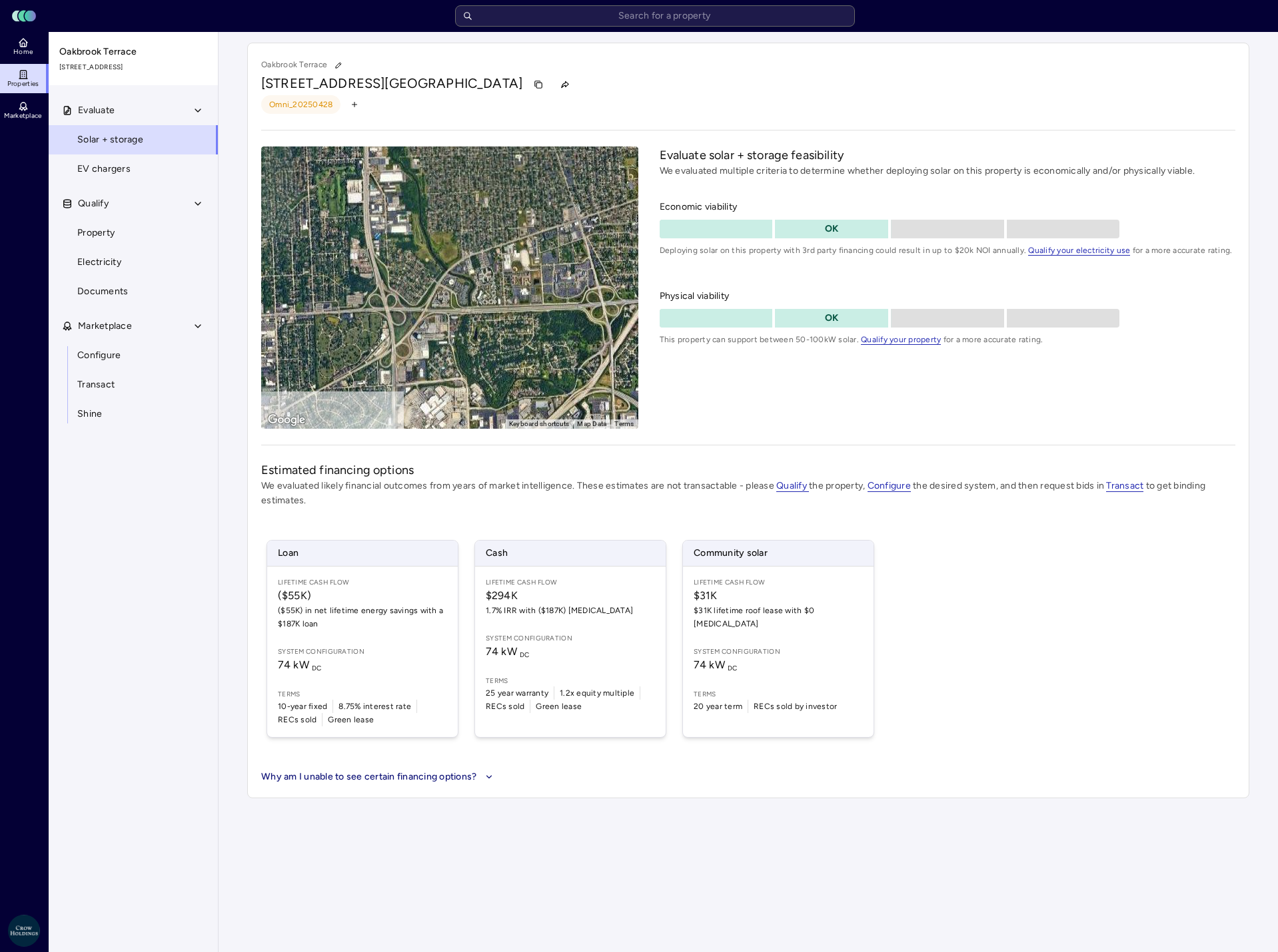
drag, startPoint x: 426, startPoint y: 264, endPoint x: 525, endPoint y: 345, distance: 127.9
click at [525, 345] on div "To activate drag with keyboard, press Alt + Enter. Once in keyboard drag state,…" at bounding box center [450, 288] width 377 height 282
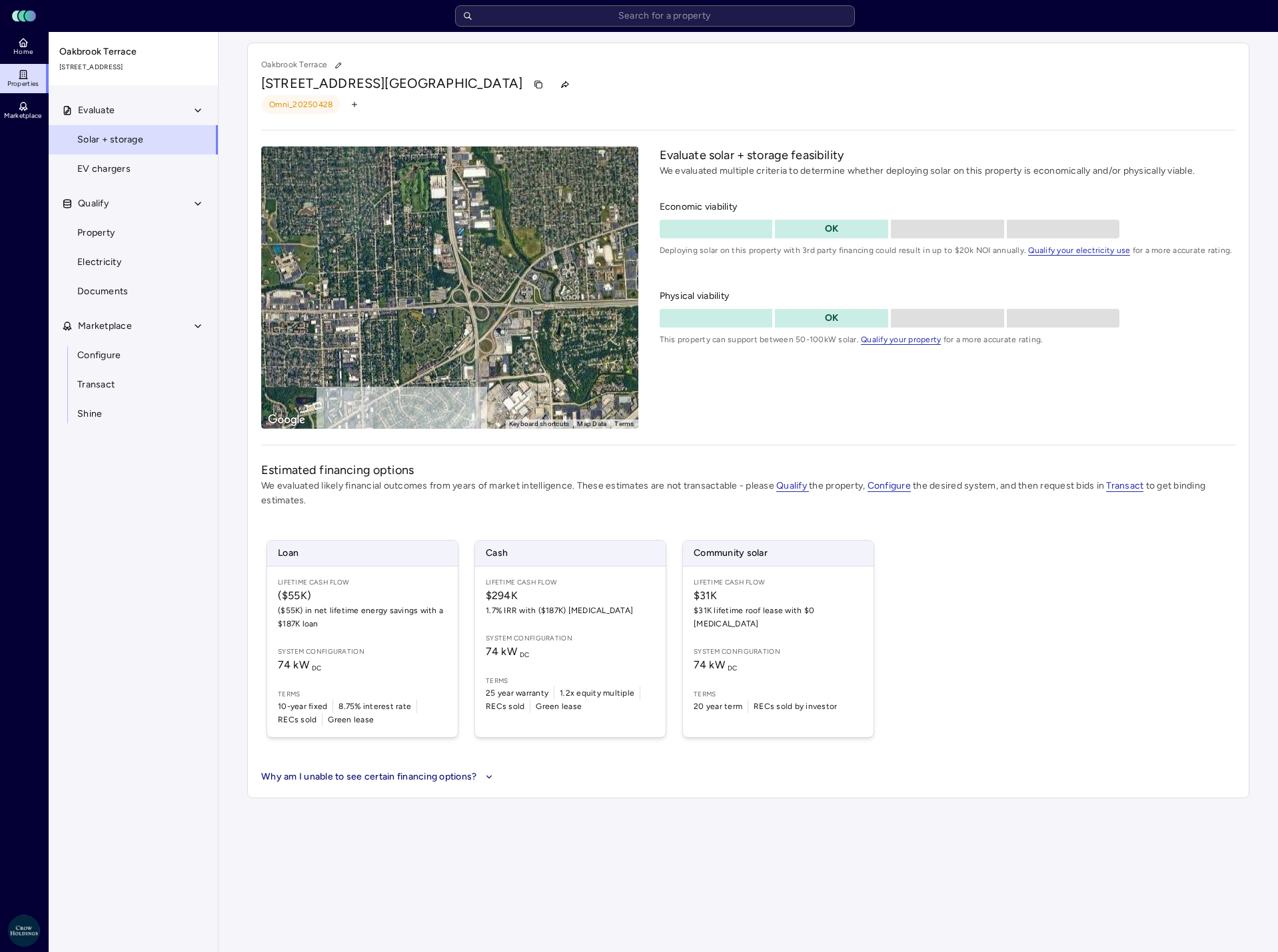
drag, startPoint x: 351, startPoint y: 267, endPoint x: 439, endPoint y: 264, distance: 88.1
click at [439, 264] on div "To activate drag with keyboard, press Alt + Enter. Once in keyboard drag state,…" at bounding box center [450, 288] width 377 height 282
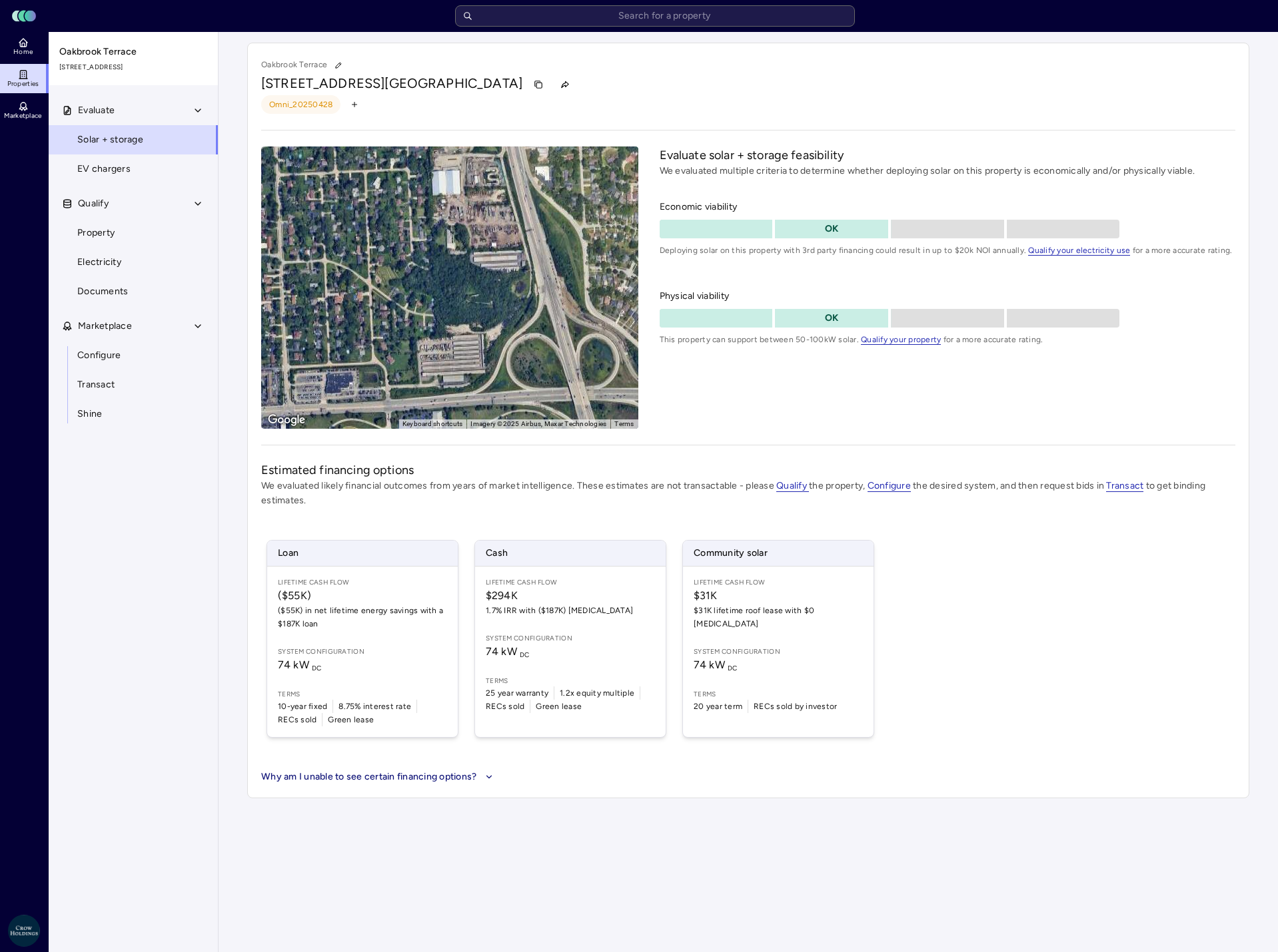
drag, startPoint x: 415, startPoint y: 298, endPoint x: 450, endPoint y: 273, distance: 43.0
click at [450, 273] on div "To activate drag with keyboard, press Alt + Enter. Once in keyboard drag state,…" at bounding box center [450, 288] width 377 height 282
click at [85, 239] on span "Property" at bounding box center [96, 232] width 38 height 15
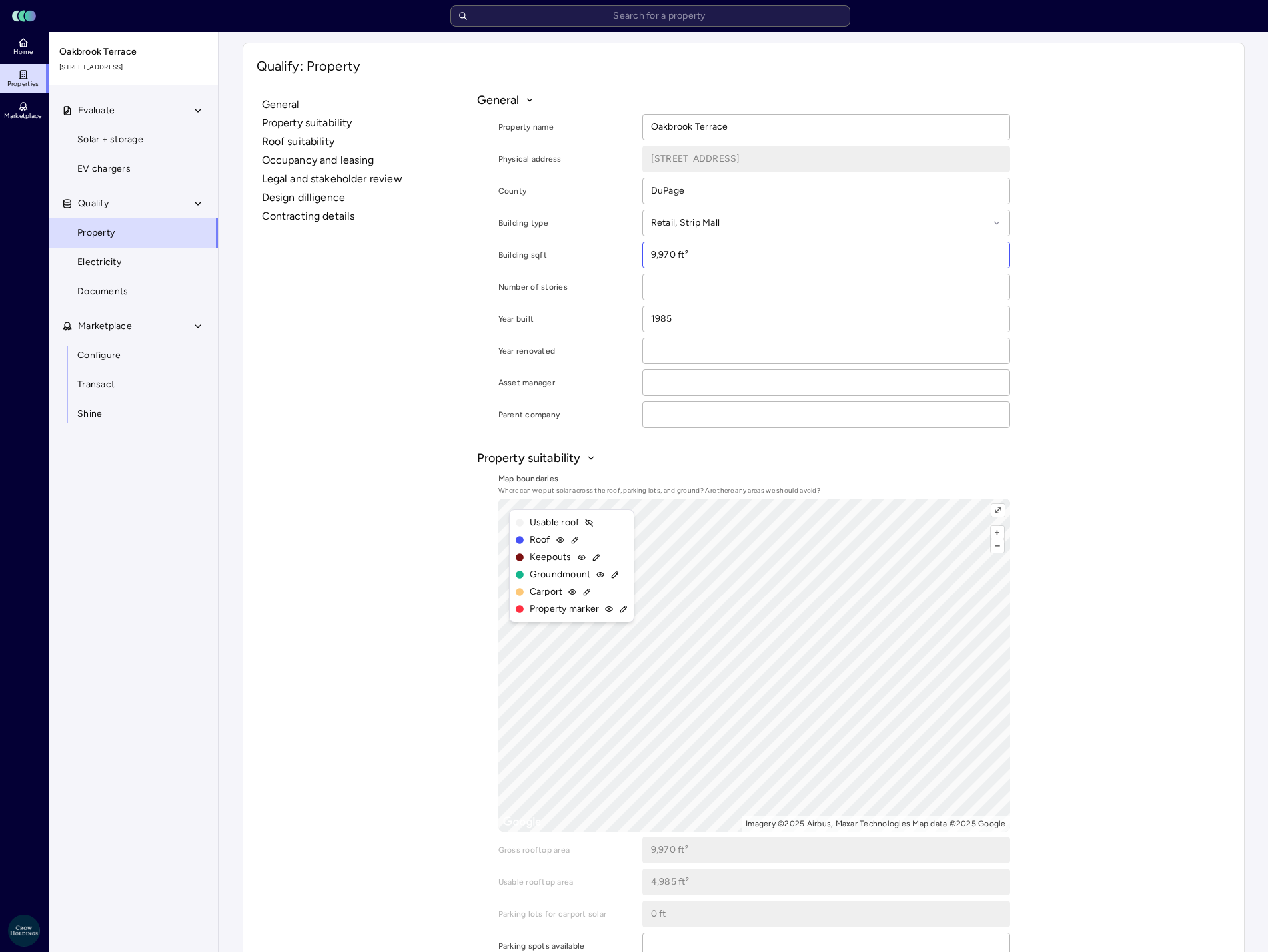
drag, startPoint x: 674, startPoint y: 257, endPoint x: 618, endPoint y: 253, distance: 56.1
click at [618, 253] on div "Building sqft 9,970 ft²" at bounding box center [754, 255] width 511 height 27
type input "336,600 ft²"
click at [94, 143] on span "Solar + storage" at bounding box center [110, 139] width 66 height 15
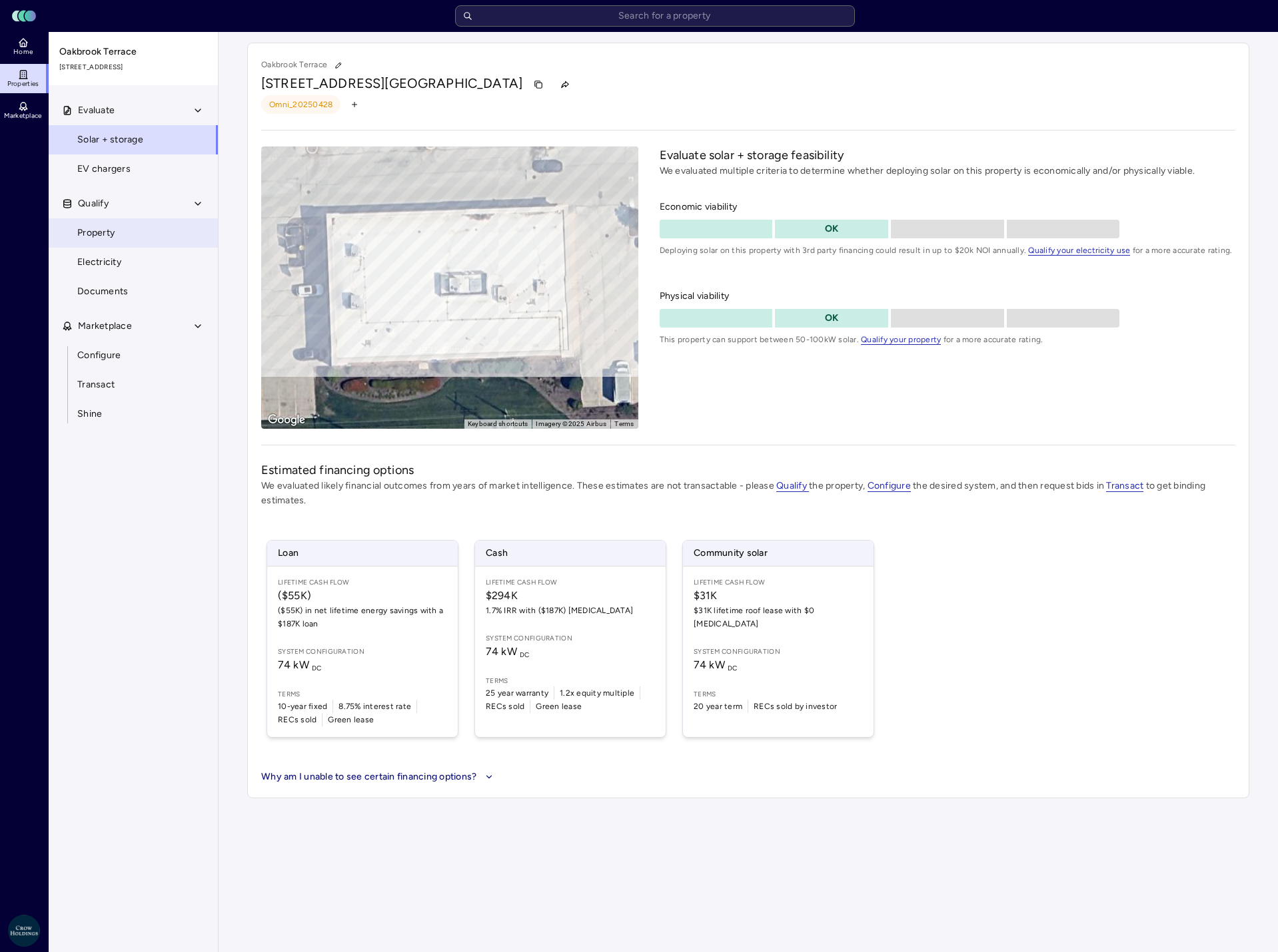
click at [89, 233] on span "Property" at bounding box center [96, 232] width 38 height 15
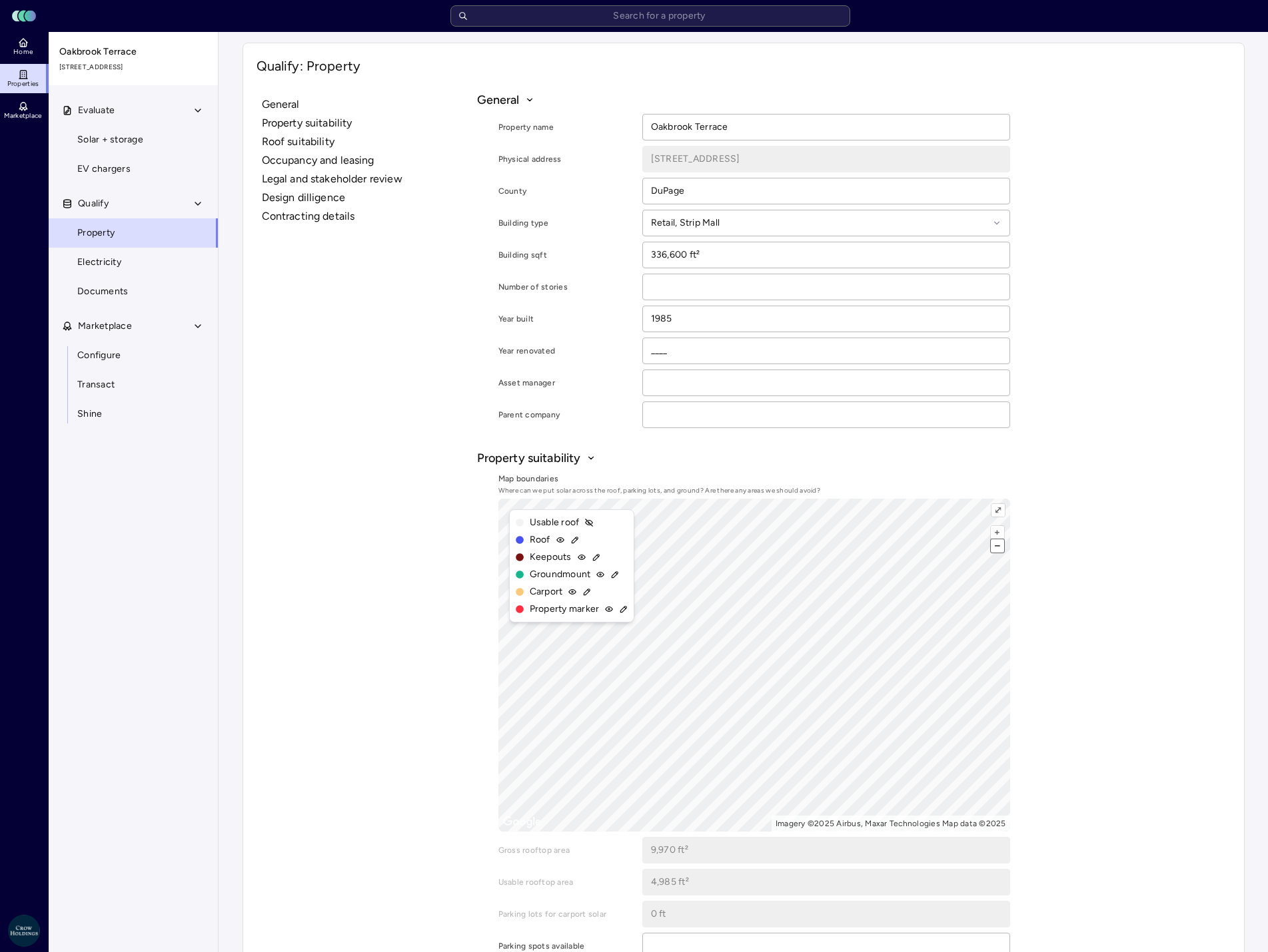
click at [995, 545] on button "–" at bounding box center [997, 545] width 13 height 13
click at [111, 141] on span "Solar + storage" at bounding box center [110, 139] width 66 height 15
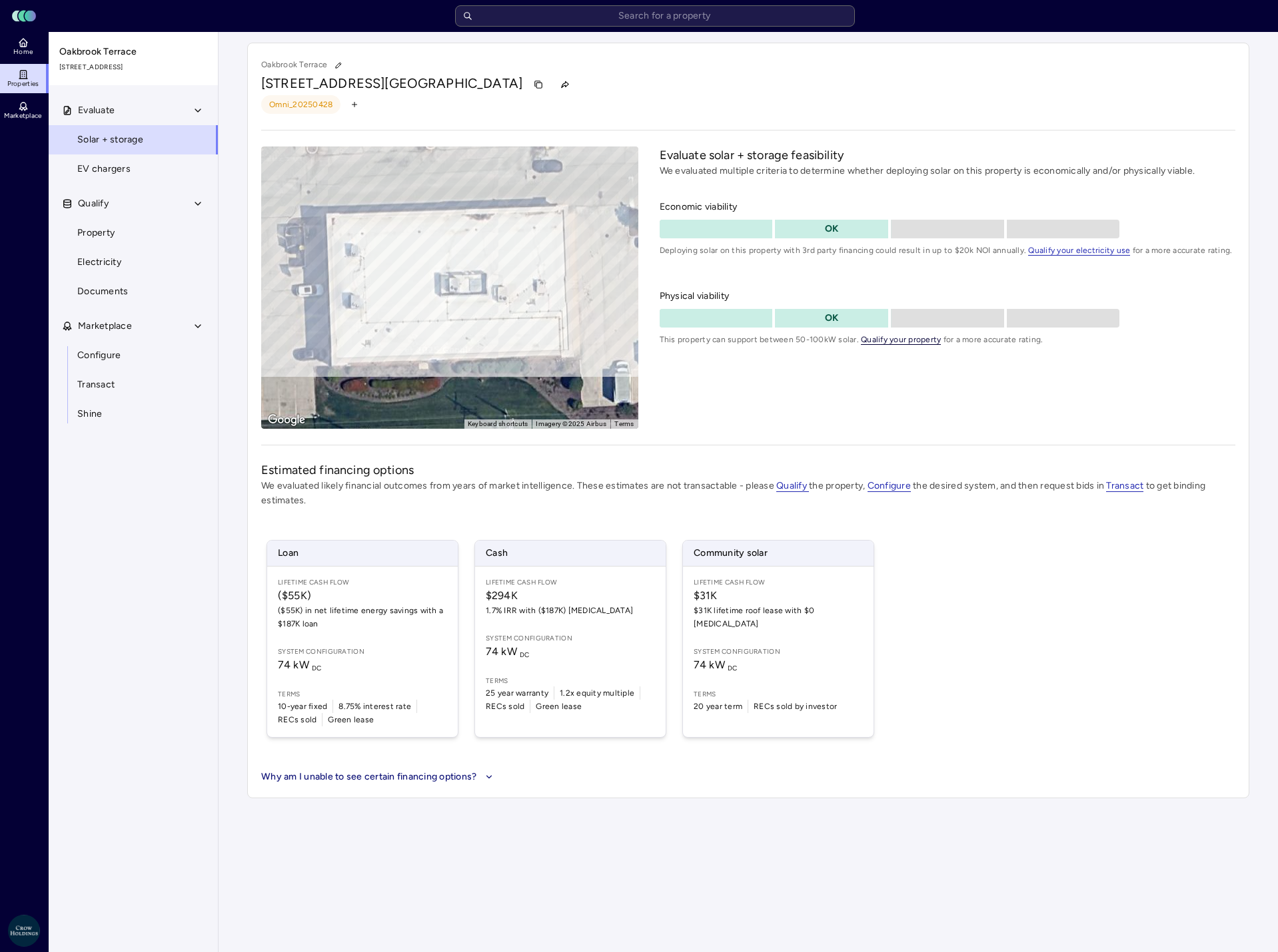
click at [884, 340] on span "Qualify your property" at bounding box center [901, 340] width 79 height 10
